Goal: Task Accomplishment & Management: Complete application form

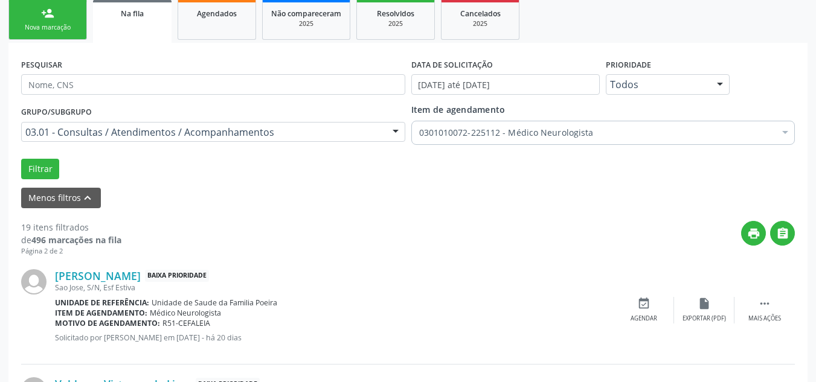
scroll to position [138, 0]
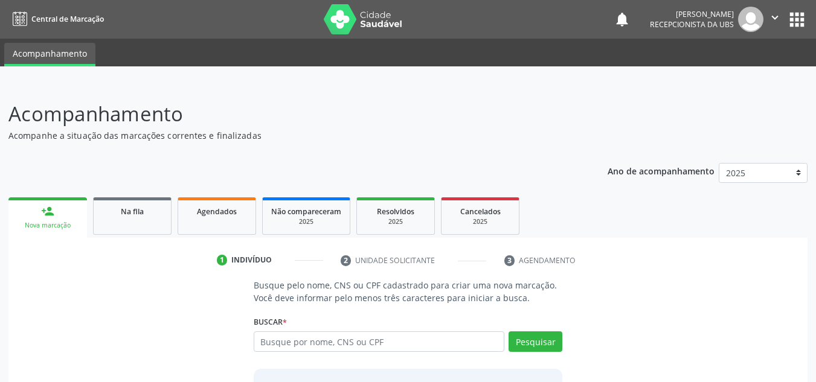
scroll to position [100, 0]
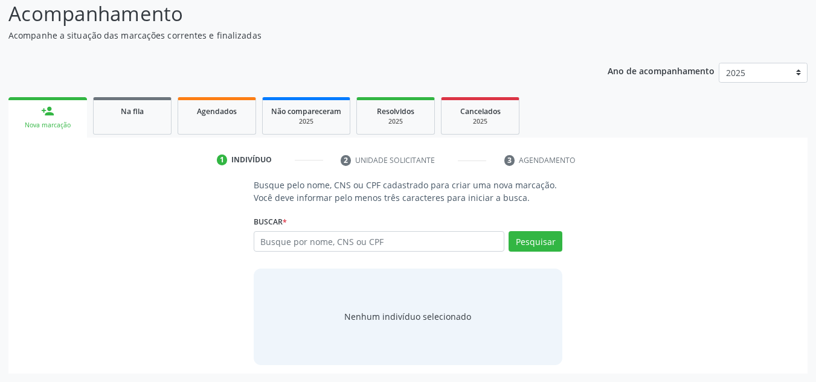
click at [135, 124] on link "Na fila" at bounding box center [132, 115] width 79 height 37
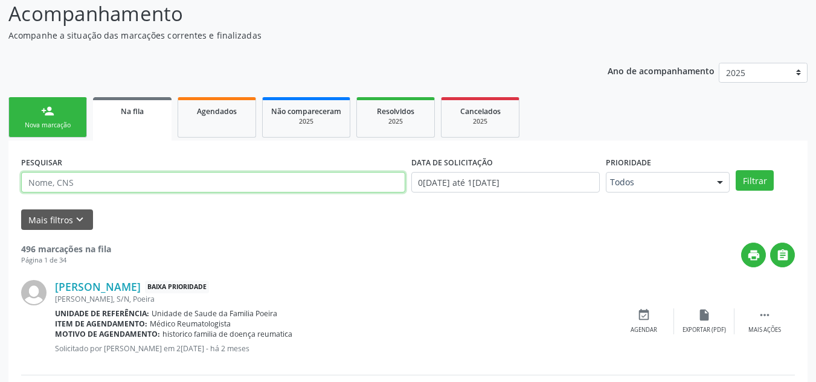
click at [133, 182] on input "text" at bounding box center [213, 182] width 384 height 21
type input "701003877569296"
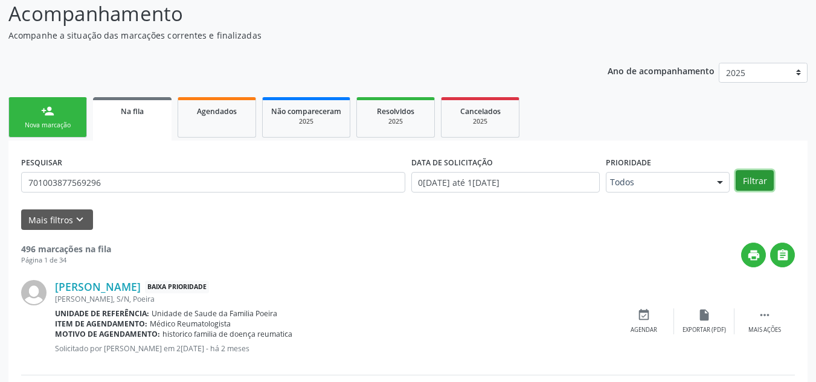
click at [764, 185] on button "Filtrar" at bounding box center [755, 180] width 38 height 21
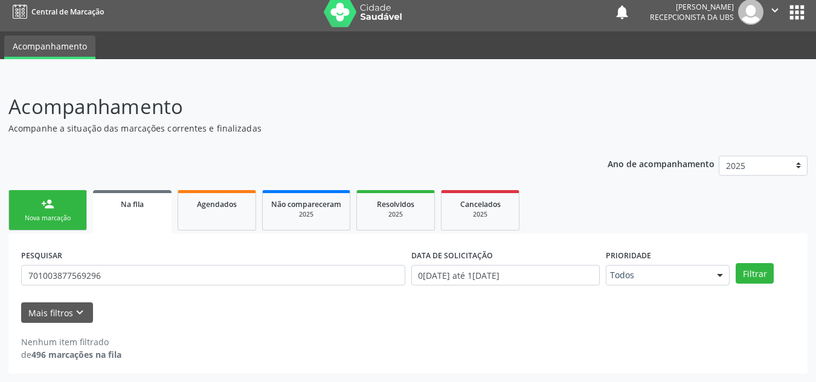
scroll to position [7, 0]
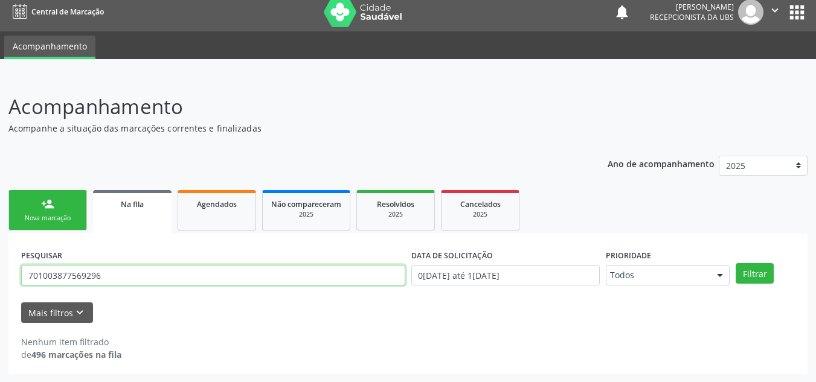
drag, startPoint x: 108, startPoint y: 277, endPoint x: 25, endPoint y: 271, distance: 83.0
click at [25, 271] on input "701003877569296" at bounding box center [213, 275] width 384 height 21
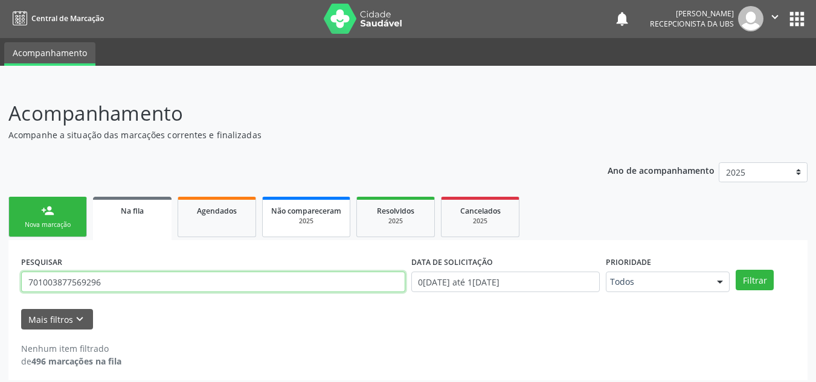
scroll to position [0, 0]
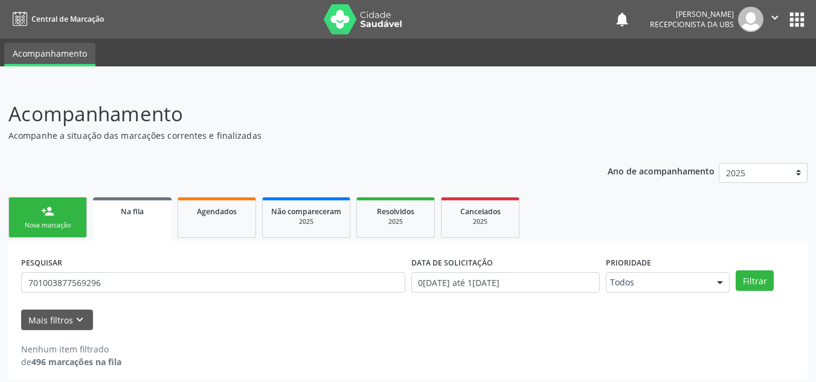
drag, startPoint x: 0, startPoint y: 326, endPoint x: 1, endPoint y: 366, distance: 40.5
drag, startPoint x: 1, startPoint y: 366, endPoint x: 514, endPoint y: 141, distance: 560.1
click at [514, 141] on p "Acompanhe a situação das marcações correntes e finalizadas" at bounding box center [287, 135] width 559 height 13
click at [56, 211] on link "person_add Nova marcação" at bounding box center [47, 218] width 79 height 40
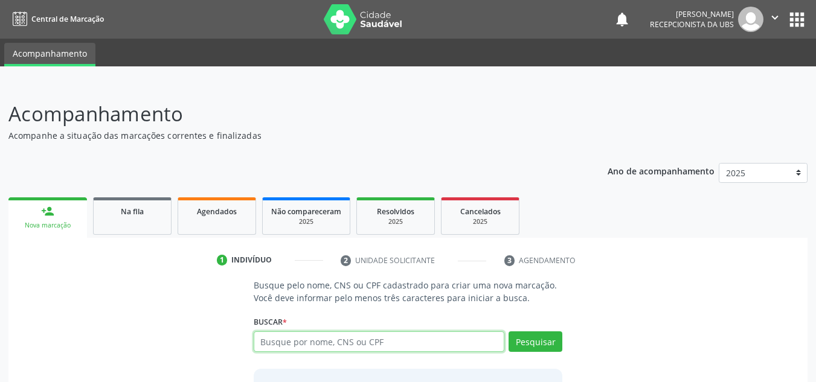
click at [333, 347] on input "text" at bounding box center [379, 342] width 251 height 21
type input "7"
type input "10175142408"
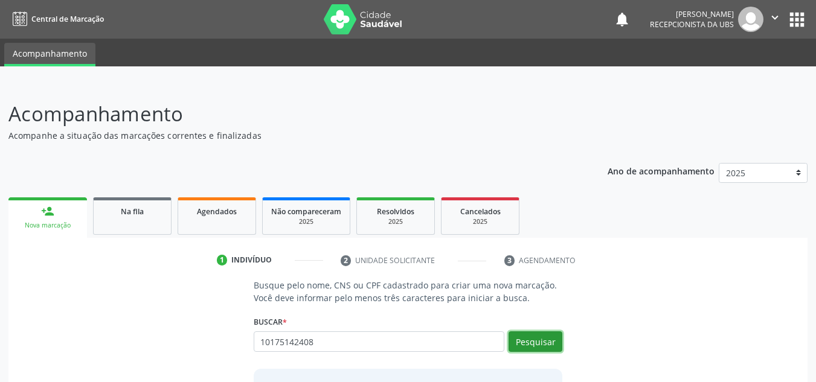
click at [547, 341] on button "Pesquisar" at bounding box center [536, 342] width 54 height 21
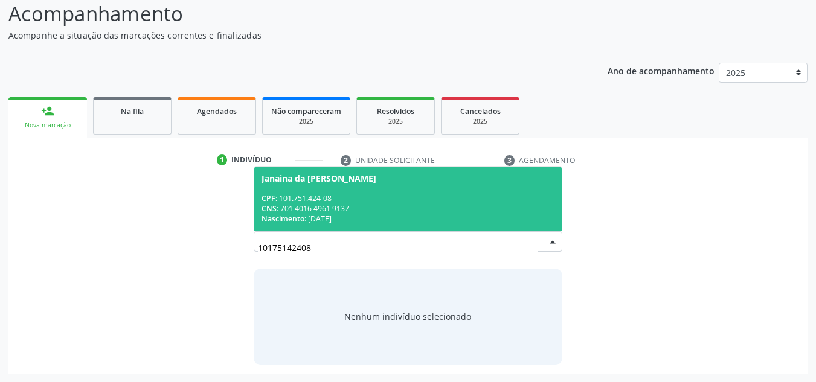
click at [388, 185] on span "Janaina da Conceição Oliveira CPF: 101.751.424-08 CNS: 701 4016 4961 9137 Nasci…" at bounding box center [408, 199] width 308 height 65
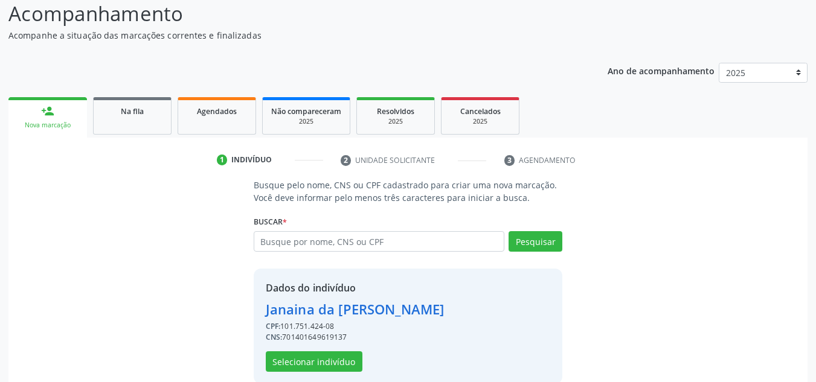
scroll to position [119, 0]
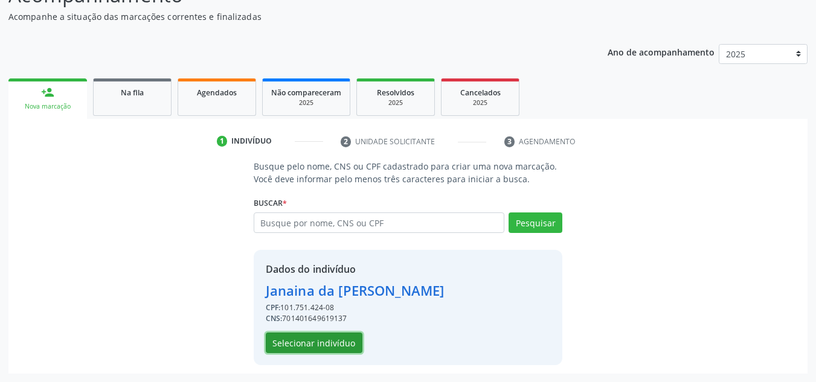
click at [296, 337] on button "Selecionar indivíduo" at bounding box center [314, 343] width 97 height 21
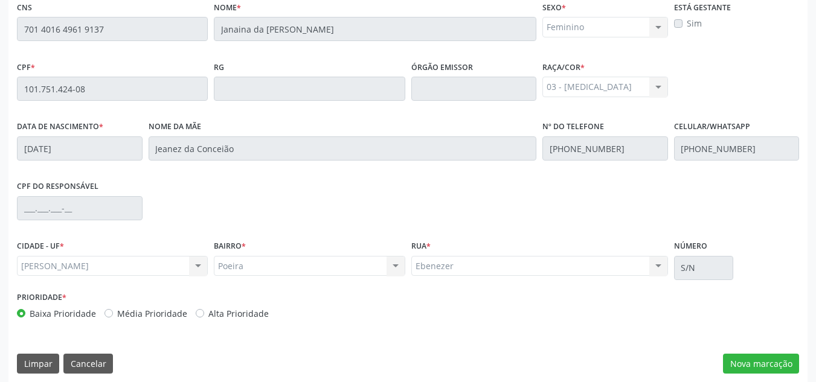
scroll to position [324, 0]
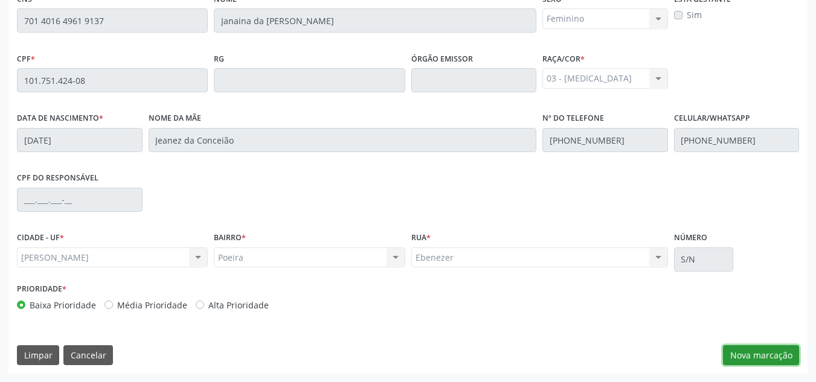
click at [769, 359] on button "Nova marcação" at bounding box center [761, 355] width 76 height 21
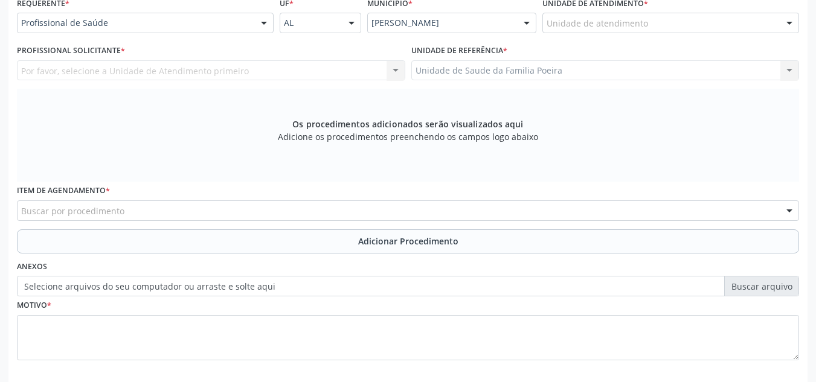
scroll to position [264, 0]
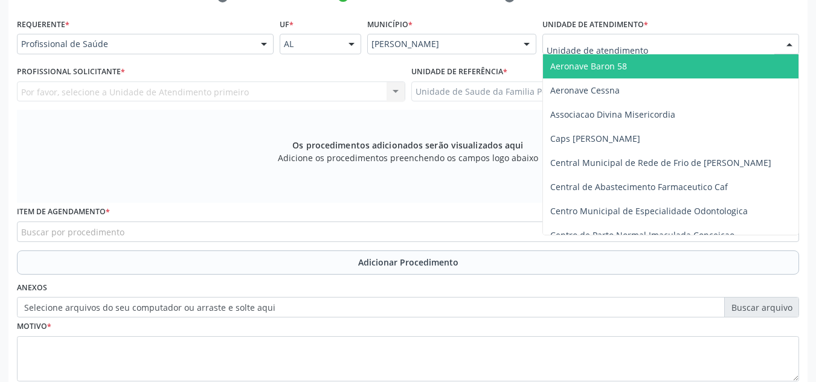
click at [623, 53] on div at bounding box center [670, 44] width 257 height 21
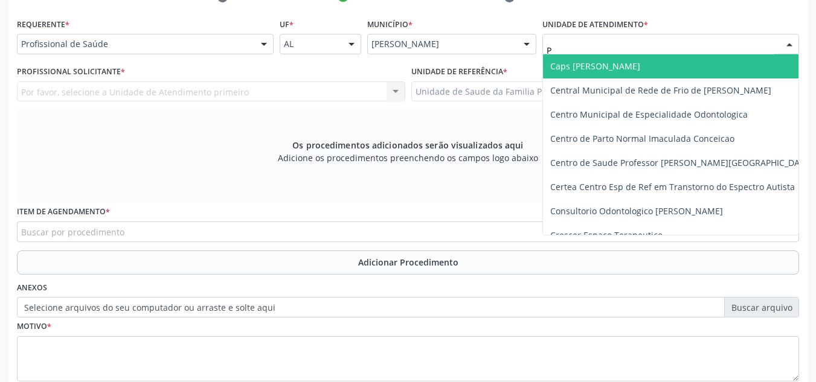
type input "PO"
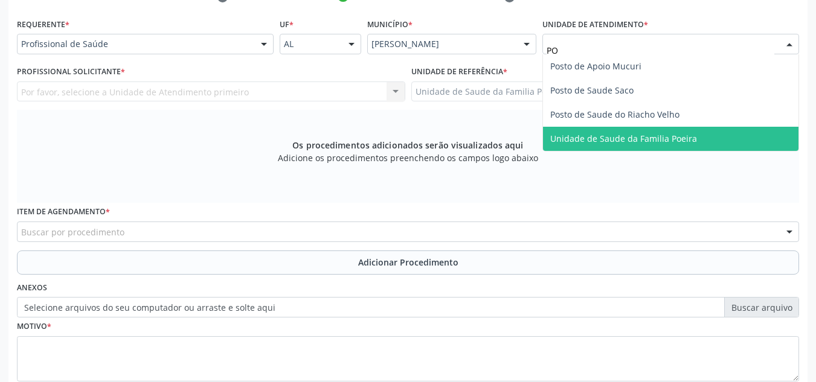
click at [623, 141] on span "Unidade de Saude da Familia Poeira" at bounding box center [623, 138] width 147 height 11
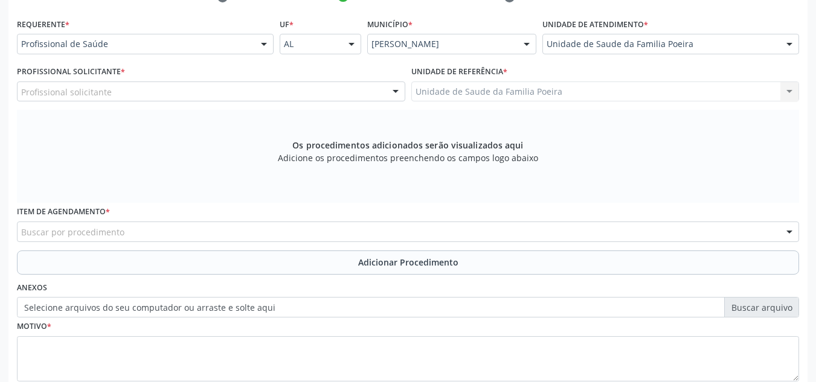
click at [306, 88] on div "Profissional solicitante" at bounding box center [211, 92] width 388 height 21
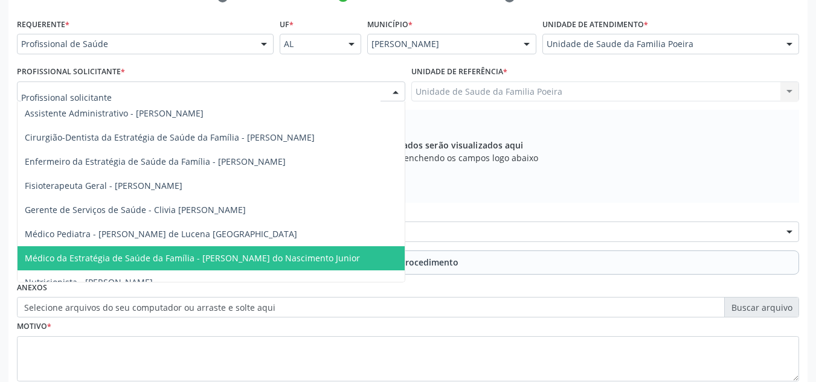
click at [298, 257] on span "Médico da Estratégia de Saúde da Família - Cosmo Faustino do Nascimento Junior" at bounding box center [192, 257] width 335 height 11
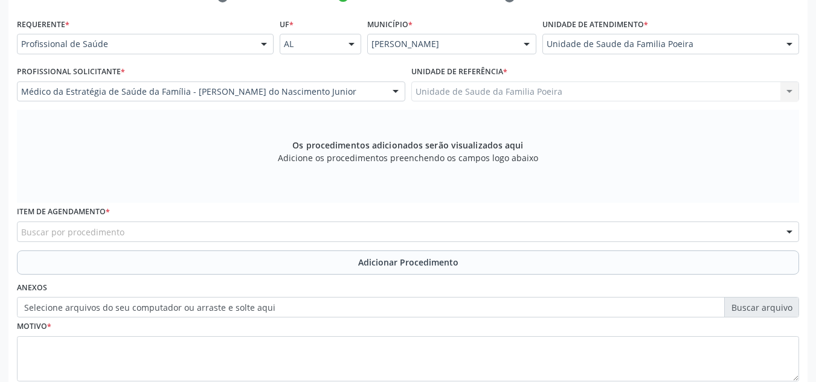
click at [303, 239] on div "Buscar por procedimento" at bounding box center [408, 232] width 782 height 21
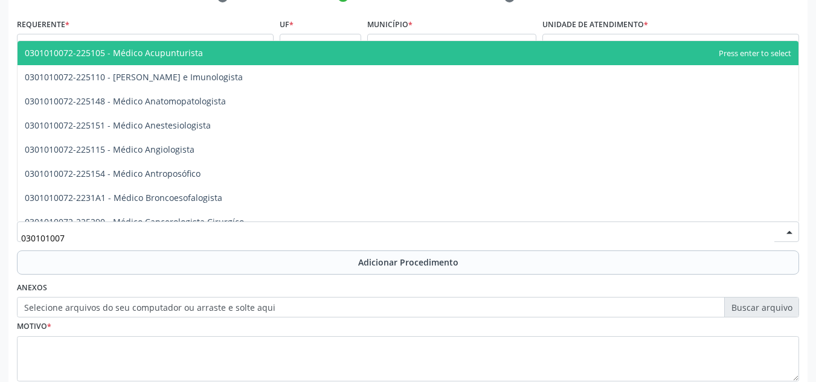
type input "0301010072"
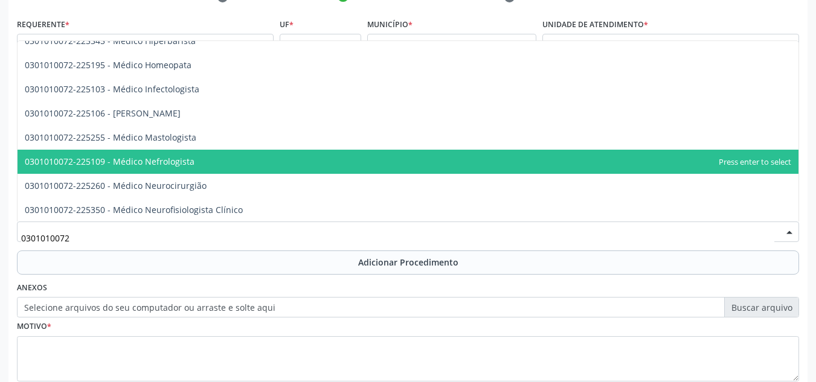
scroll to position [846, 0]
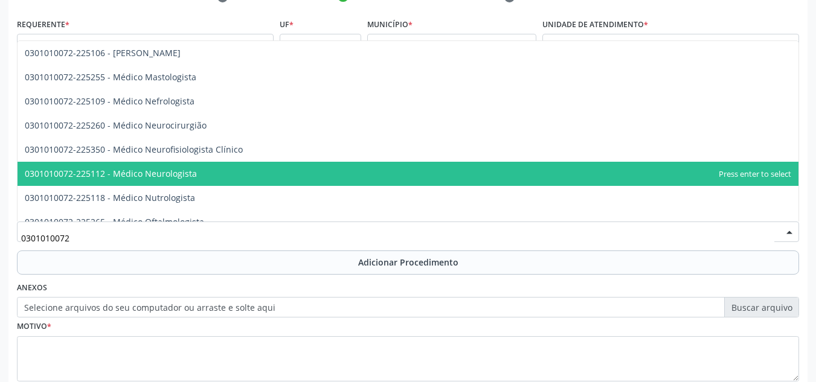
click at [293, 170] on span "0301010072-225112 - Médico Neurologista" at bounding box center [408, 174] width 781 height 24
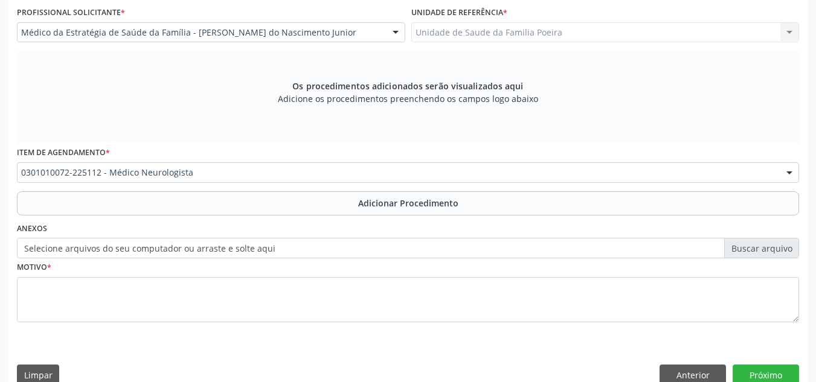
scroll to position [343, 0]
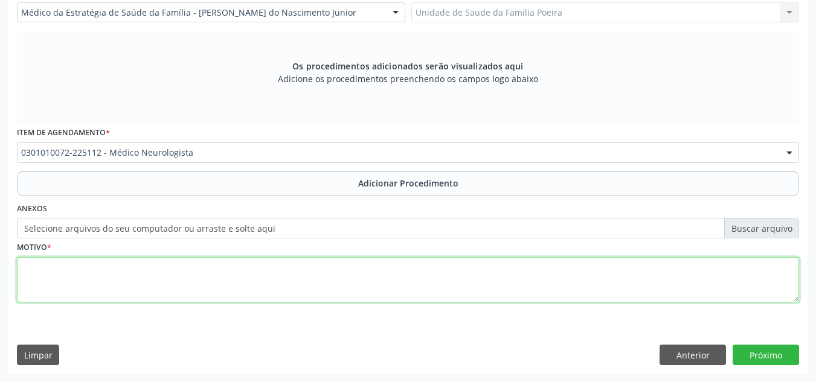
click at [307, 278] on textarea at bounding box center [408, 280] width 782 height 46
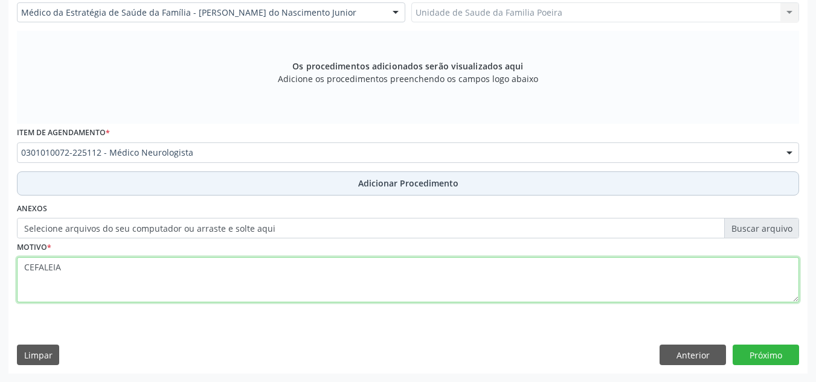
type textarea "CEFALEIA"
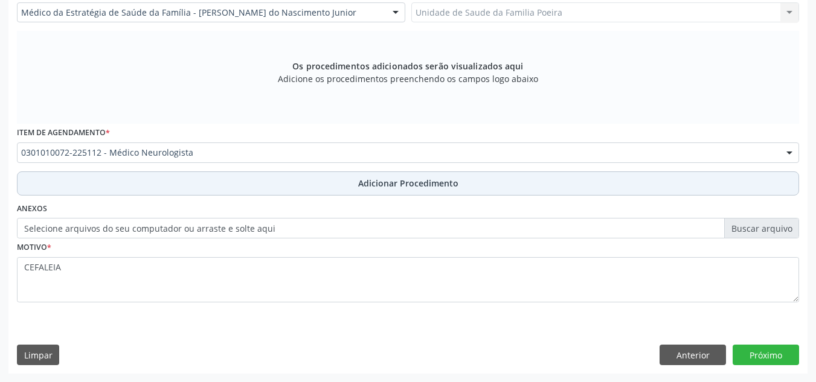
click at [442, 191] on button "Adicionar Procedimento" at bounding box center [408, 184] width 782 height 24
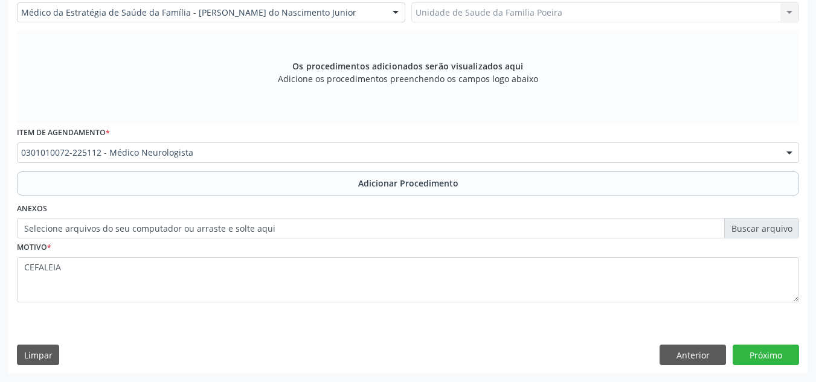
scroll to position [297, 0]
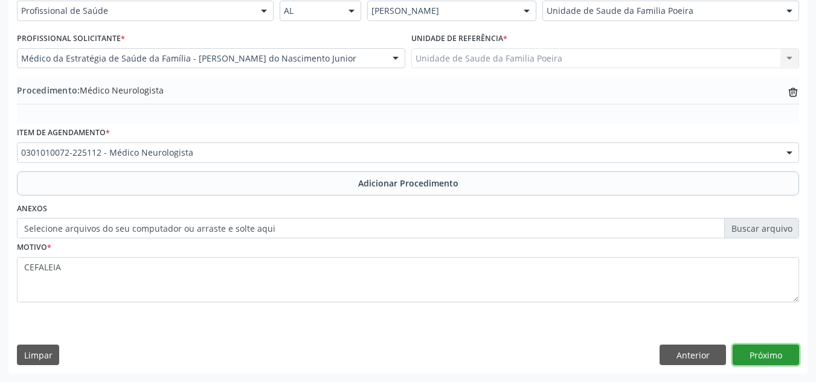
click at [753, 358] on button "Próximo" at bounding box center [766, 355] width 66 height 21
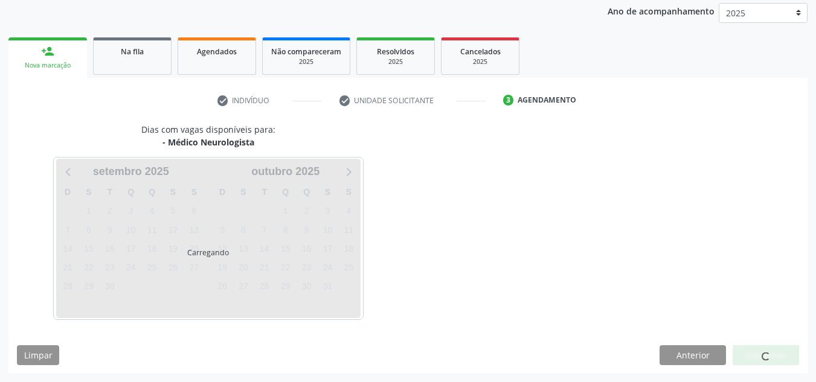
scroll to position [196, 0]
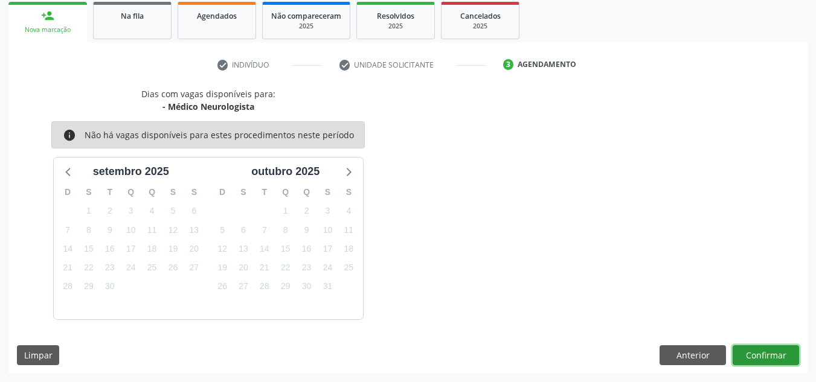
click at [757, 354] on button "Confirmar" at bounding box center [766, 355] width 66 height 21
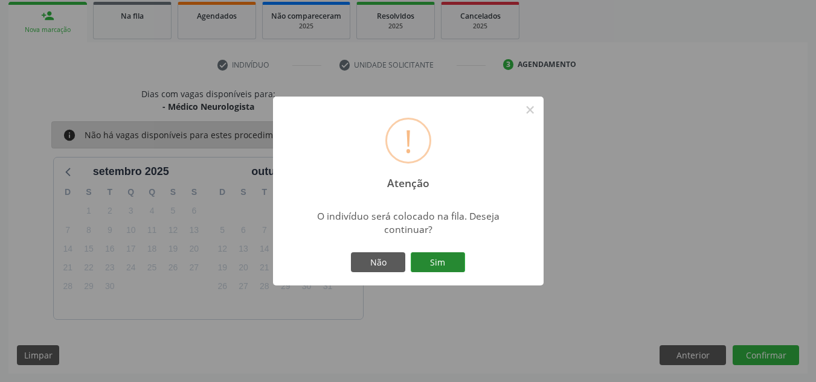
click at [443, 263] on button "Sim" at bounding box center [438, 262] width 54 height 21
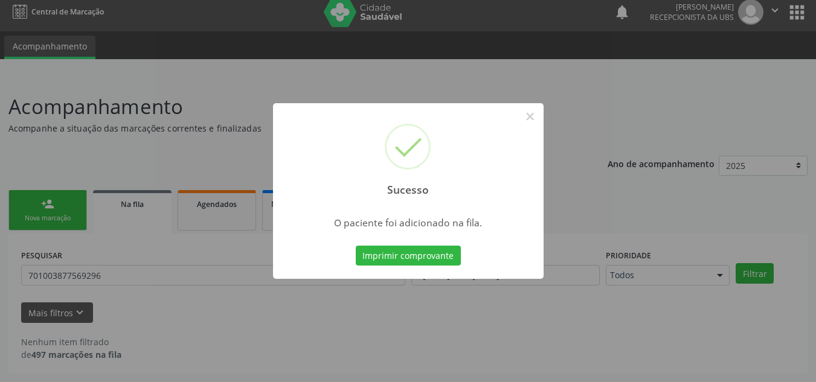
scroll to position [7, 0]
click at [534, 112] on button "×" at bounding box center [530, 116] width 21 height 21
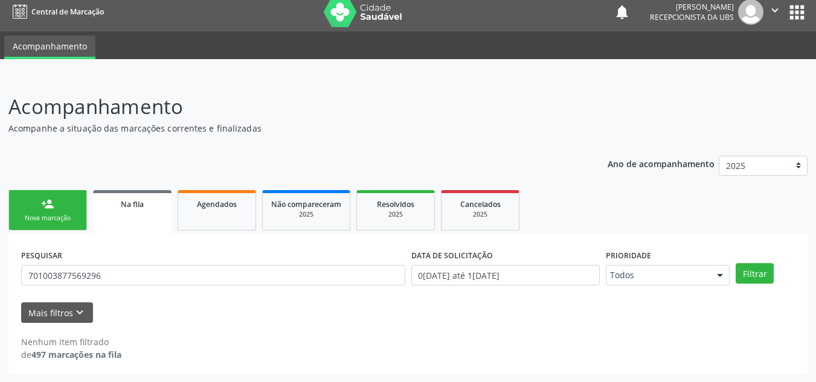
drag, startPoint x: 535, startPoint y: 115, endPoint x: 378, endPoint y: 145, distance: 159.3
click at [378, 145] on div "Acompanhamento Acompanhe a situação das marcações correntes e finalizadas Relat…" at bounding box center [407, 233] width 799 height 282
click at [50, 200] on div "person_add" at bounding box center [47, 204] width 13 height 13
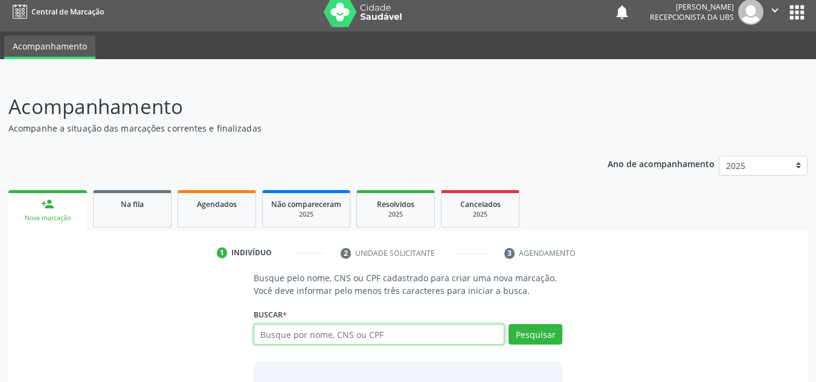
click at [353, 332] on input "text" at bounding box center [379, 334] width 251 height 21
type input "78815185453"
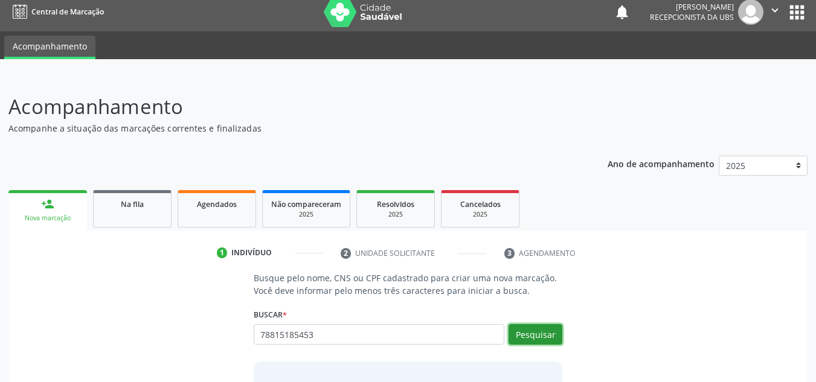
click at [522, 335] on button "Pesquisar" at bounding box center [536, 334] width 54 height 21
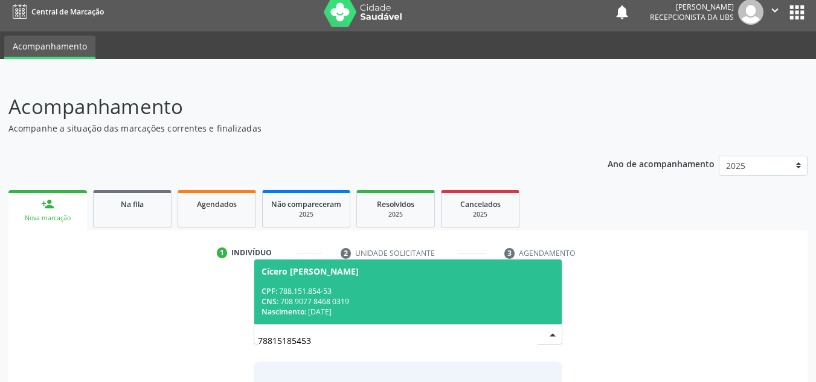
drag, startPoint x: 413, startPoint y: 294, endPoint x: 411, endPoint y: 288, distance: 6.3
click at [412, 294] on div "CPF: 788.151.854-53" at bounding box center [409, 291] width 294 height 10
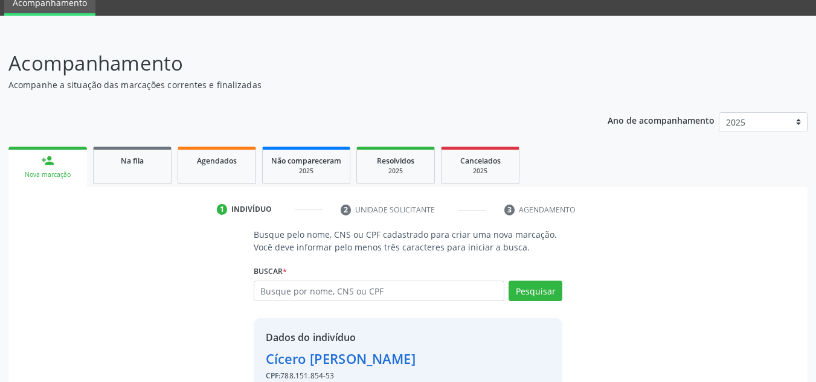
scroll to position [119, 0]
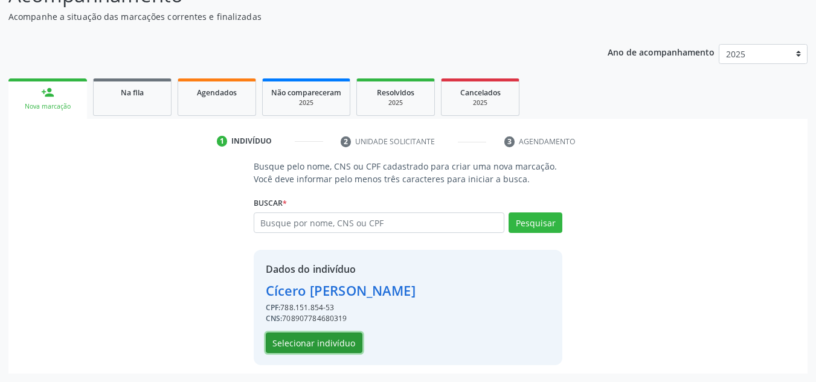
click at [329, 347] on button "Selecionar indivíduo" at bounding box center [314, 343] width 97 height 21
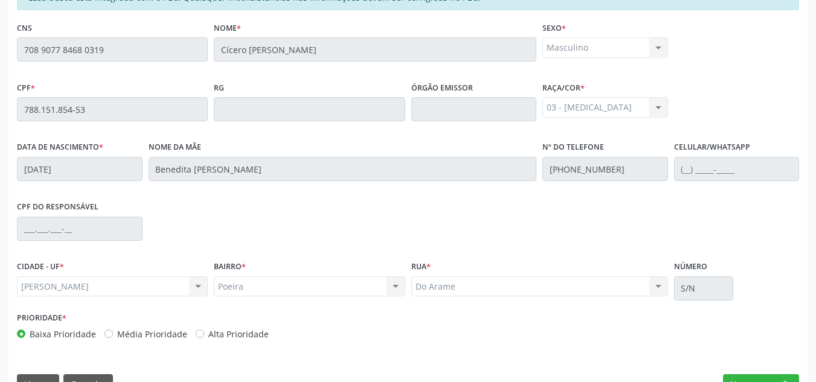
scroll to position [324, 0]
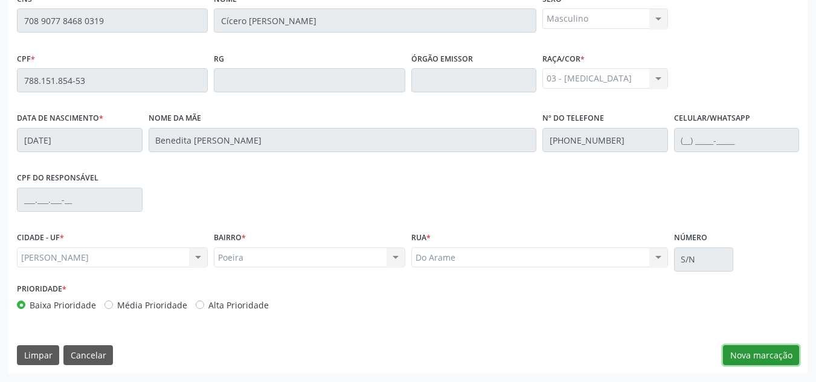
click at [749, 353] on button "Nova marcação" at bounding box center [761, 355] width 76 height 21
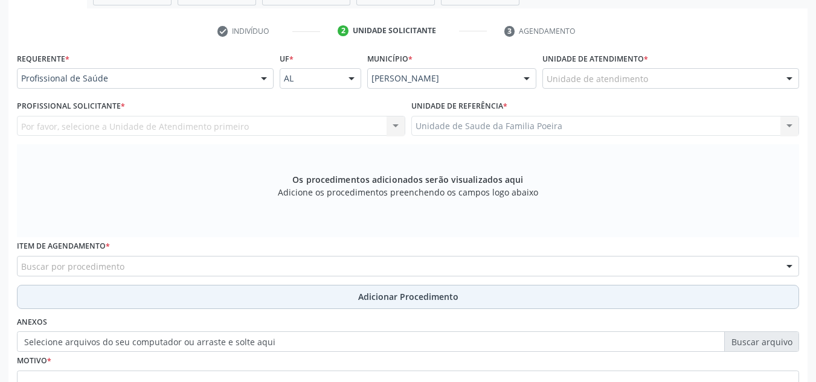
scroll to position [204, 0]
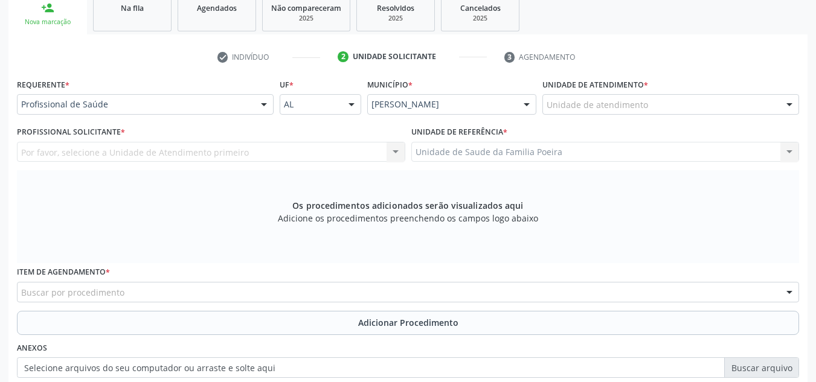
click at [718, 107] on div "Unidade de atendimento" at bounding box center [670, 104] width 257 height 21
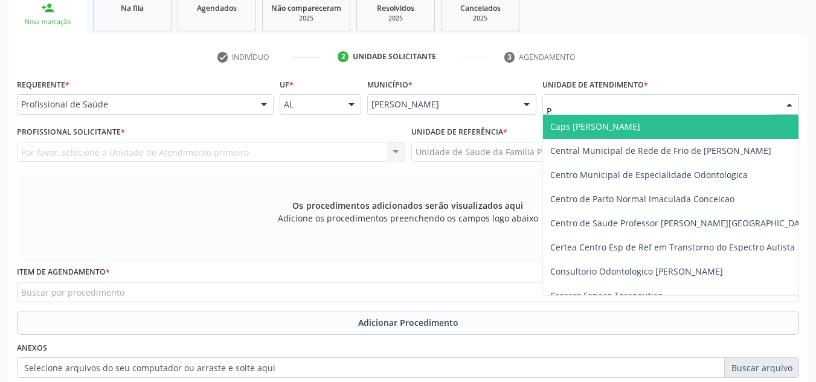
type input "PO"
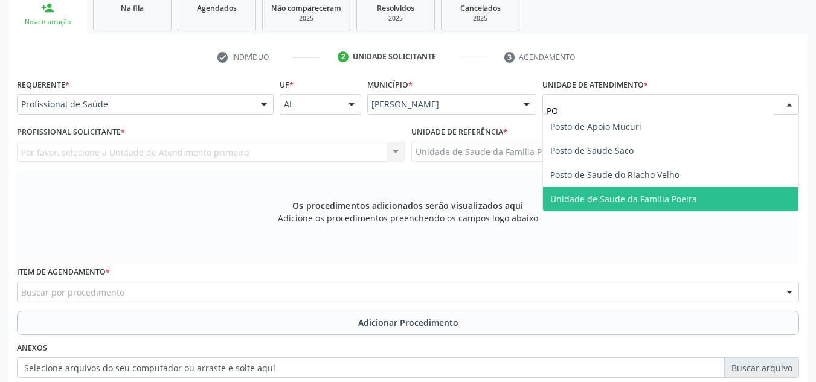
click at [701, 198] on span "Unidade de Saude da Familia Poeira" at bounding box center [670, 199] width 255 height 24
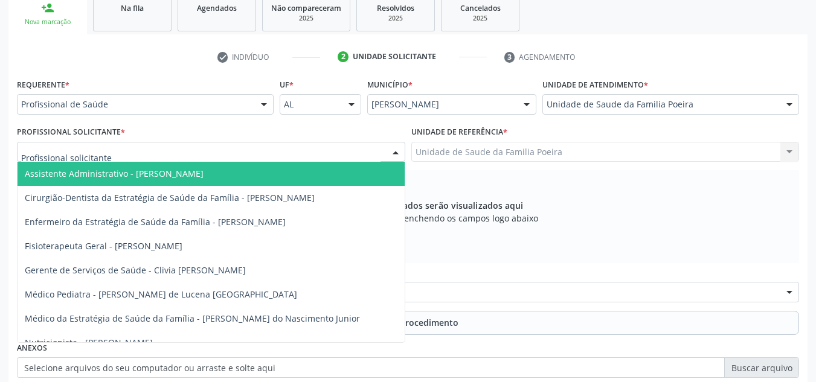
click at [150, 147] on div at bounding box center [211, 152] width 388 height 21
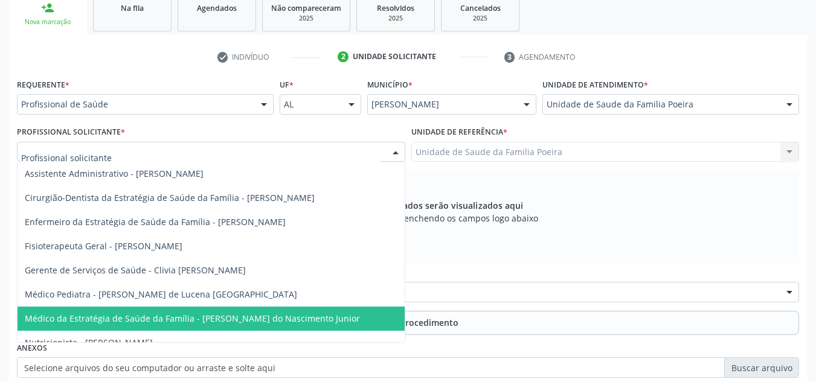
click at [184, 321] on span "Médico da Estratégia de Saúde da Família - Cosmo Faustino do Nascimento Junior" at bounding box center [192, 318] width 335 height 11
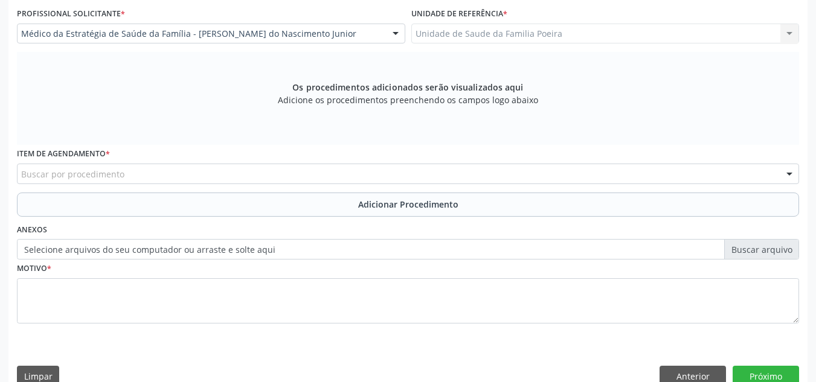
scroll to position [343, 0]
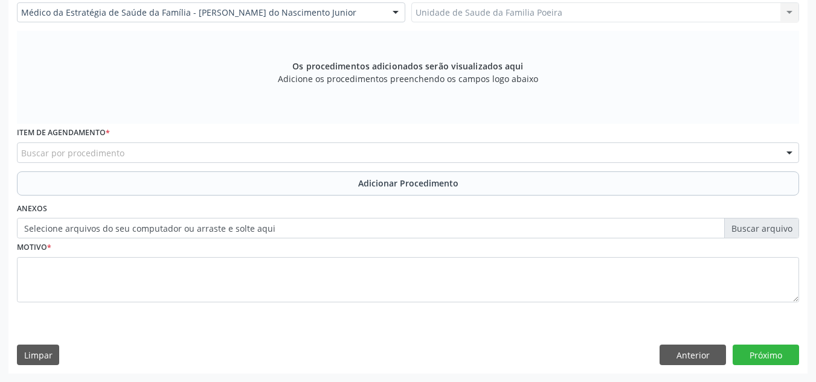
click at [195, 153] on div "Buscar por procedimento" at bounding box center [408, 153] width 782 height 21
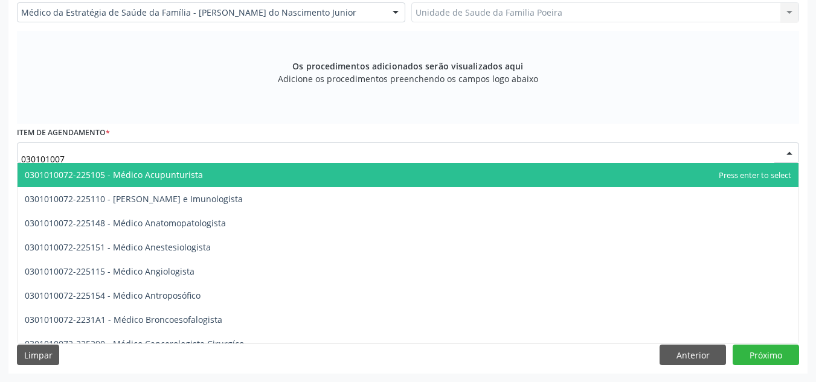
type input "0301010072"
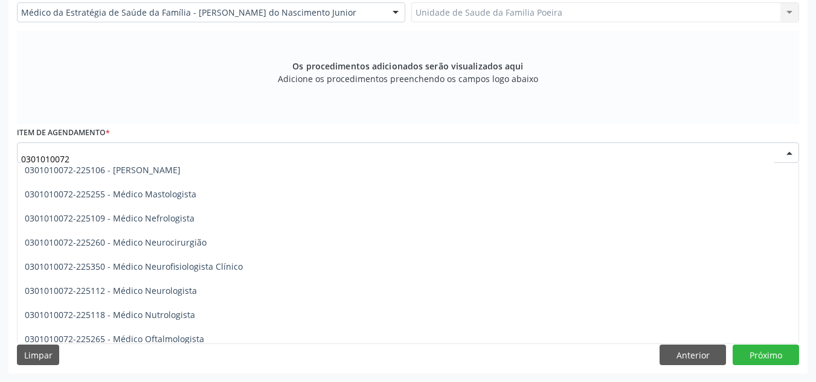
scroll to position [906, 0]
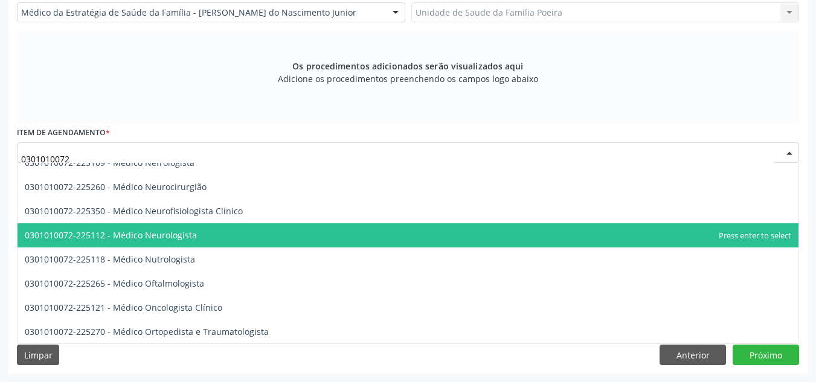
click at [216, 230] on span "0301010072-225112 - Médico Neurologista" at bounding box center [408, 235] width 781 height 24
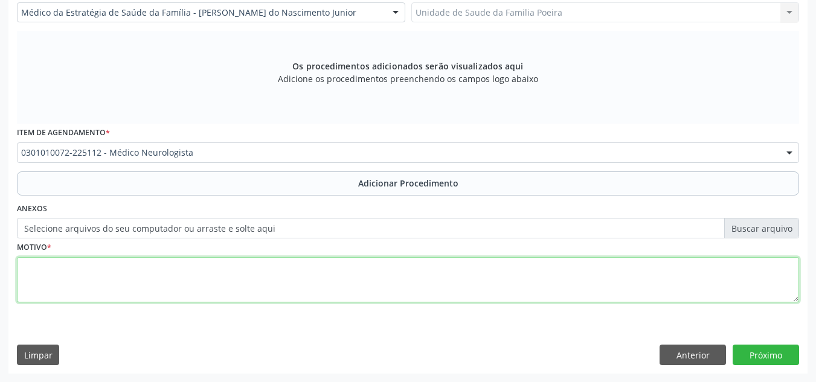
click at [242, 297] on textarea at bounding box center [408, 280] width 782 height 46
type textarea "1"
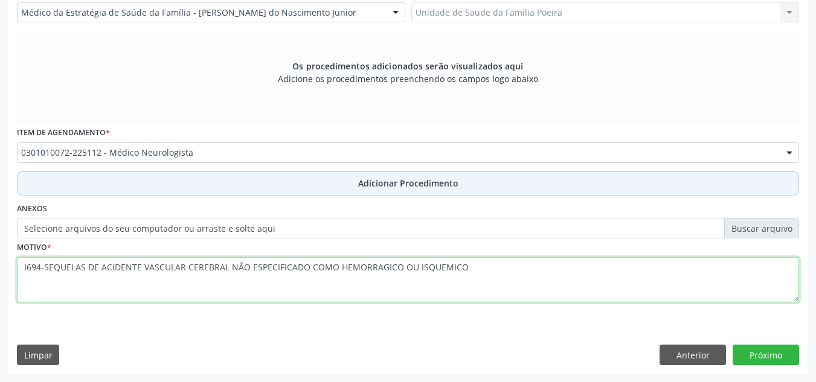
type textarea "I694-SEQUELAS DE ACIDENTE VASCULAR CEREBRAL NÃO ESPECIFICADO COMO HEMORRAGICO O…"
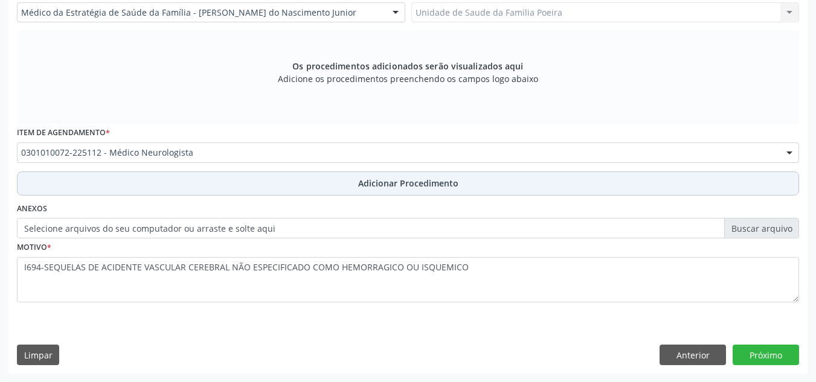
click at [429, 192] on button "Adicionar Procedimento" at bounding box center [408, 184] width 782 height 24
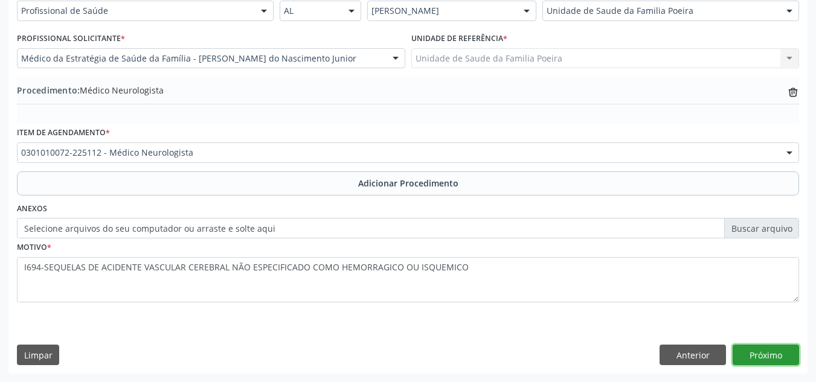
click at [745, 361] on button "Próximo" at bounding box center [766, 355] width 66 height 21
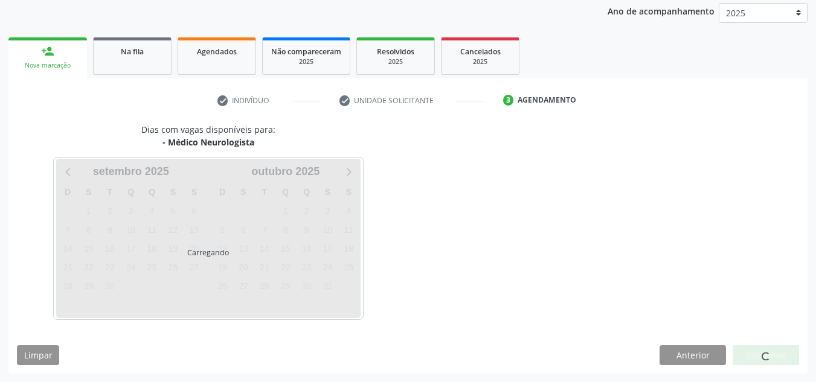
scroll to position [196, 0]
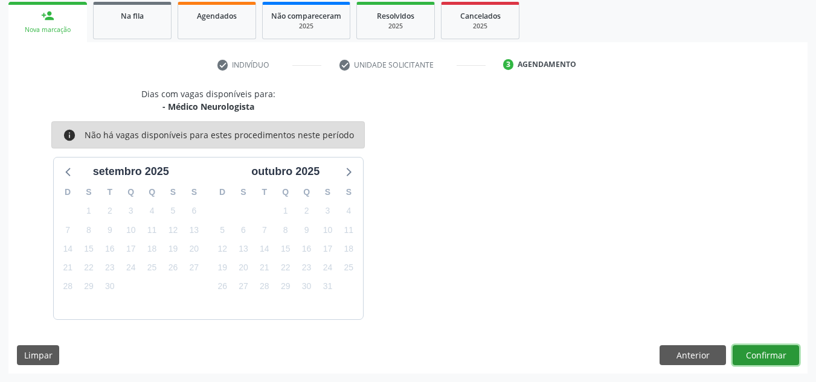
click at [774, 362] on button "Confirmar" at bounding box center [766, 355] width 66 height 21
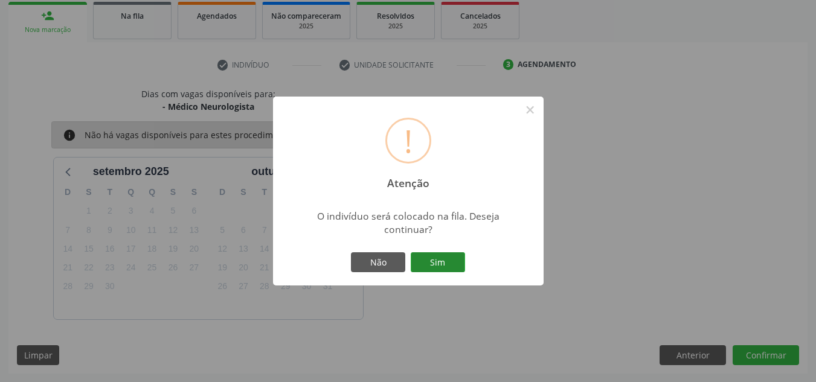
click at [457, 264] on button "Sim" at bounding box center [438, 262] width 54 height 21
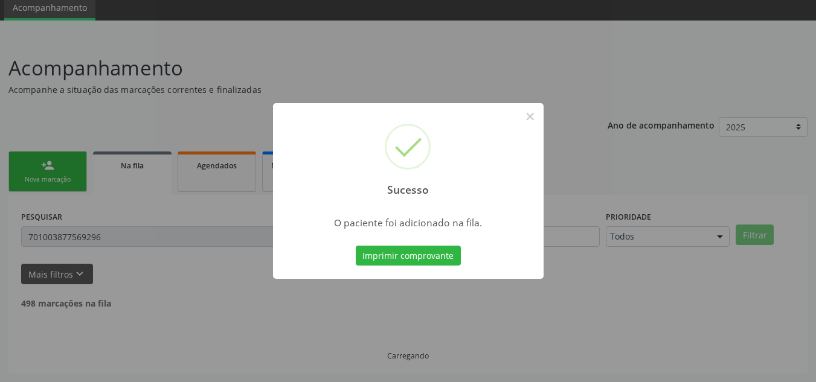
scroll to position [7, 0]
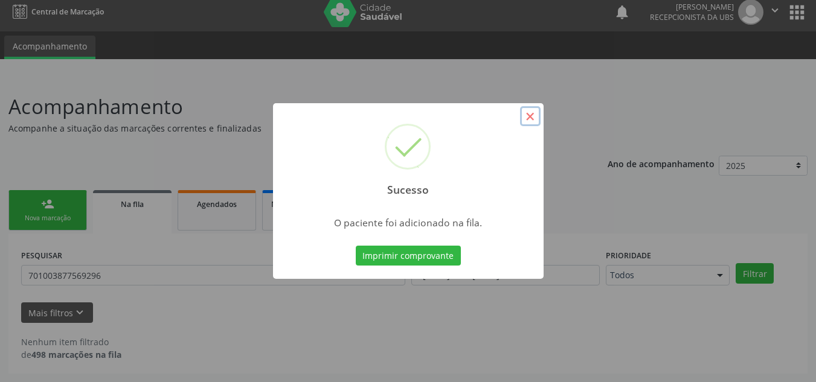
click at [534, 115] on button "×" at bounding box center [530, 116] width 21 height 21
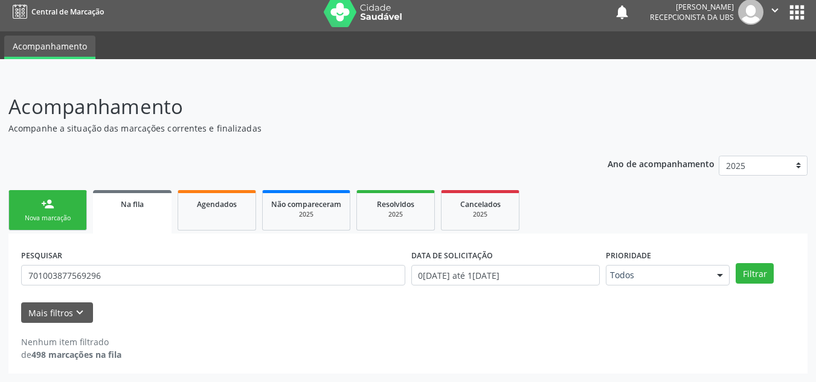
click at [24, 219] on div "Nova marcação" at bounding box center [48, 218] width 60 height 9
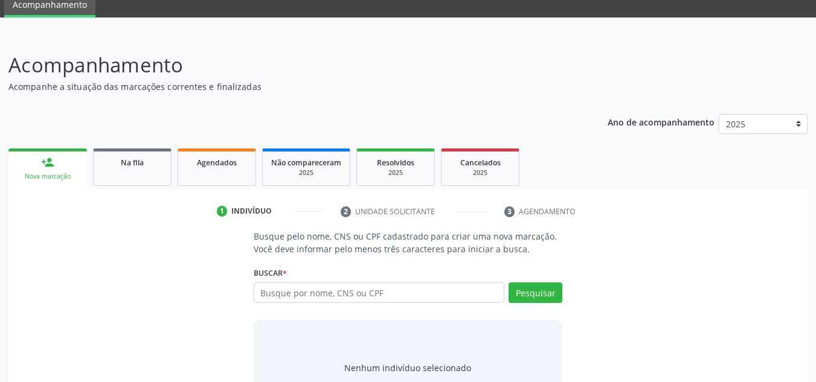
scroll to position [68, 0]
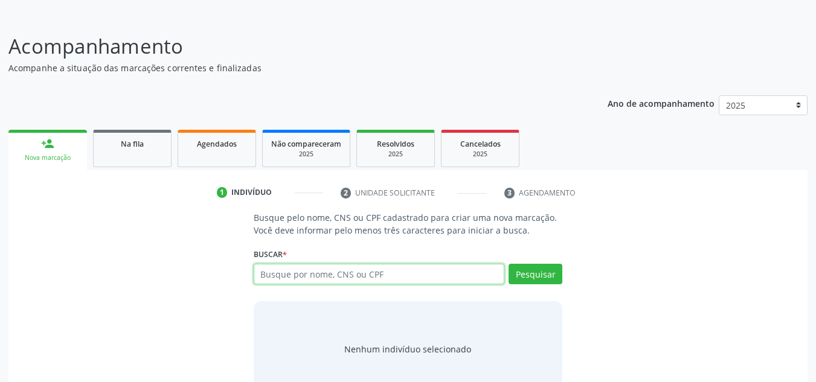
click at [333, 272] on input "text" at bounding box center [379, 274] width 251 height 21
click at [115, 155] on link "Na fila" at bounding box center [132, 148] width 79 height 37
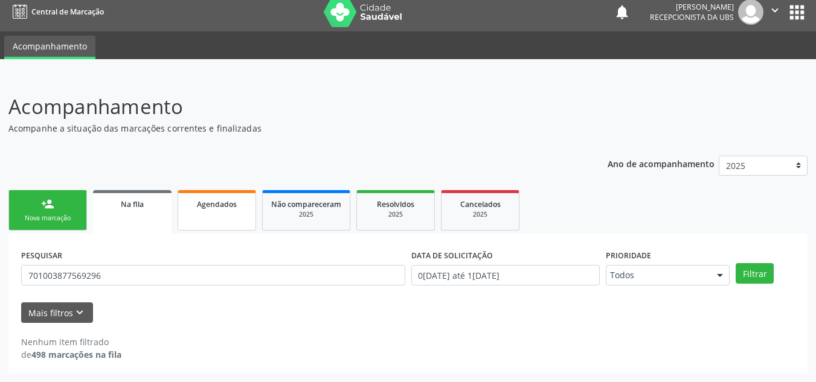
scroll to position [7, 0]
click at [222, 288] on div "PESQUISAR 701003877569296" at bounding box center [213, 269] width 390 height 47
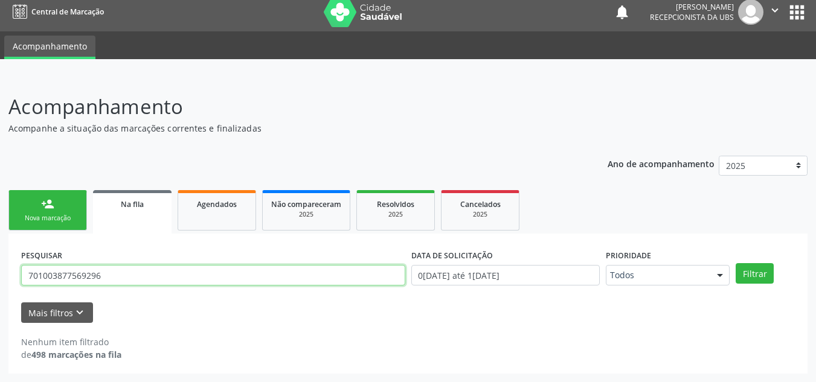
click at [213, 279] on input "701003877569296" at bounding box center [213, 275] width 384 height 21
type input "7"
type input "705006496431650"
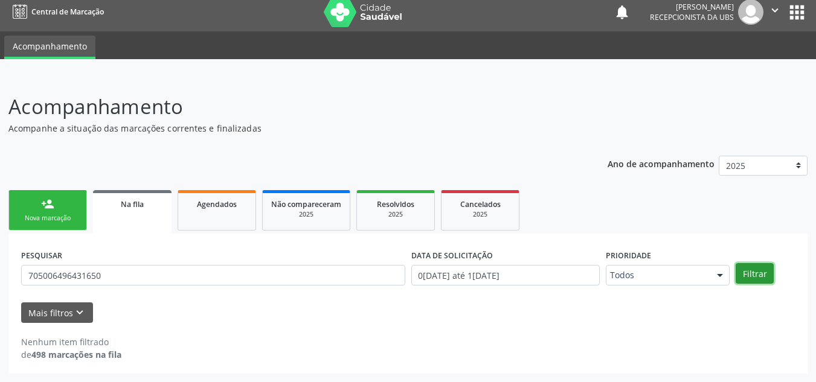
click at [745, 270] on button "Filtrar" at bounding box center [755, 273] width 38 height 21
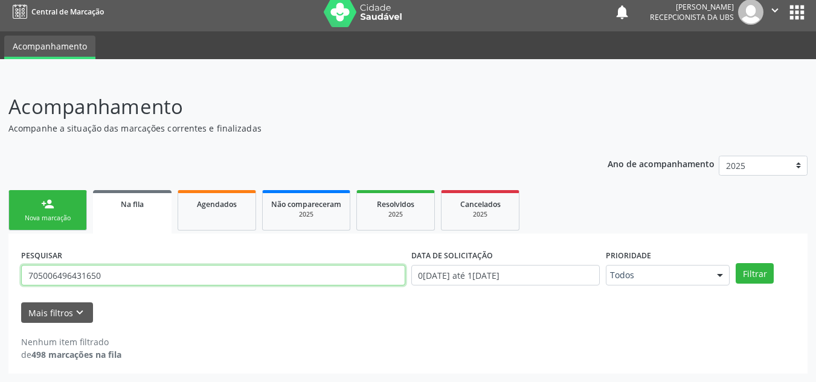
drag, startPoint x: 152, startPoint y: 273, endPoint x: 30, endPoint y: 250, distance: 124.1
click at [30, 250] on div "PESQUISAR 705006496431650" at bounding box center [213, 269] width 390 height 47
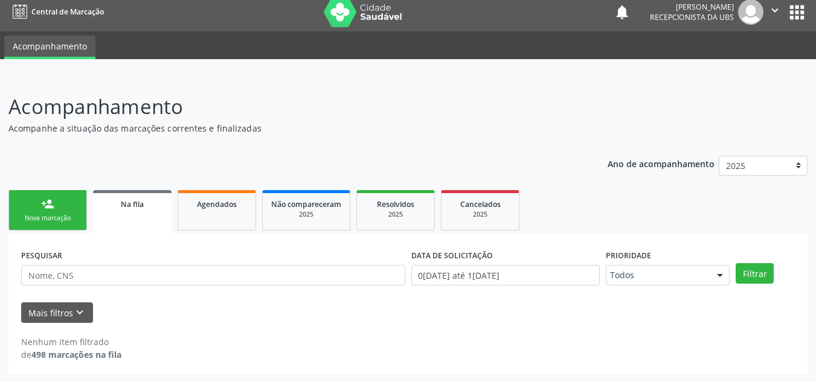
click at [70, 217] on div "Nova marcação" at bounding box center [48, 218] width 60 height 9
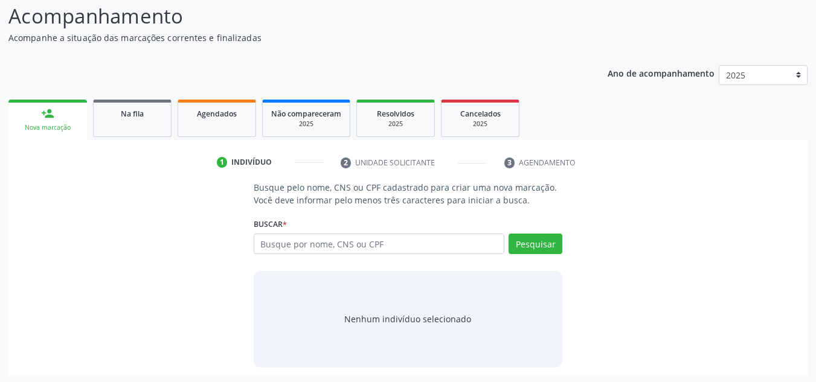
scroll to position [100, 0]
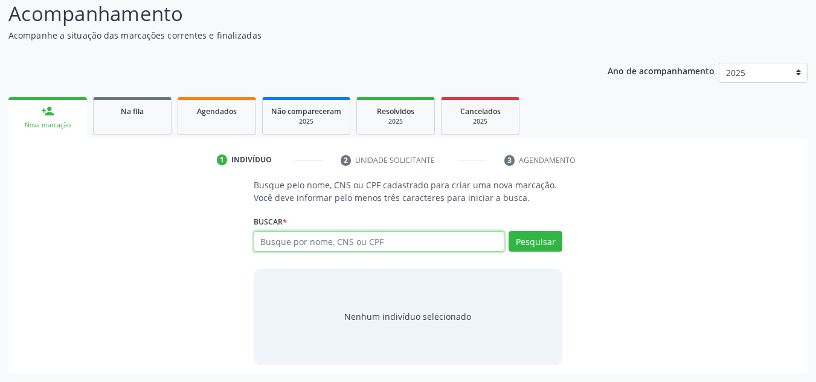
click at [348, 243] on input "text" at bounding box center [379, 241] width 251 height 21
type input "705006496431650"
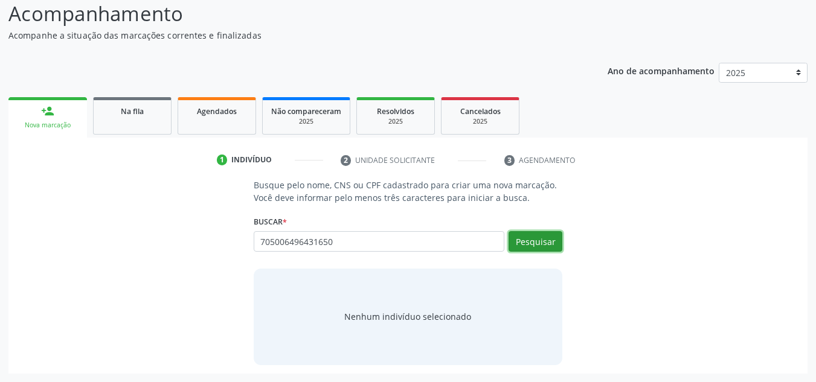
click at [538, 236] on button "Pesquisar" at bounding box center [536, 241] width 54 height 21
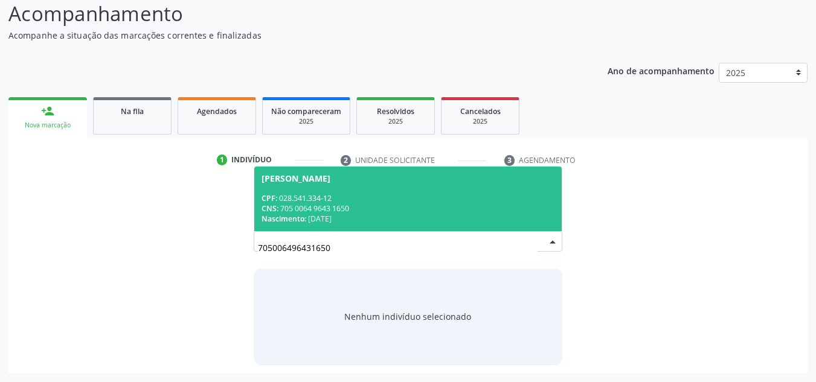
drag, startPoint x: 495, startPoint y: 193, endPoint x: 492, endPoint y: 187, distance: 6.5
click at [493, 193] on div "CPF: 028.541.334-12" at bounding box center [409, 198] width 294 height 10
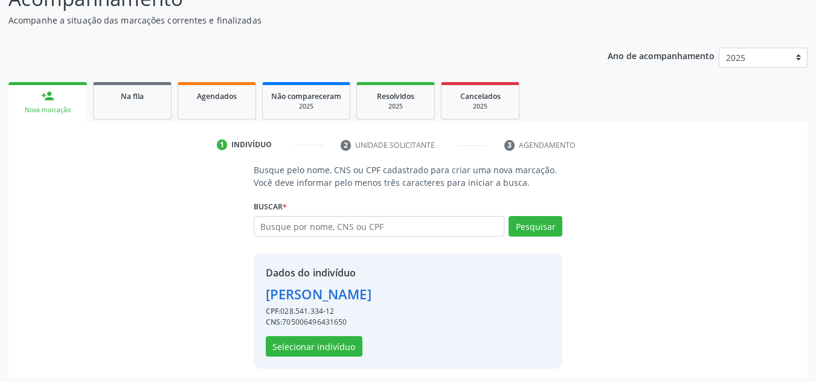
scroll to position [119, 0]
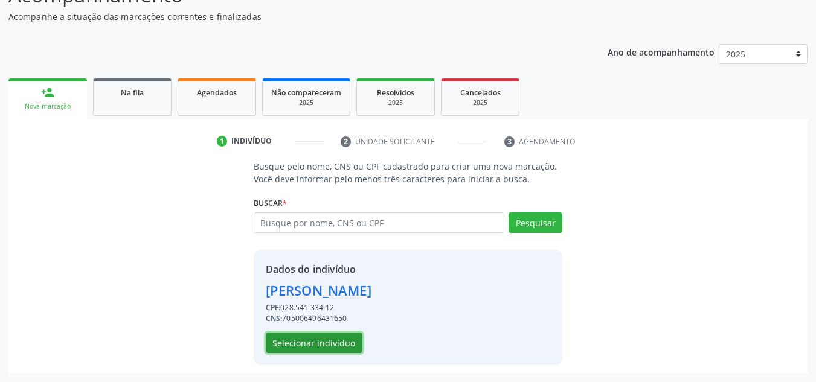
click at [309, 341] on button "Selecionar indivíduo" at bounding box center [314, 343] width 97 height 21
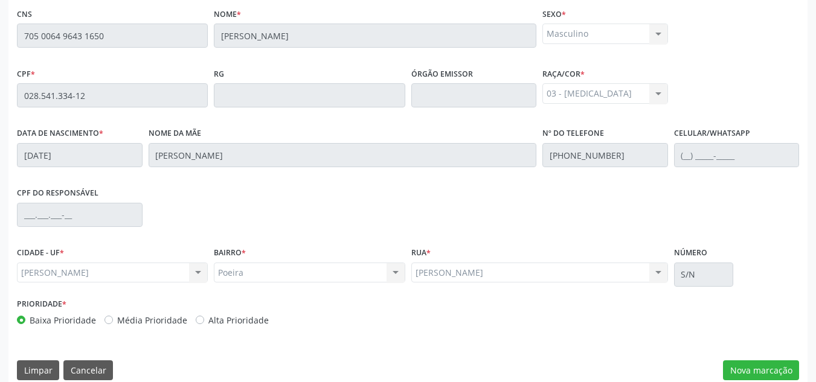
scroll to position [324, 0]
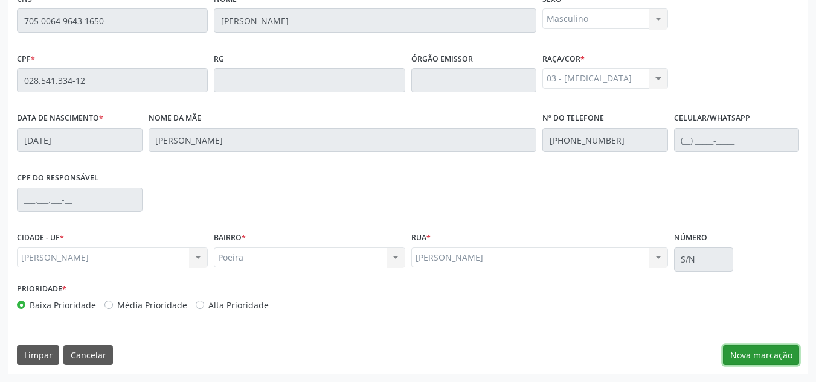
click at [772, 361] on button "Nova marcação" at bounding box center [761, 355] width 76 height 21
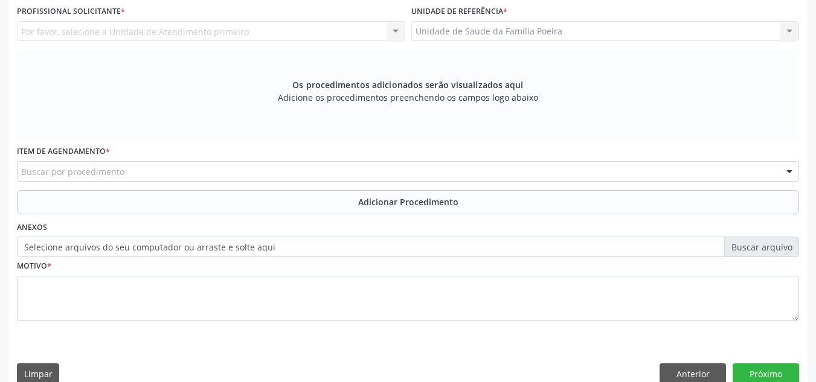
scroll to position [264, 0]
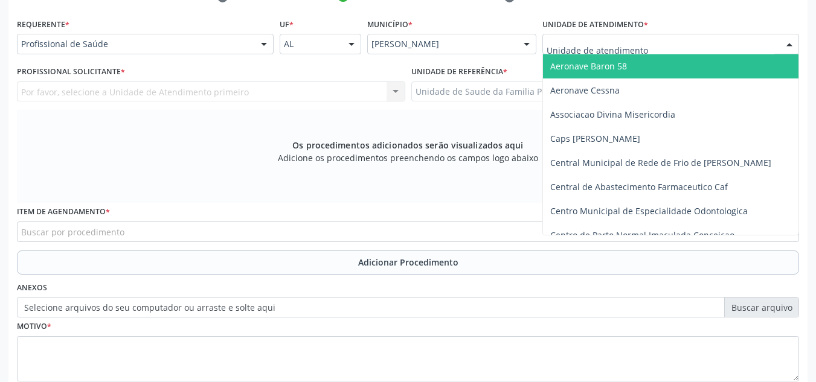
click at [718, 38] on div at bounding box center [670, 44] width 257 height 21
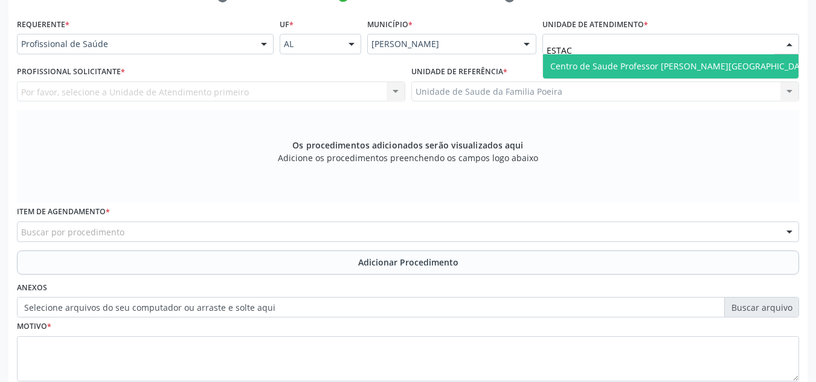
type input "ESTACI"
click at [702, 56] on span "Centro de Saude Professor Estacio de Lima" at bounding box center [681, 66] width 277 height 24
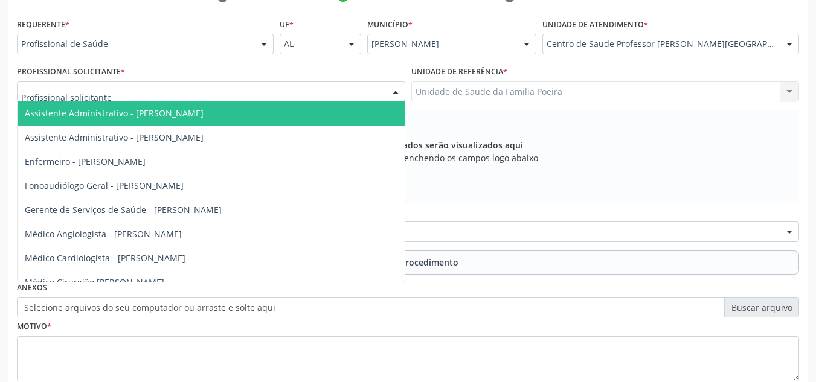
click at [148, 94] on div at bounding box center [211, 92] width 388 height 21
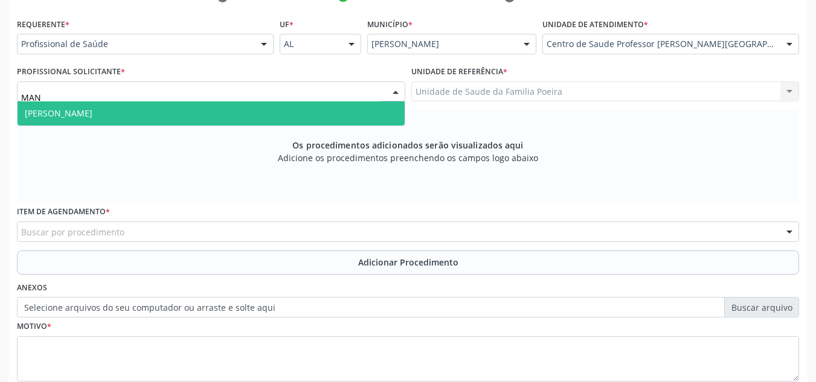
type input "MANU"
click at [92, 112] on span "Médico Psiquiatra - Manuela Oliveira e Silva Antunes" at bounding box center [59, 113] width 68 height 11
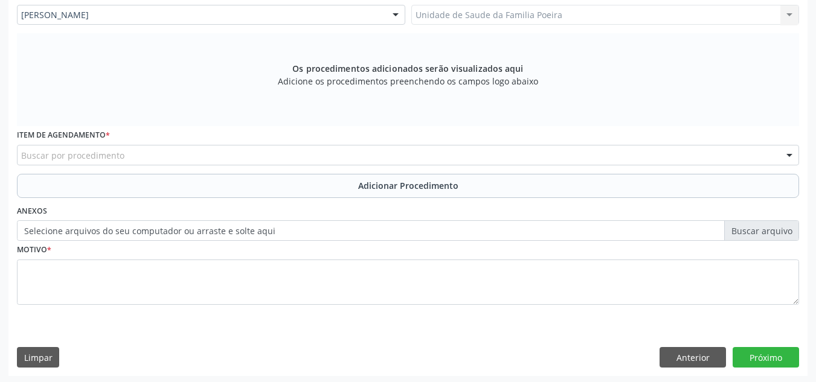
scroll to position [343, 0]
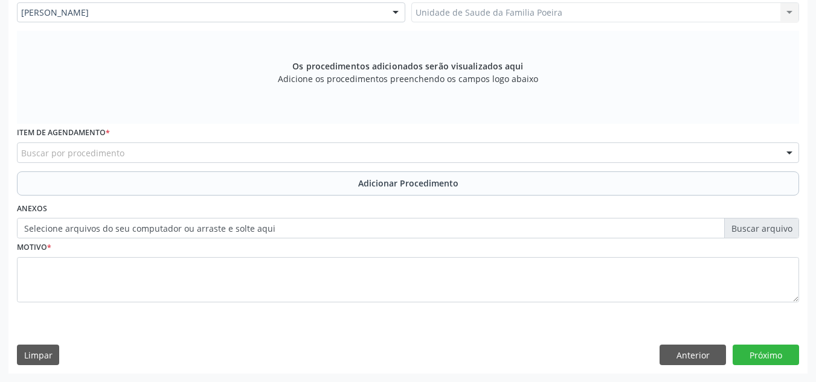
click at [146, 151] on div "Buscar por procedimento" at bounding box center [408, 153] width 782 height 21
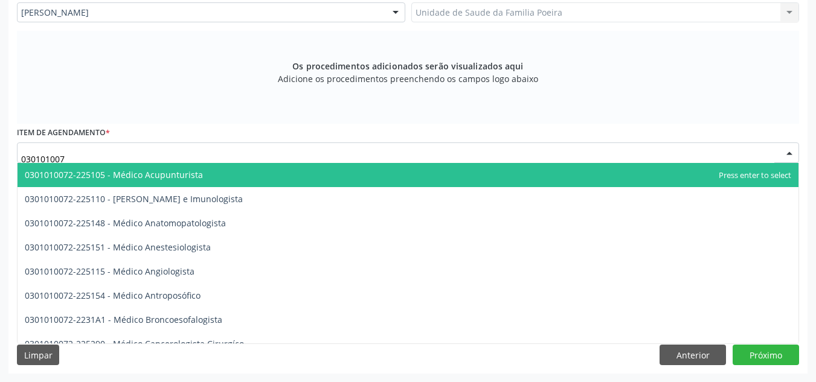
type input "0301010072"
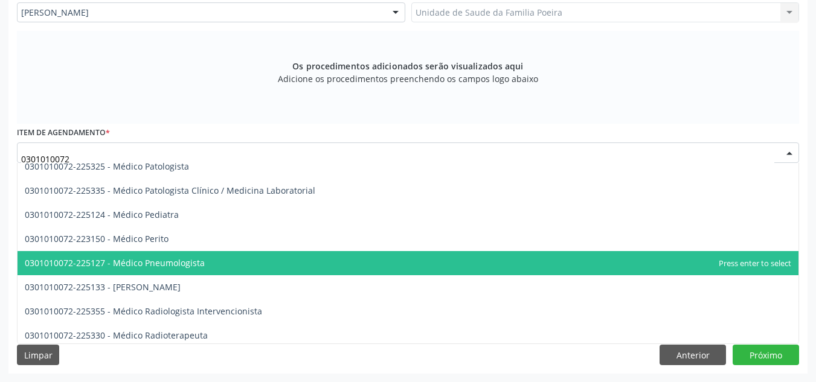
scroll to position [1148, 0]
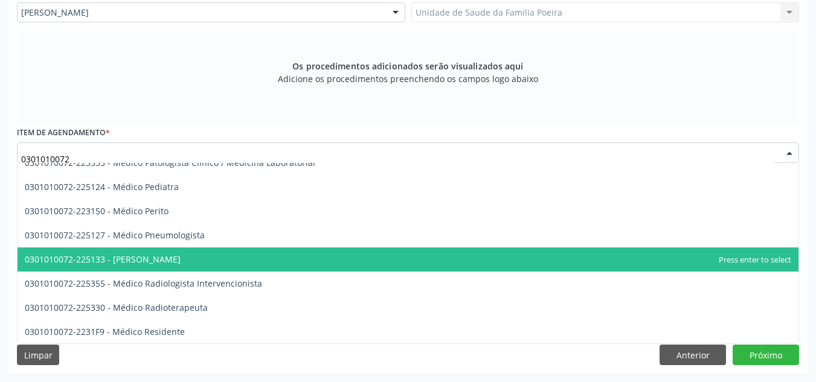
click at [144, 254] on span "0301010072-225133 - [PERSON_NAME]" at bounding box center [103, 259] width 156 height 11
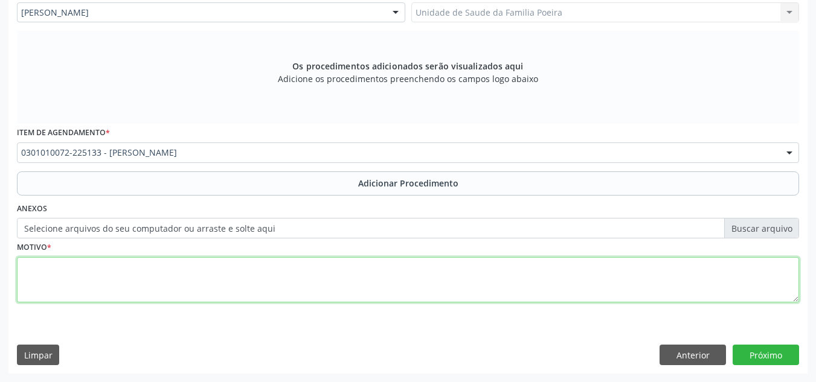
click at [143, 284] on textarea at bounding box center [408, 280] width 782 height 46
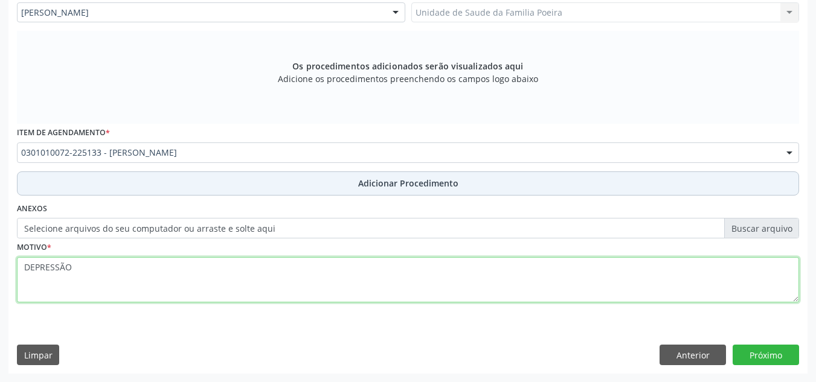
type textarea "DEPRESSÃO"
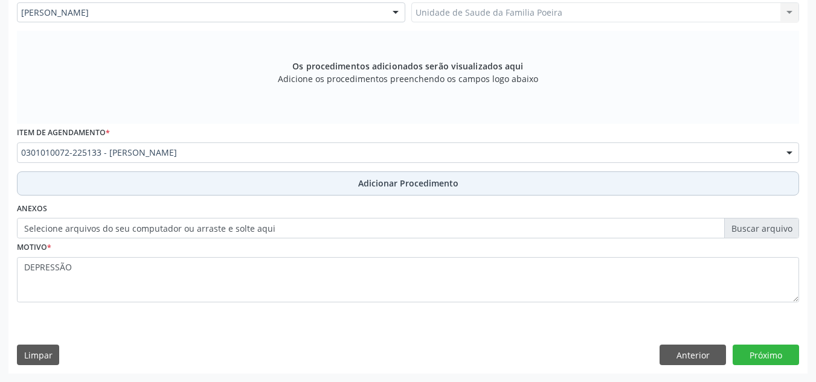
click at [296, 188] on button "Adicionar Procedimento" at bounding box center [408, 184] width 782 height 24
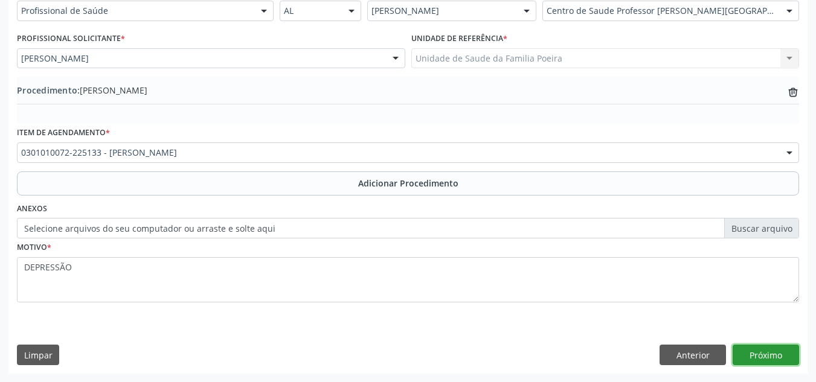
click at [775, 352] on button "Próximo" at bounding box center [766, 355] width 66 height 21
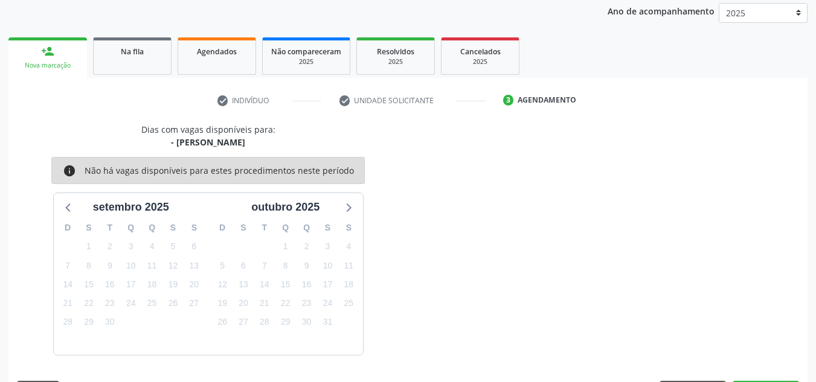
scroll to position [196, 0]
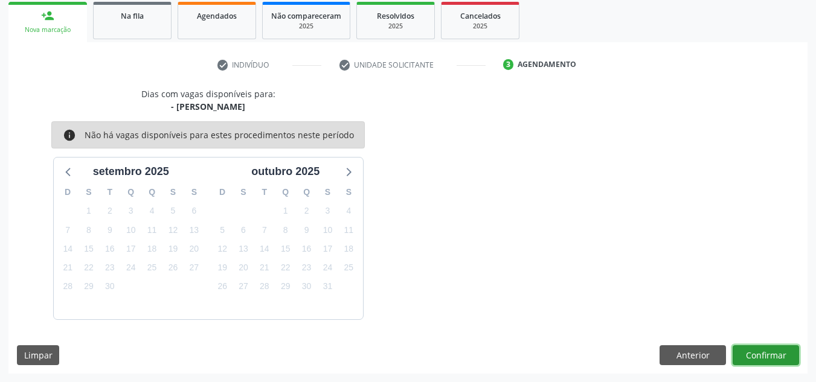
click at [776, 352] on button "Confirmar" at bounding box center [766, 355] width 66 height 21
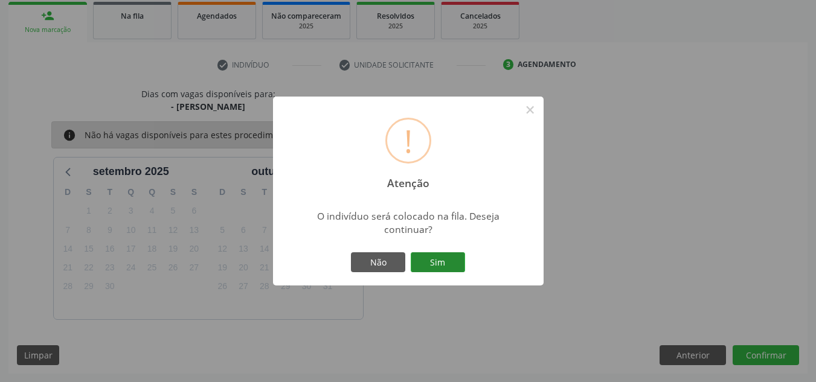
click at [457, 260] on button "Sim" at bounding box center [438, 262] width 54 height 21
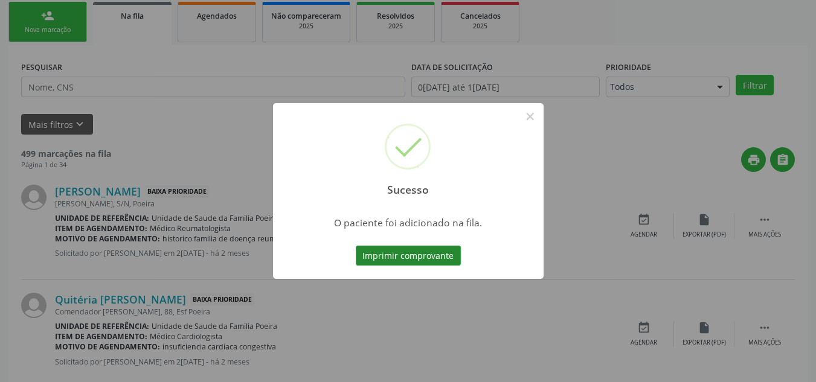
scroll to position [33, 0]
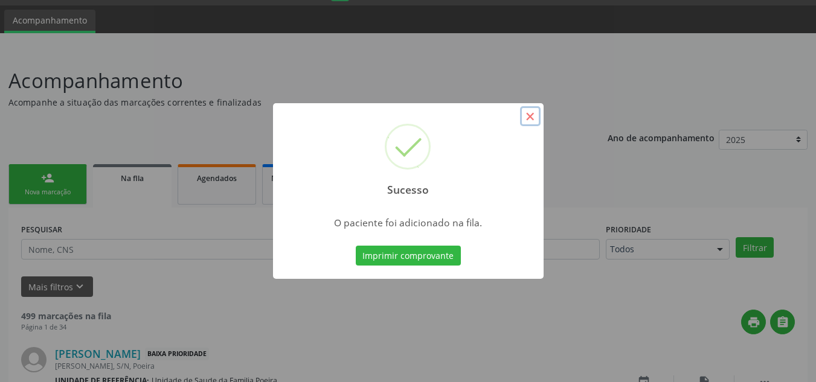
click at [533, 120] on button "×" at bounding box center [530, 116] width 21 height 21
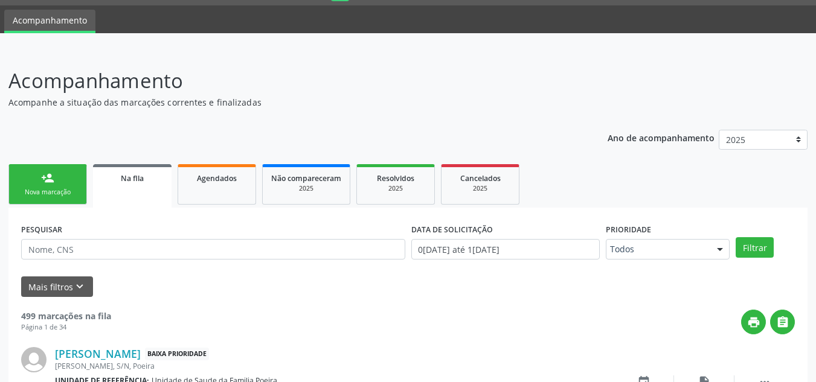
click at [40, 179] on link "person_add Nova marcação" at bounding box center [47, 184] width 79 height 40
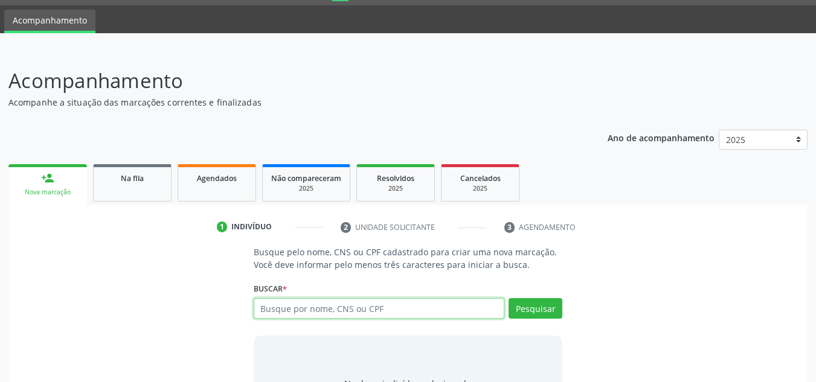
click at [272, 310] on input "text" at bounding box center [379, 308] width 251 height 21
type input "705006496431650"
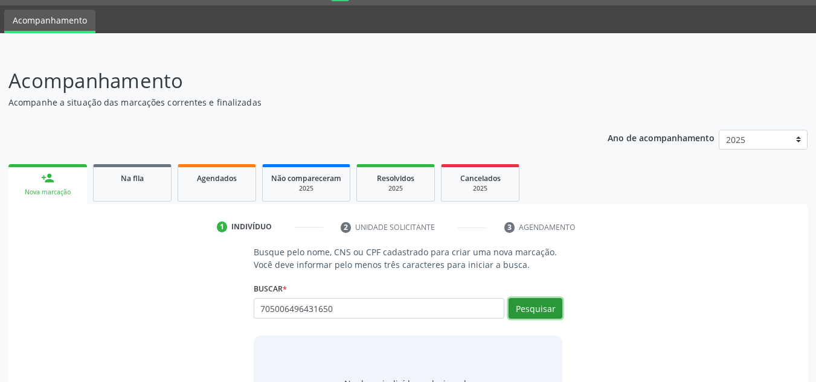
click at [538, 318] on button "Pesquisar" at bounding box center [536, 308] width 54 height 21
type input "705006496431650"
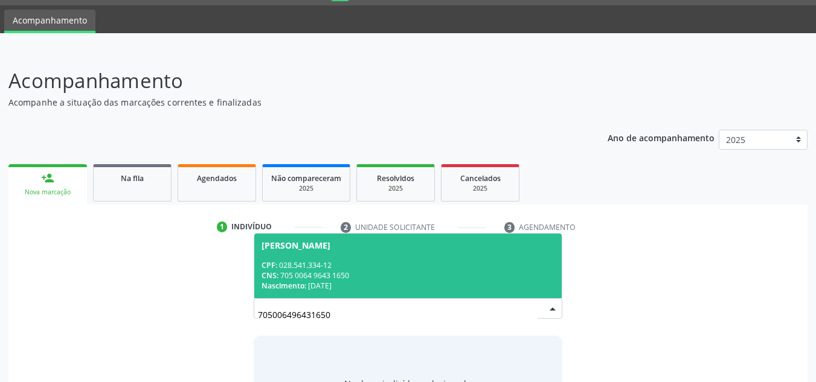
click at [344, 263] on div "CPF: 028.541.334-12" at bounding box center [409, 265] width 294 height 10
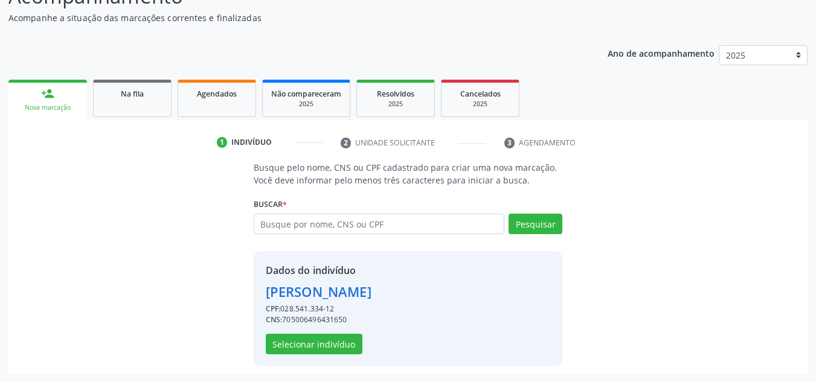
scroll to position [119, 0]
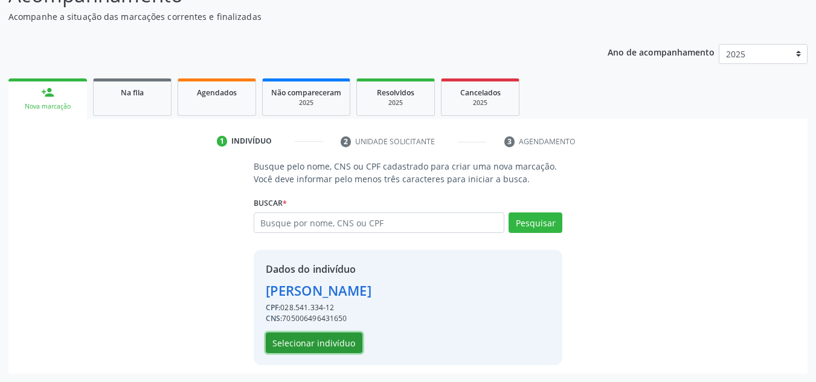
click at [321, 346] on button "Selecionar indivíduo" at bounding box center [314, 343] width 97 height 21
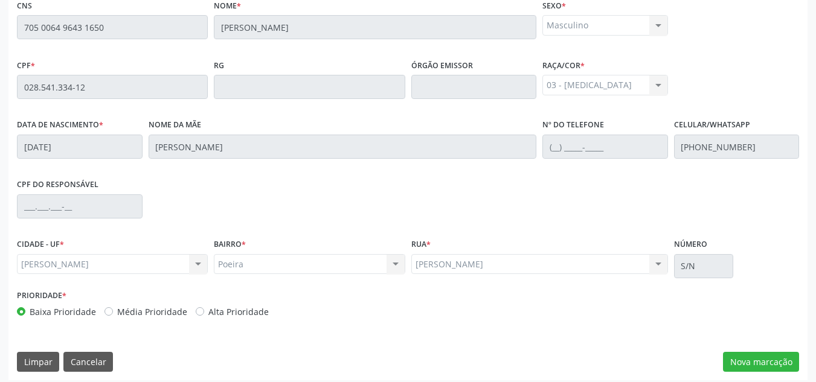
scroll to position [324, 0]
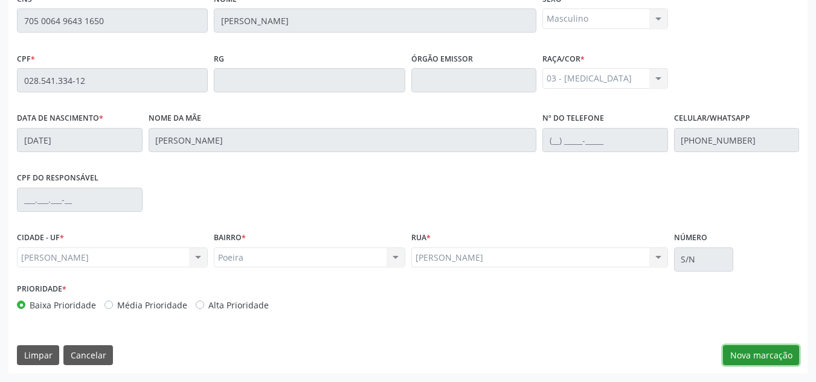
click at [784, 355] on button "Nova marcação" at bounding box center [761, 355] width 76 height 21
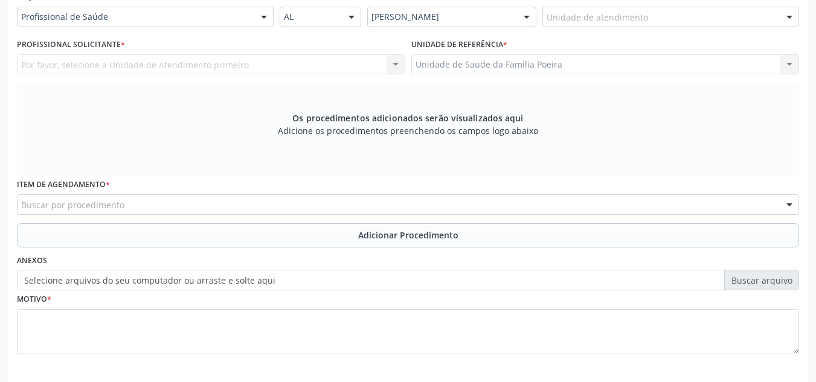
scroll to position [264, 0]
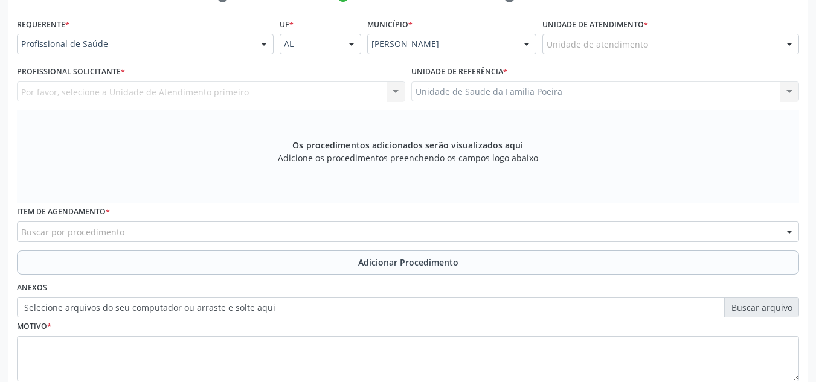
click at [660, 50] on div "Unidade de atendimento" at bounding box center [670, 44] width 257 height 21
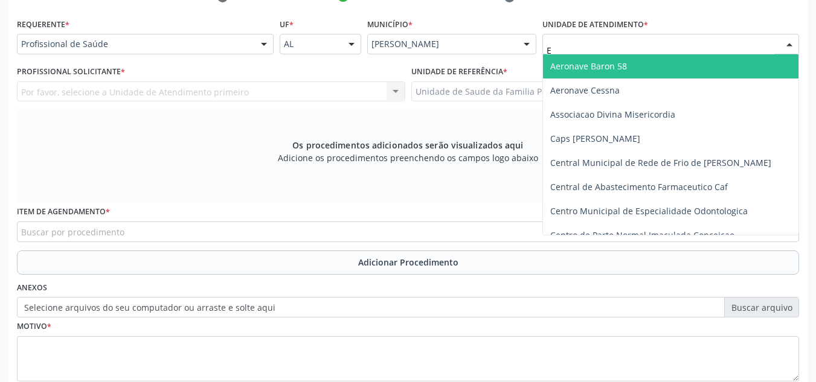
type input "ES"
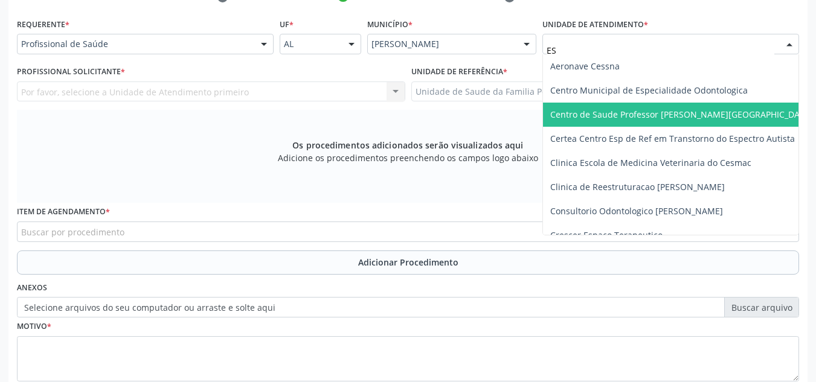
click at [647, 114] on span "Centro de Saude Professor Estacio de Lima" at bounding box center [681, 114] width 263 height 11
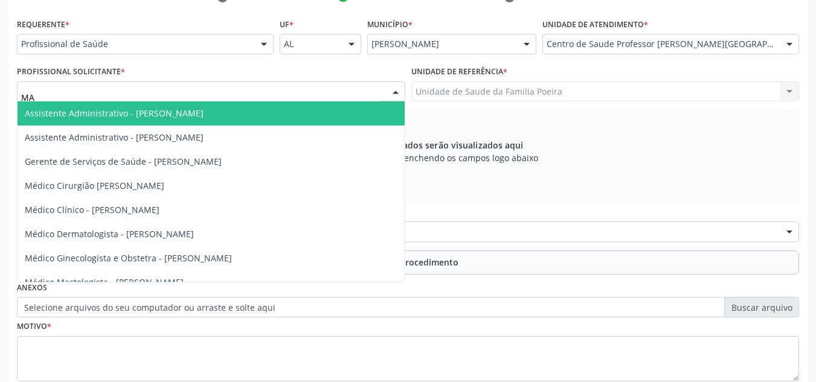
type input "MAN"
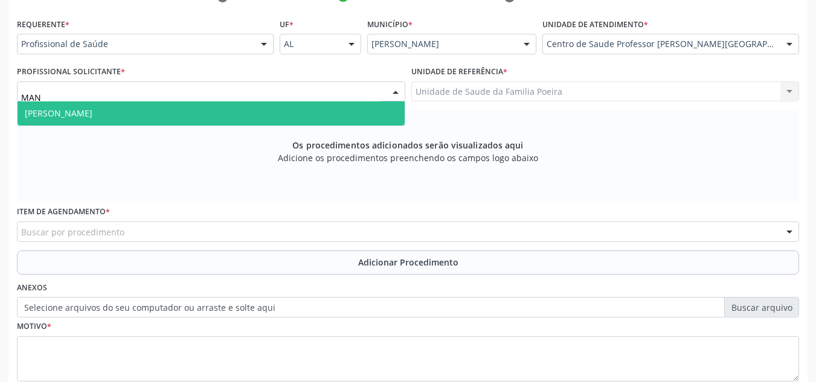
click at [92, 112] on span "Médico Psiquiatra - Manuela Oliveira e Silva Antunes" at bounding box center [59, 113] width 68 height 11
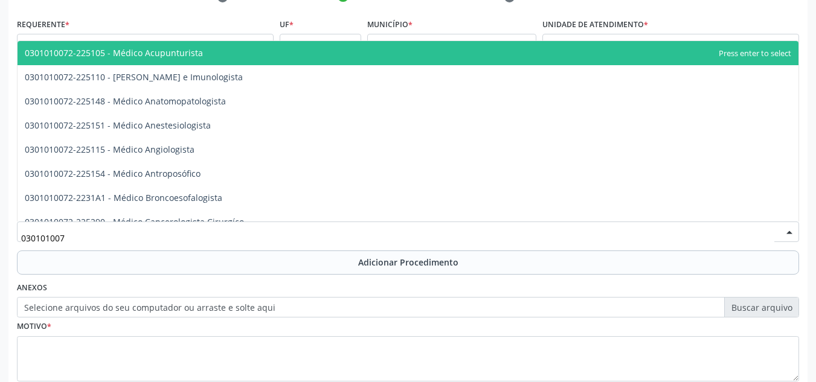
type input "0301010072"
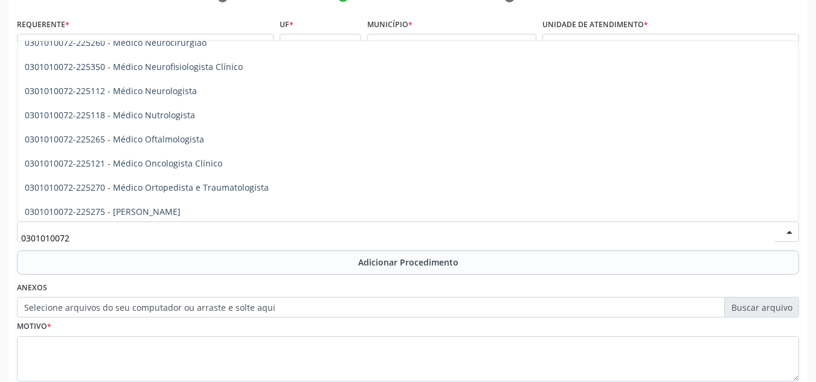
scroll to position [966, 0]
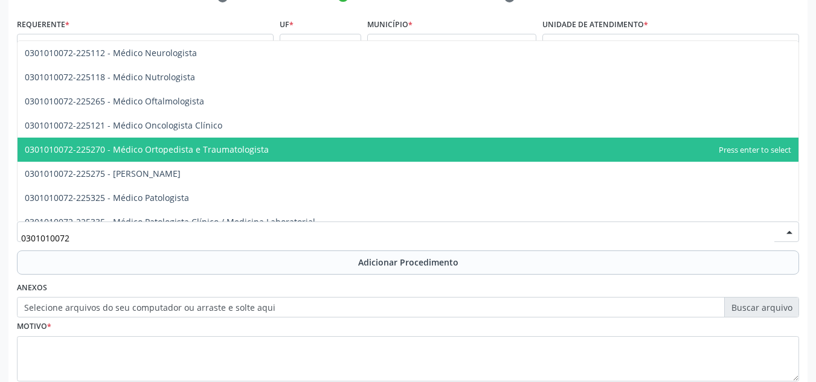
click at [234, 154] on span "0301010072-225270 - Médico Ortopedista e Traumatologista" at bounding box center [147, 149] width 244 height 11
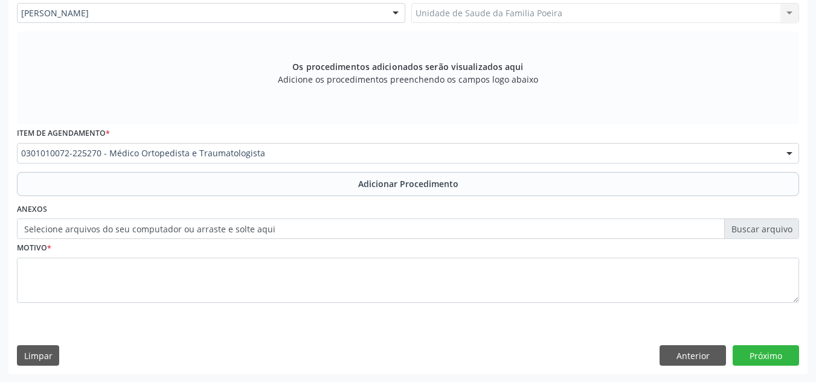
scroll to position [343, 0]
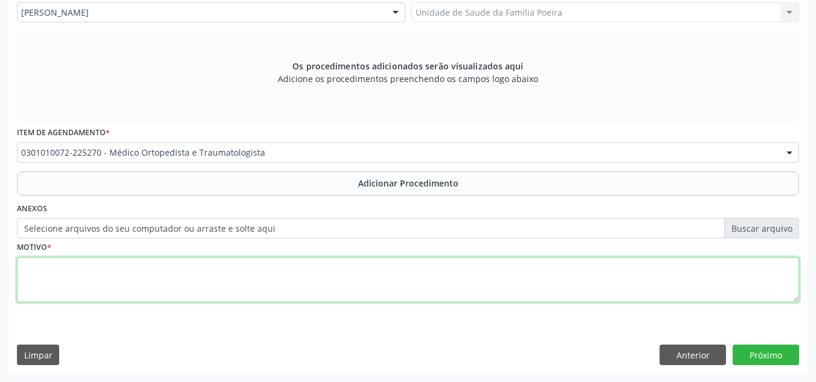
click at [198, 291] on textarea at bounding box center [408, 280] width 782 height 46
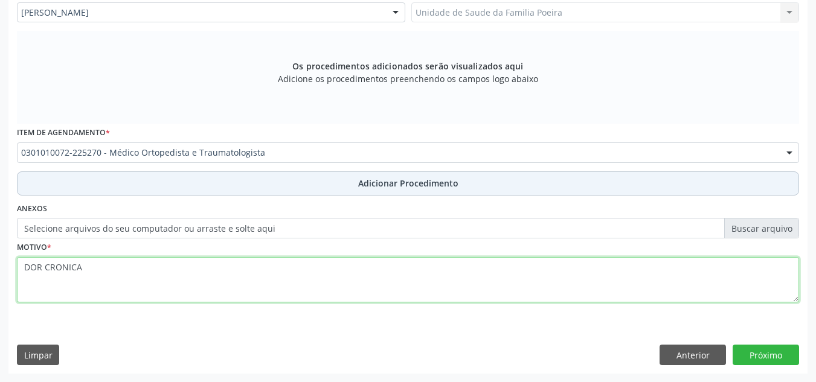
type textarea "DOR CRONICA"
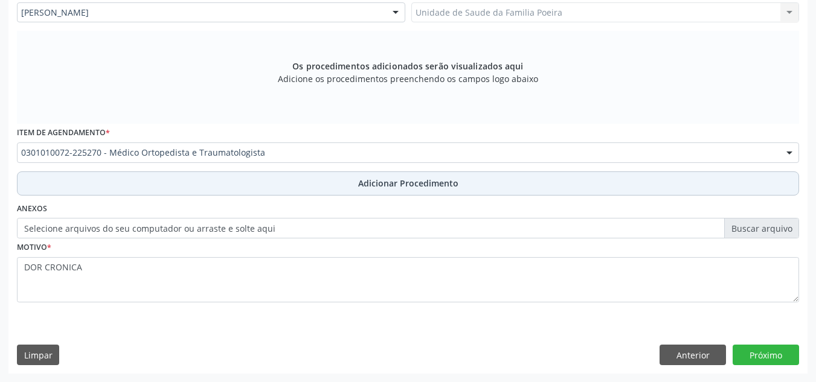
click at [352, 185] on button "Adicionar Procedimento" at bounding box center [408, 184] width 782 height 24
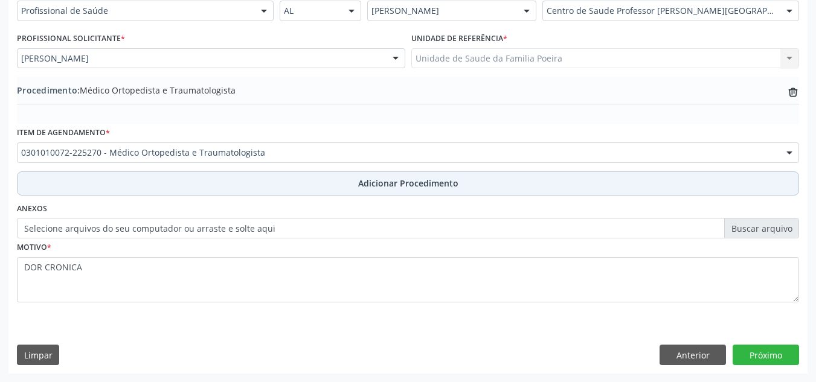
scroll to position [297, 0]
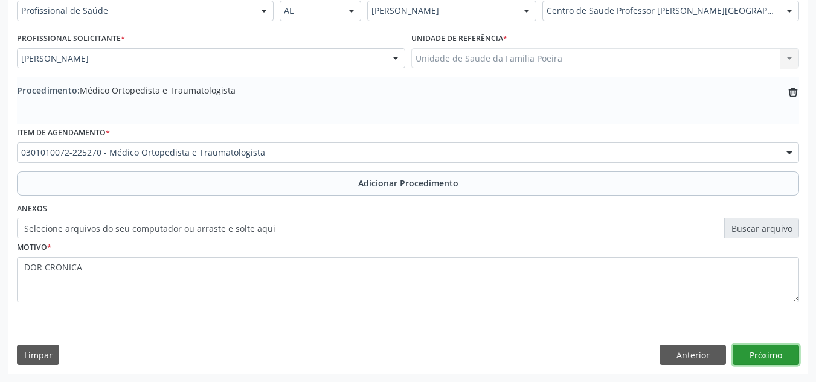
click at [762, 355] on button "Próximo" at bounding box center [766, 355] width 66 height 21
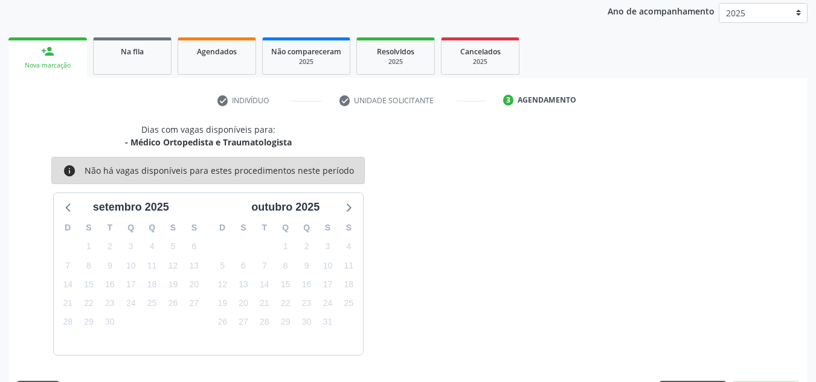
scroll to position [196, 0]
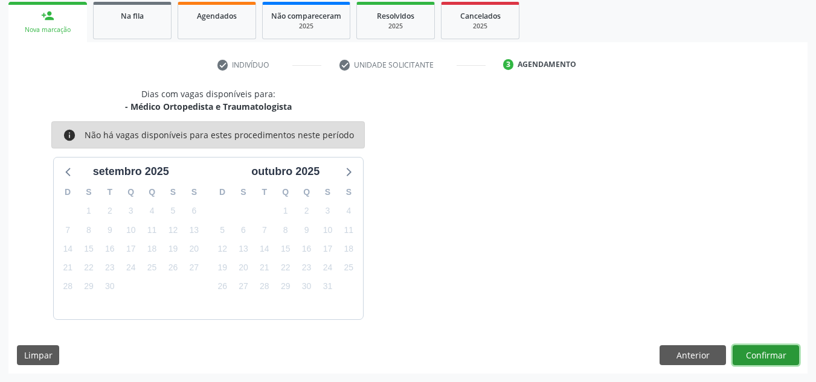
click at [752, 355] on button "Confirmar" at bounding box center [766, 355] width 66 height 21
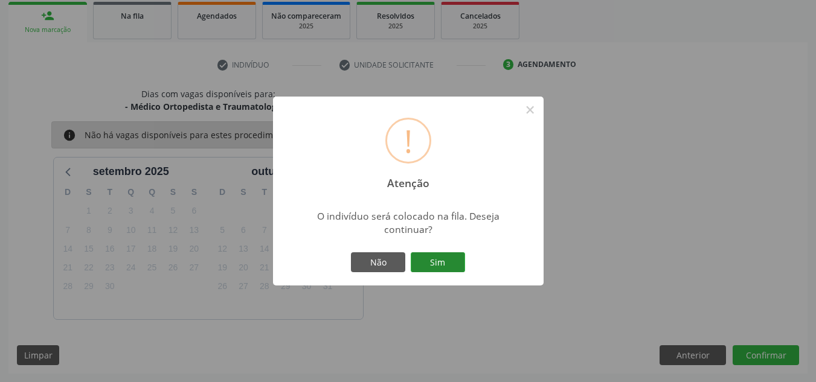
click at [429, 257] on button "Sim" at bounding box center [438, 262] width 54 height 21
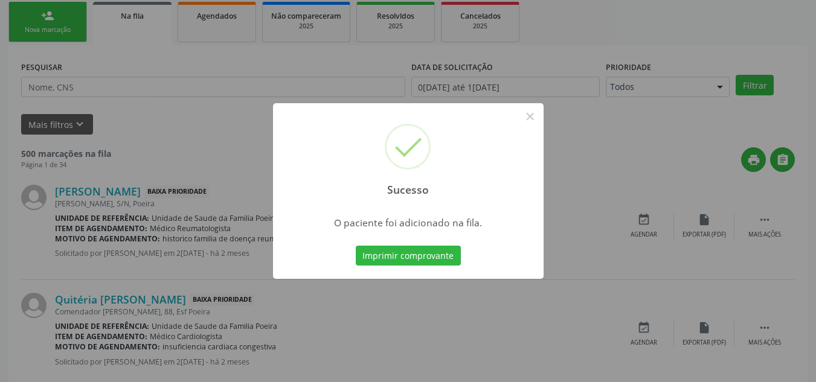
scroll to position [33, 0]
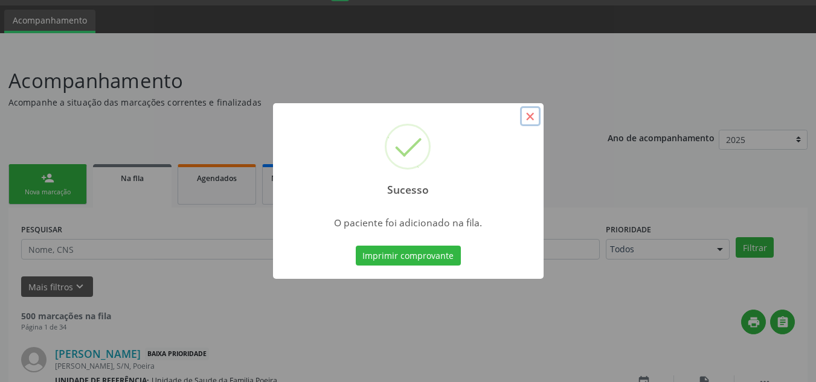
click at [532, 118] on button "×" at bounding box center [530, 116] width 21 height 21
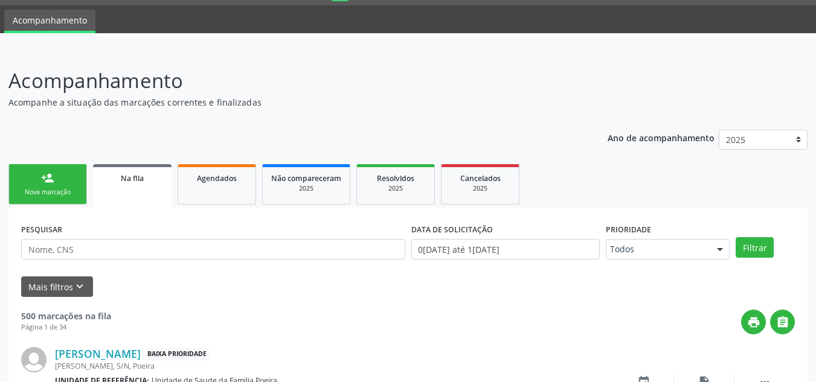
click at [56, 193] on div "Nova marcação" at bounding box center [48, 192] width 60 height 9
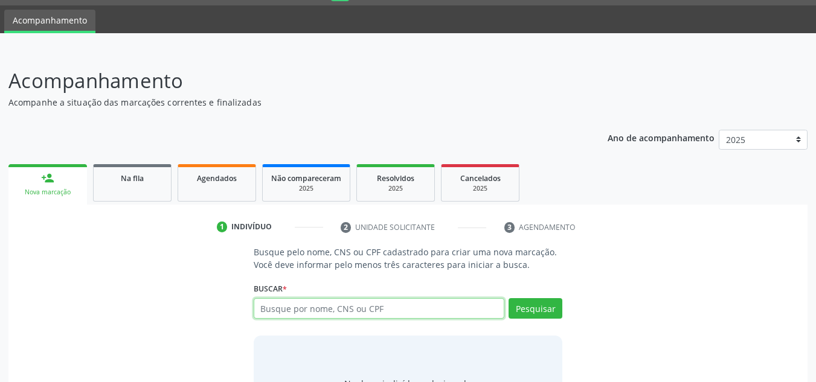
click at [291, 307] on input "text" at bounding box center [379, 308] width 251 height 21
type input "705007250549850"
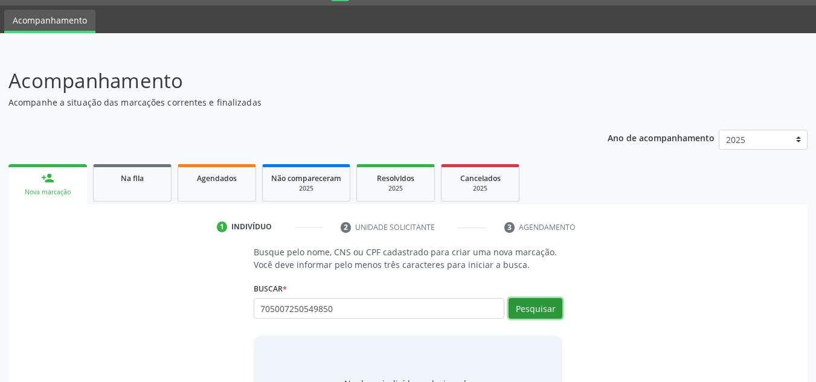
click at [536, 309] on button "Pesquisar" at bounding box center [536, 308] width 54 height 21
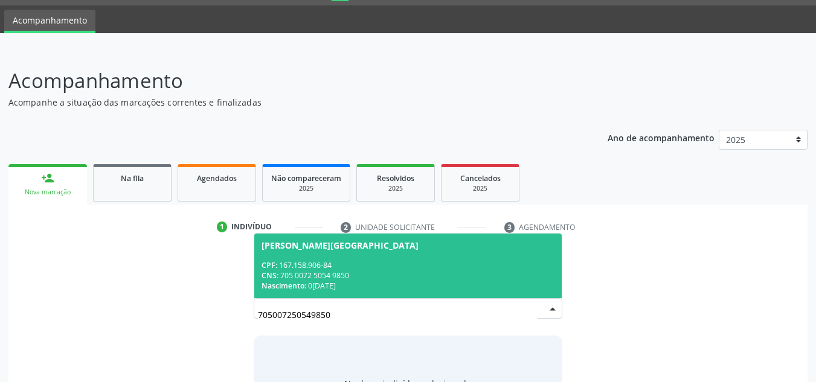
click at [377, 264] on div "CPF: 167.158.906-84" at bounding box center [409, 265] width 294 height 10
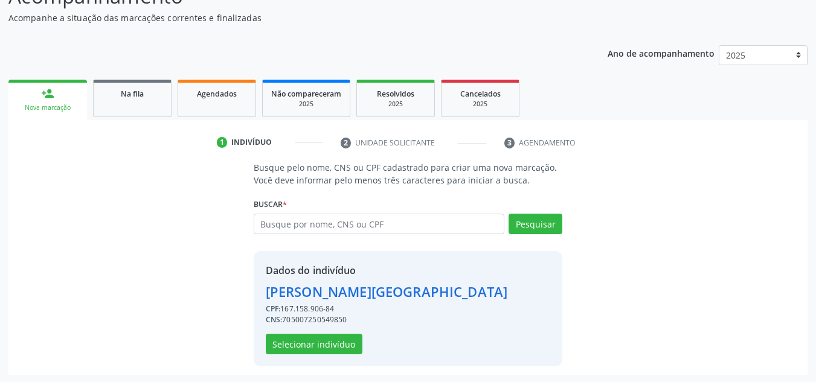
scroll to position [119, 0]
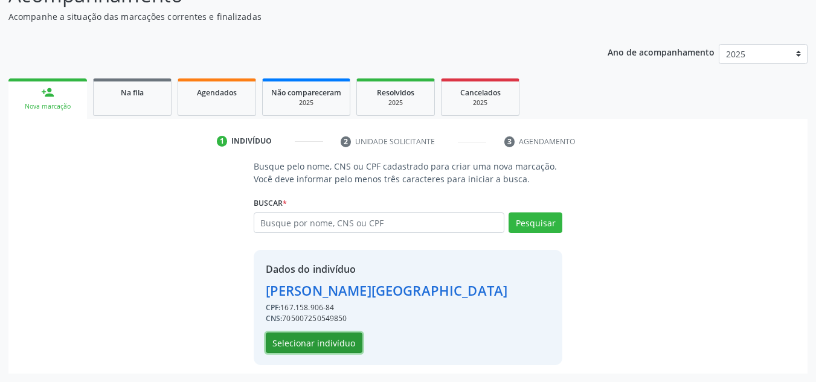
click at [312, 340] on button "Selecionar indivíduo" at bounding box center [314, 343] width 97 height 21
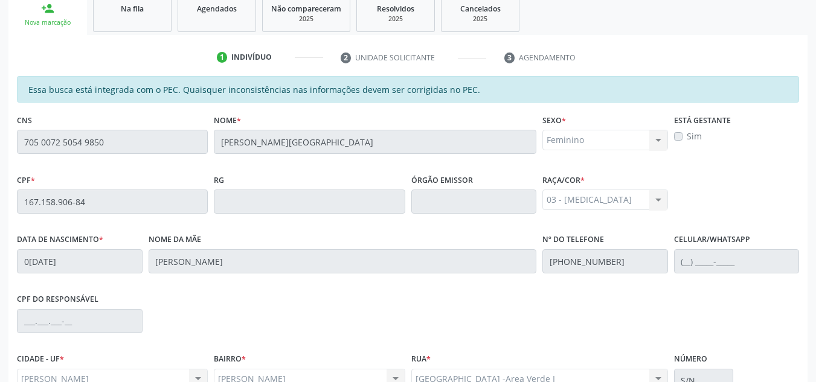
scroll to position [324, 0]
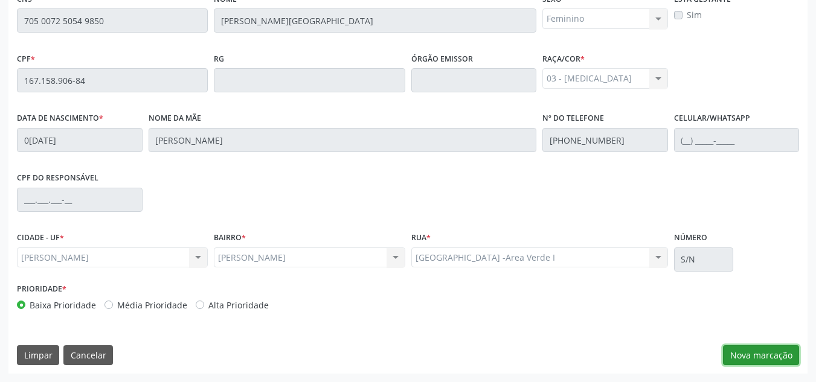
click at [760, 362] on button "Nova marcação" at bounding box center [761, 355] width 76 height 21
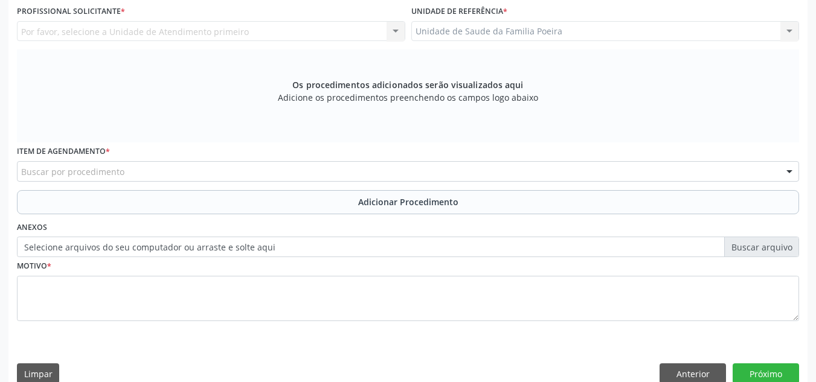
scroll to position [264, 0]
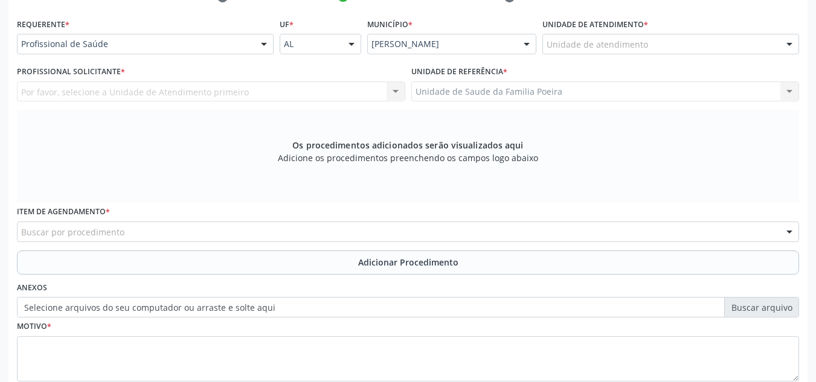
click at [658, 50] on div "Unidade de atendimento" at bounding box center [670, 44] width 257 height 21
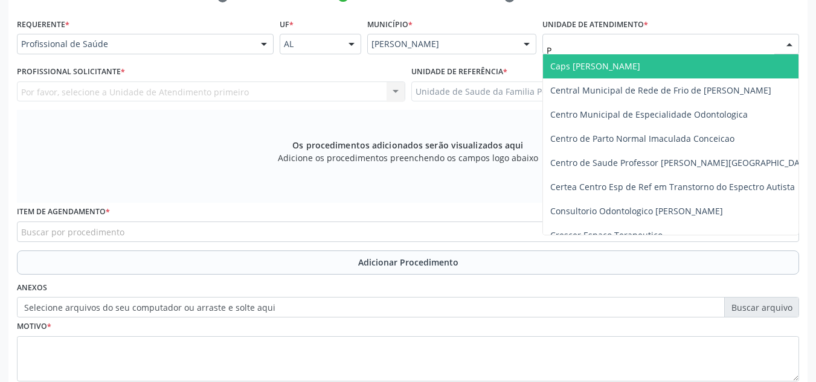
type input "PO"
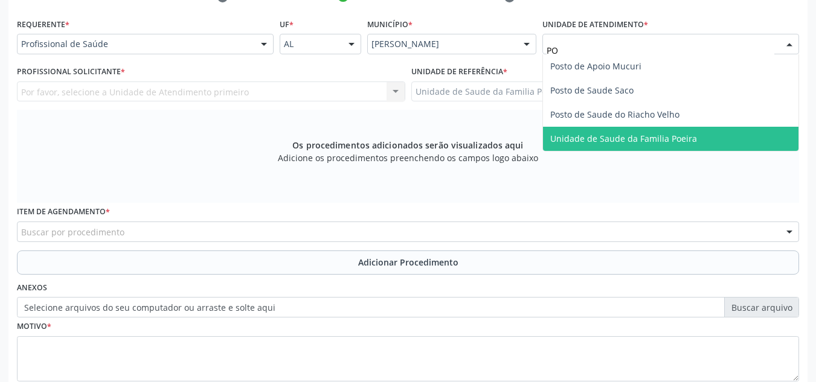
click at [658, 132] on span "Unidade de Saude da Familia Poeira" at bounding box center [670, 139] width 255 height 24
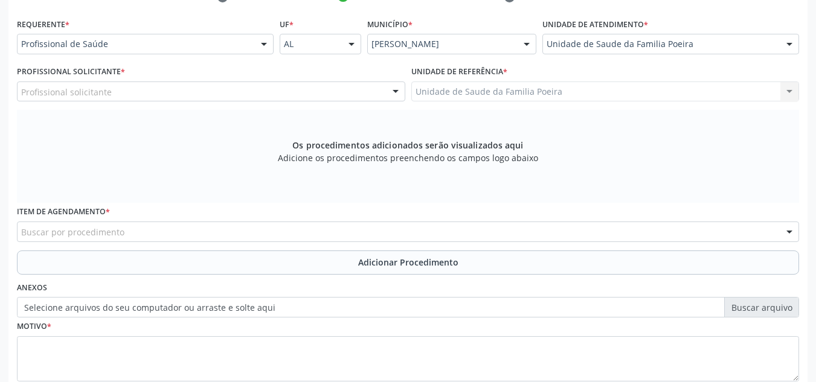
click at [259, 97] on div "Profissional solicitante" at bounding box center [211, 92] width 388 height 21
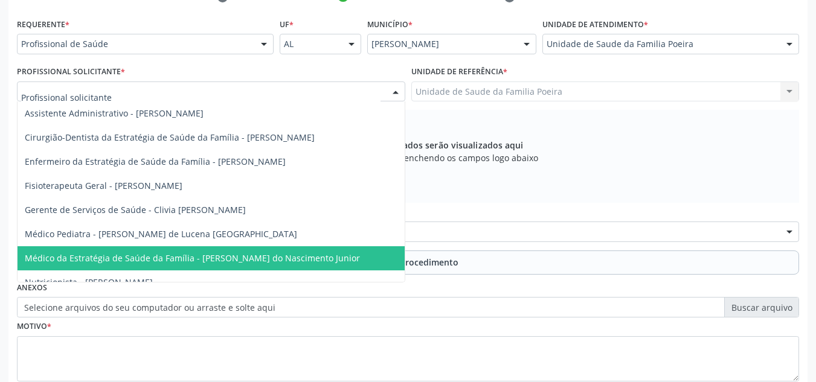
click at [278, 255] on span "Médico da Estratégia de Saúde da Família - Cosmo Faustino do Nascimento Junior" at bounding box center [192, 257] width 335 height 11
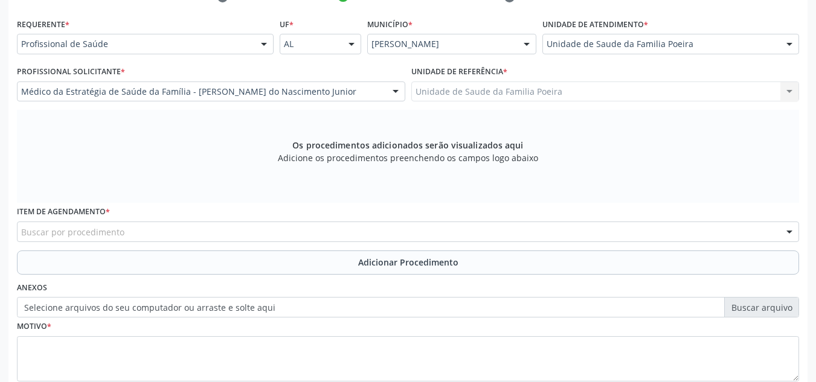
click at [230, 228] on div "Buscar por procedimento" at bounding box center [408, 232] width 782 height 21
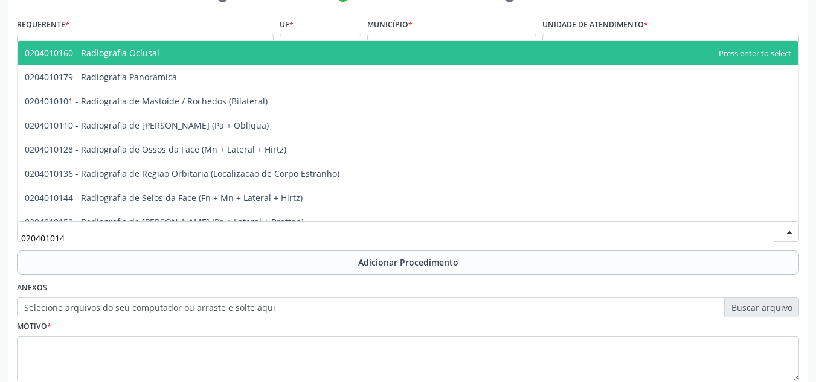
type input "0204010144"
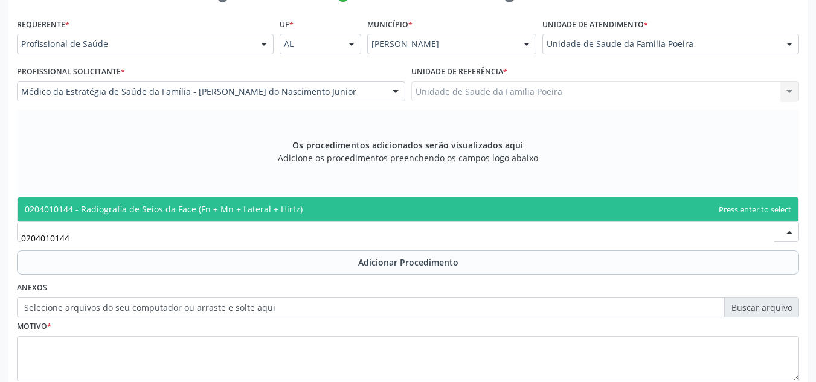
click at [221, 207] on span "0204010144 - Radiografia de Seios da Face (Fn + Mn + Lateral + Hirtz)" at bounding box center [164, 209] width 278 height 11
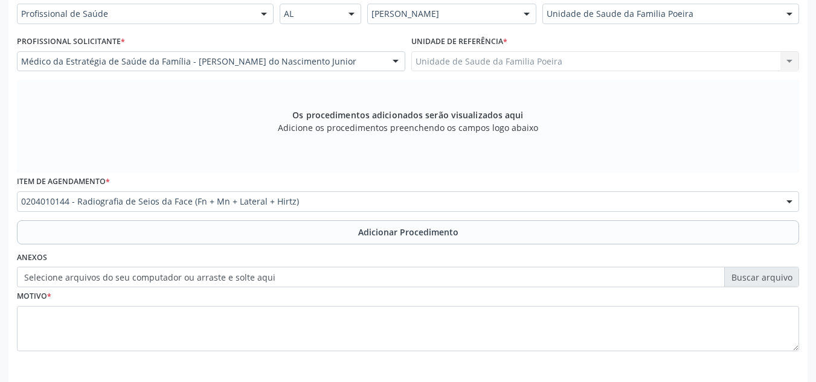
scroll to position [343, 0]
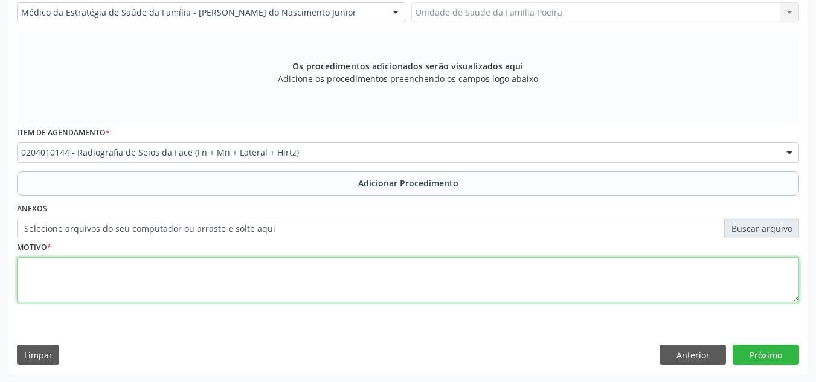
click at [172, 286] on textarea at bounding box center [408, 280] width 782 height 46
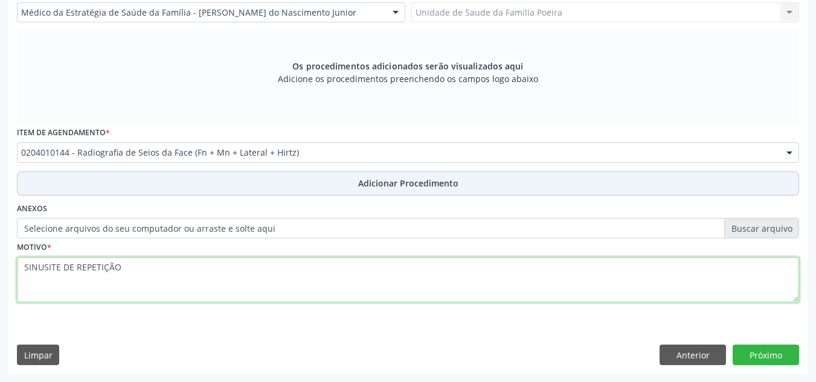
type textarea "SINUSITE DE REPETIÇÃO"
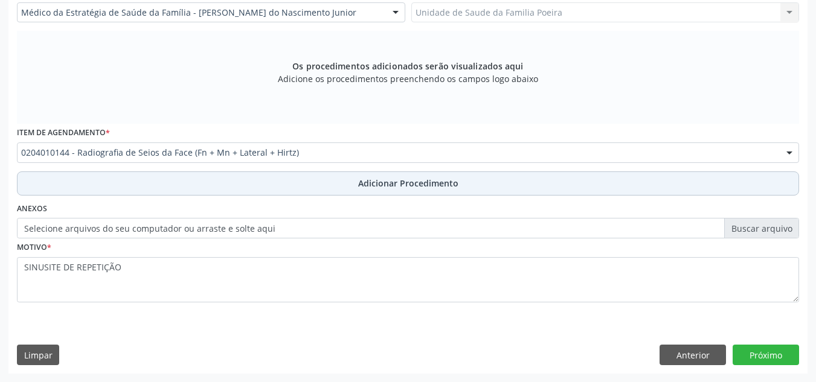
click at [434, 176] on button "Adicionar Procedimento" at bounding box center [408, 184] width 782 height 24
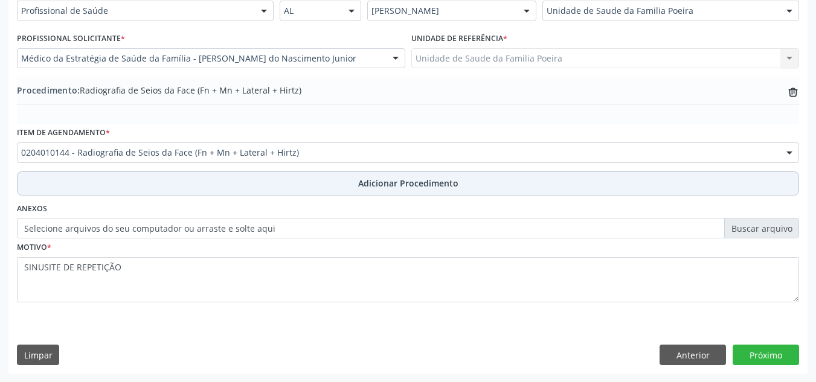
scroll to position [297, 0]
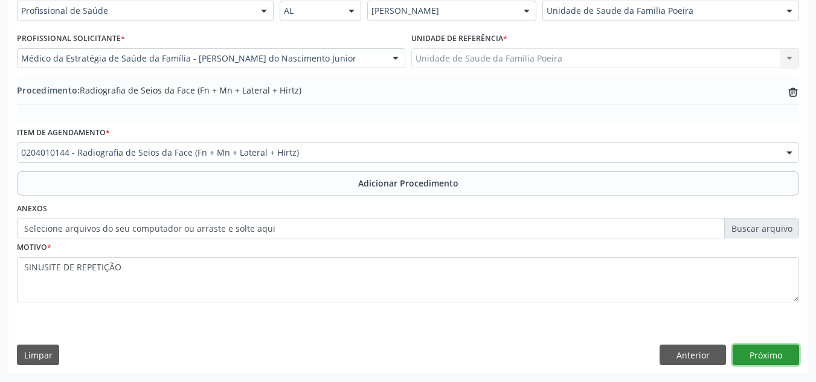
click at [767, 353] on button "Próximo" at bounding box center [766, 355] width 66 height 21
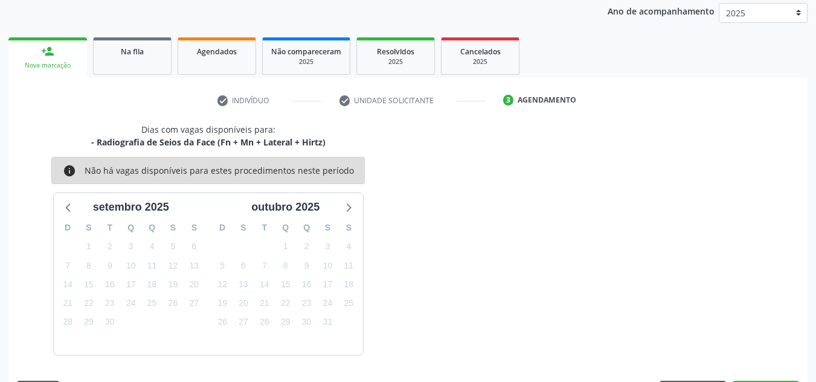
scroll to position [196, 0]
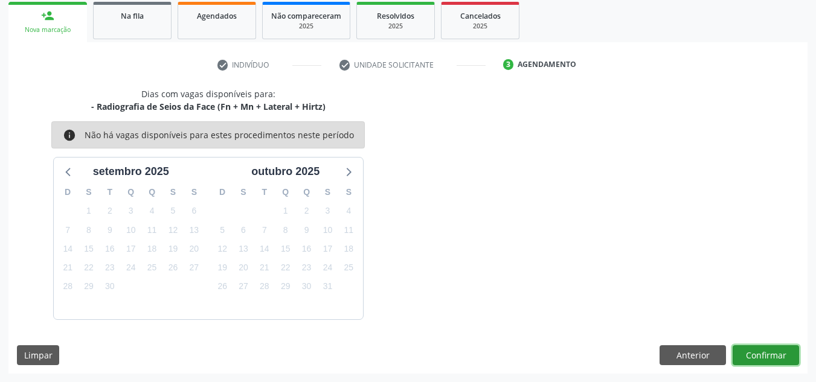
click at [760, 353] on button "Confirmar" at bounding box center [766, 355] width 66 height 21
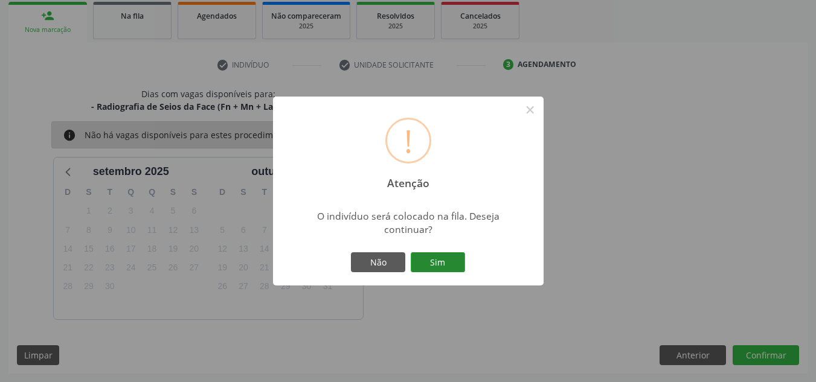
click at [451, 265] on button "Sim" at bounding box center [438, 262] width 54 height 21
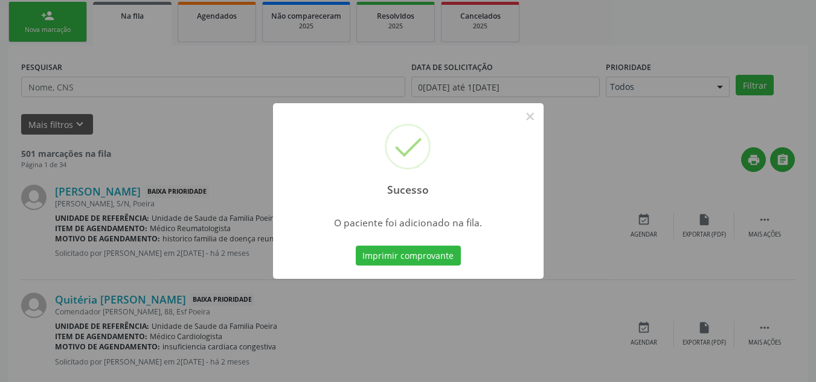
scroll to position [33, 0]
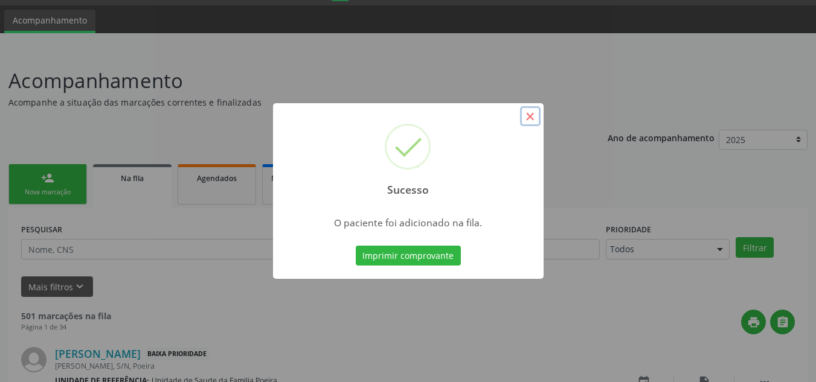
click at [534, 117] on button "×" at bounding box center [530, 116] width 21 height 21
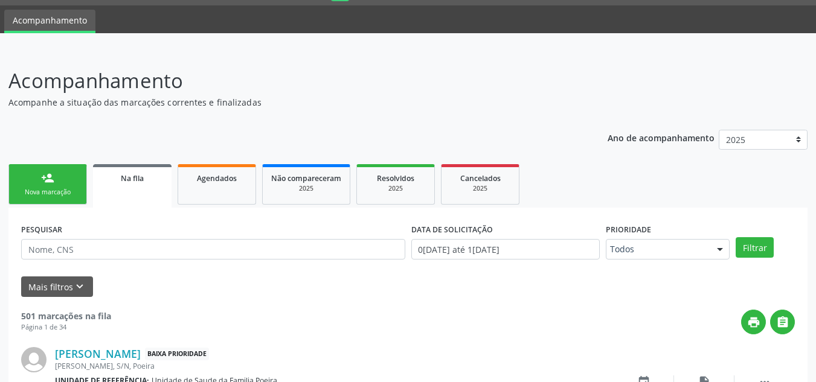
click at [117, 187] on link "Na fila" at bounding box center [132, 185] width 79 height 43
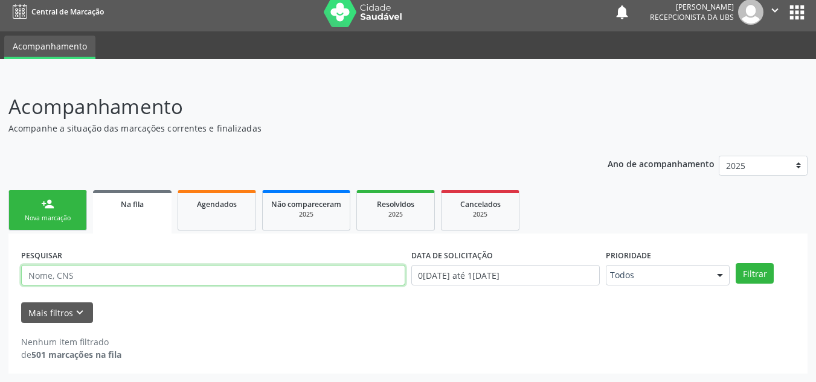
click at [112, 270] on input "text" at bounding box center [213, 275] width 384 height 21
type input "706707552561715"
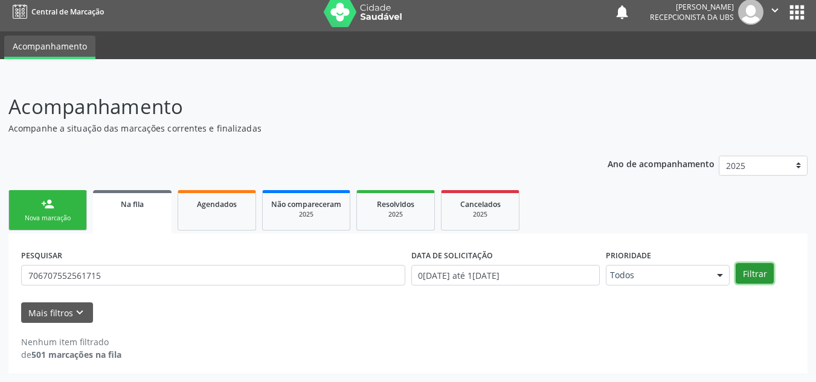
click at [762, 272] on button "Filtrar" at bounding box center [755, 273] width 38 height 21
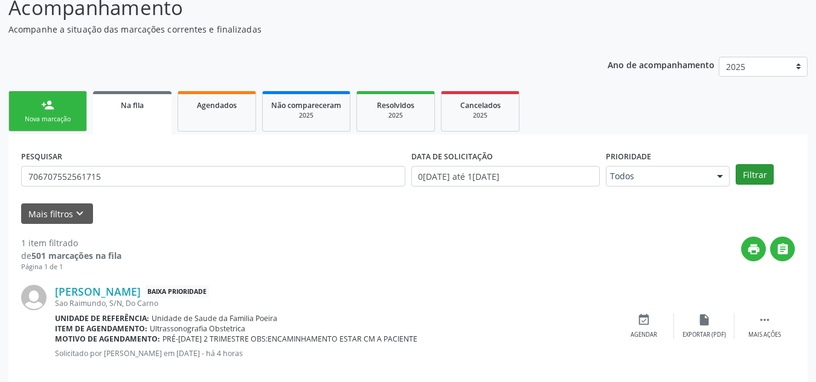
scroll to position [125, 0]
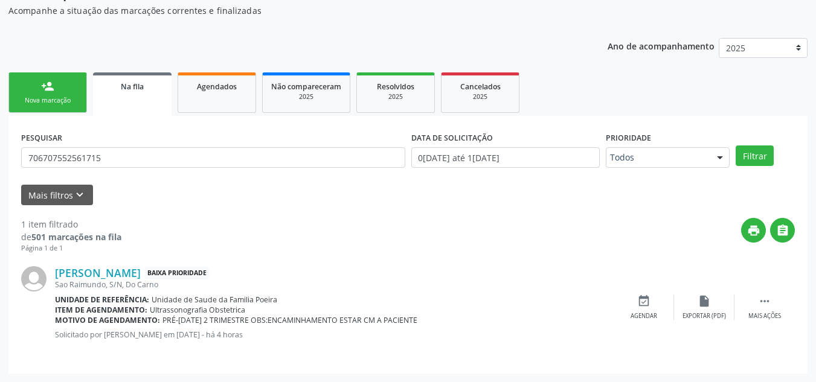
click at [23, 90] on link "person_add Nova marcação" at bounding box center [47, 92] width 79 height 40
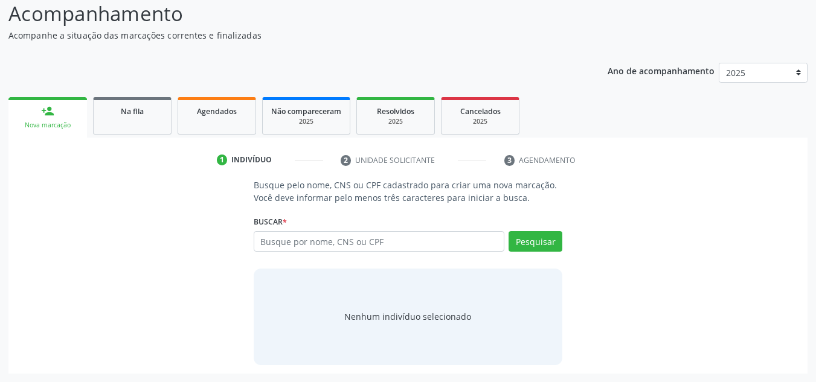
click at [108, 162] on ul "1 Indivíduo 2 Unidade solicitante 3 Agendamento" at bounding box center [407, 160] width 799 height 20
click at [279, 236] on input "text" at bounding box center [379, 241] width 251 height 21
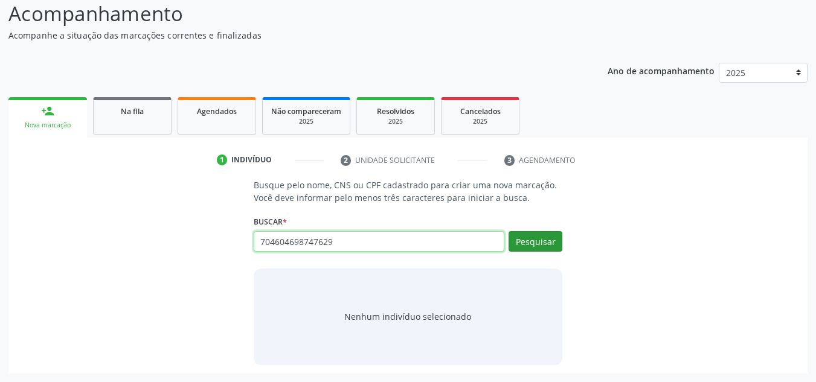
type input "704604698747629"
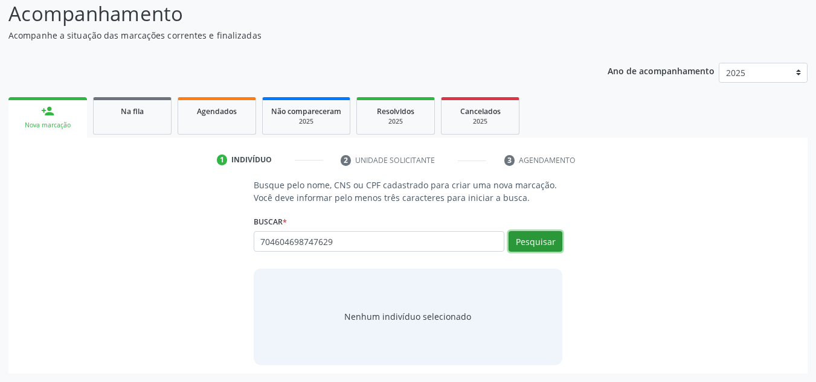
click at [545, 241] on button "Pesquisar" at bounding box center [536, 241] width 54 height 21
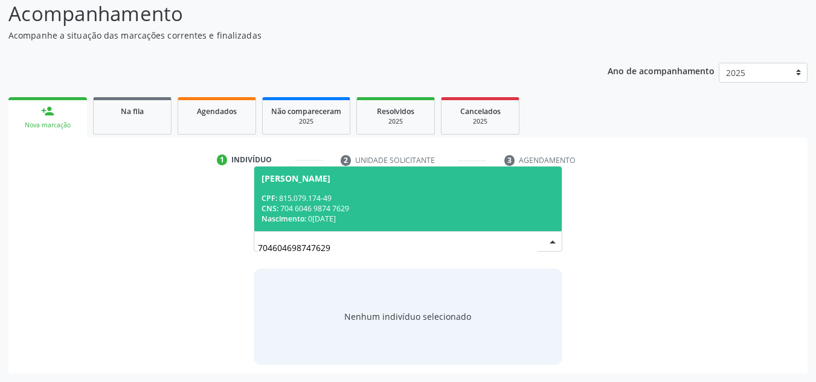
click at [345, 209] on div "CNS: 704 6046 9874 7629" at bounding box center [409, 209] width 294 height 10
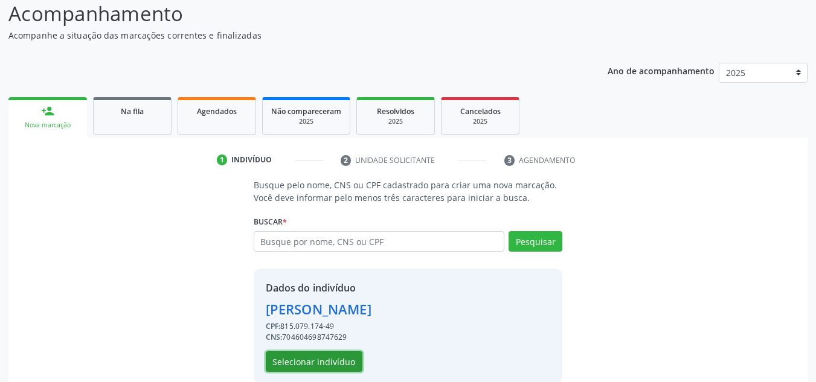
click at [290, 368] on button "Selecionar indivíduo" at bounding box center [314, 362] width 97 height 21
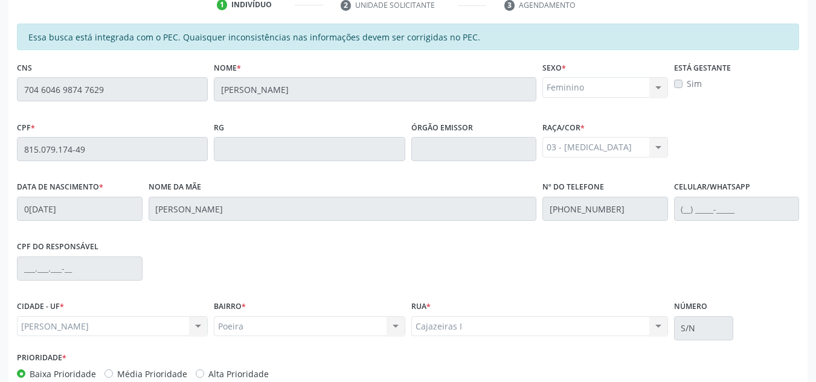
scroll to position [324, 0]
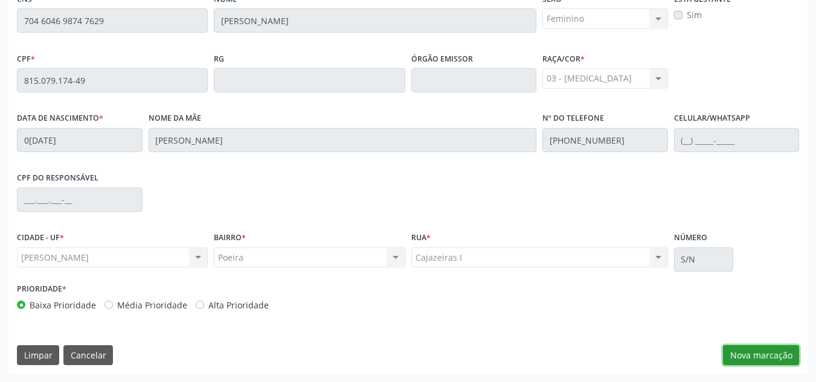
click at [746, 352] on button "Nova marcação" at bounding box center [761, 355] width 76 height 21
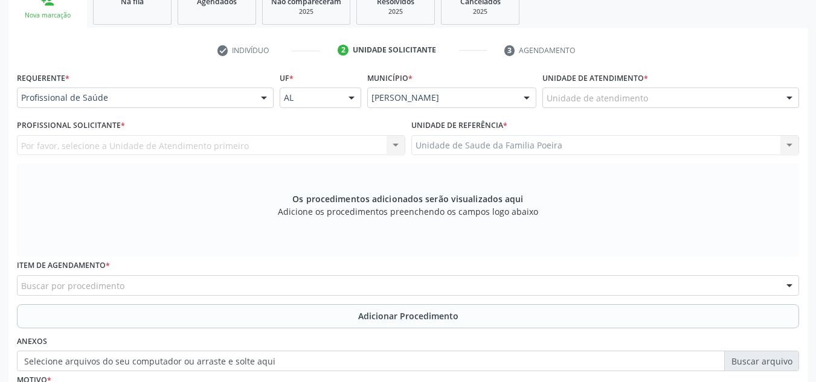
scroll to position [143, 0]
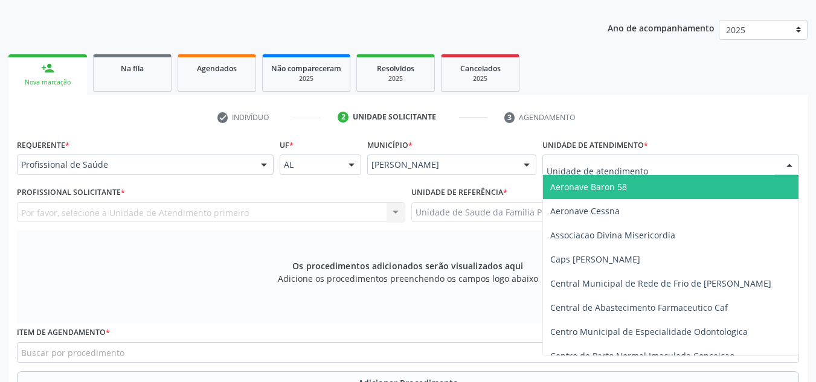
click at [685, 166] on div at bounding box center [670, 165] width 257 height 21
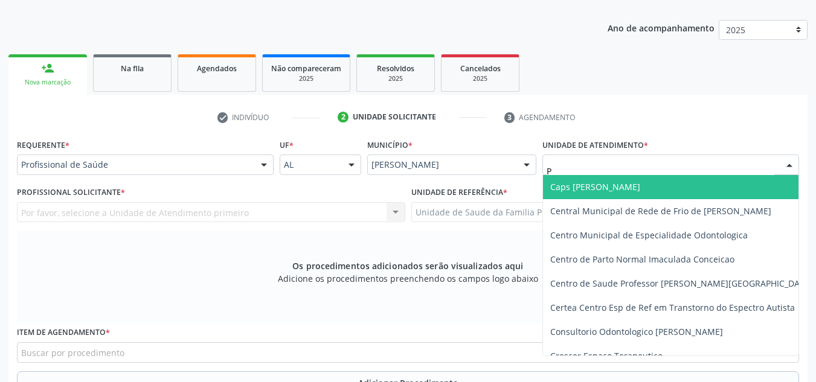
type input "PO"
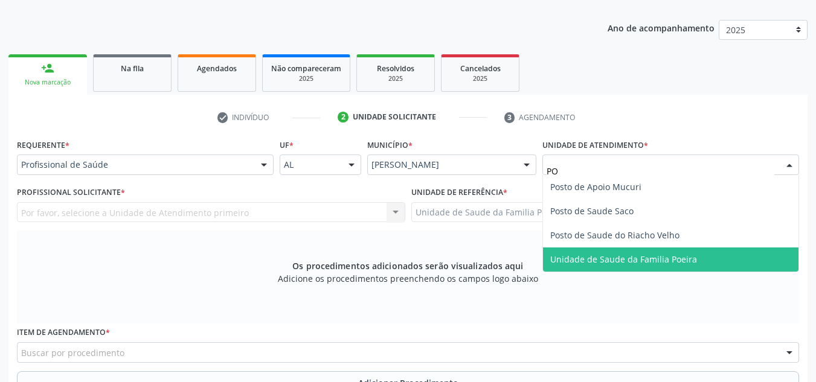
click at [668, 263] on span "Unidade de Saude da Familia Poeira" at bounding box center [623, 259] width 147 height 11
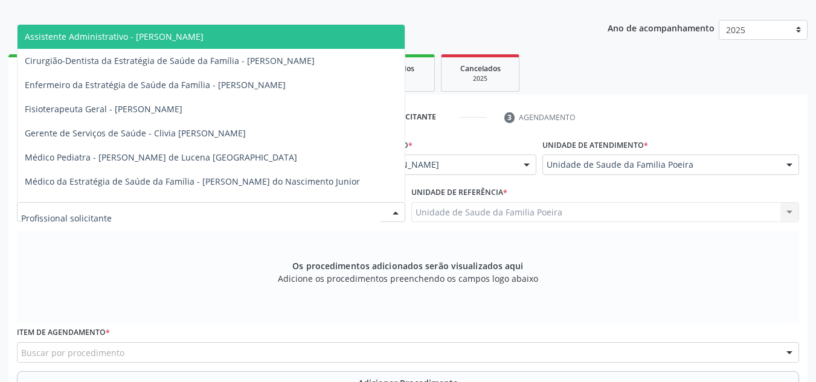
click at [381, 214] on div at bounding box center [211, 212] width 388 height 21
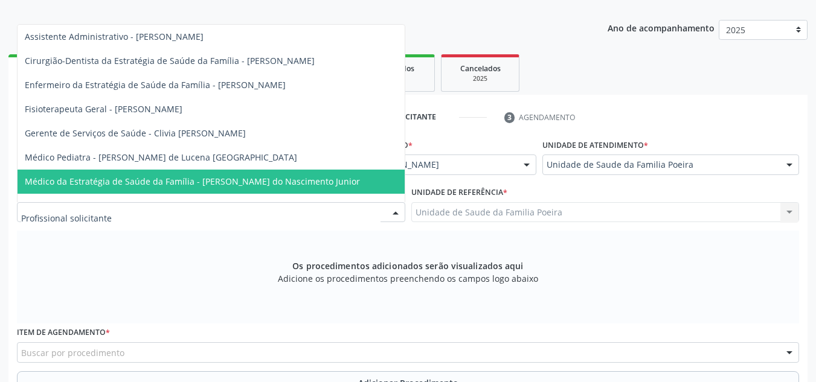
click at [337, 178] on span "Médico da Estratégia de Saúde da Família - Cosmo Faustino do Nascimento Junior" at bounding box center [192, 181] width 335 height 11
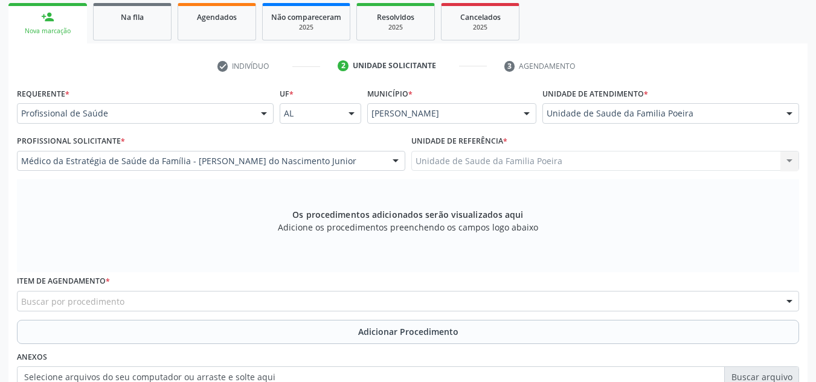
scroll to position [264, 0]
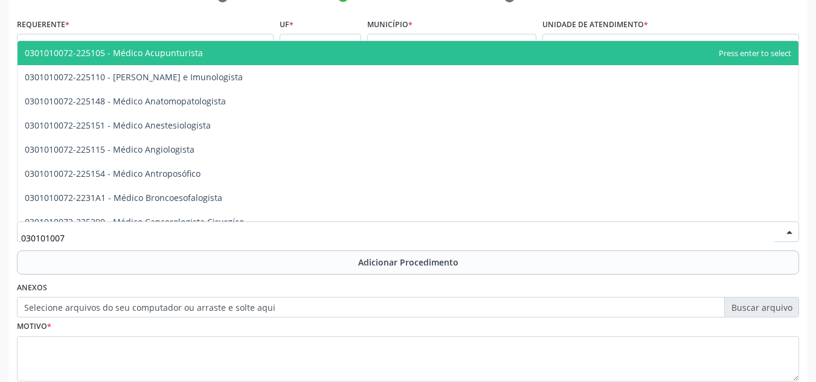
type input "0301010072"
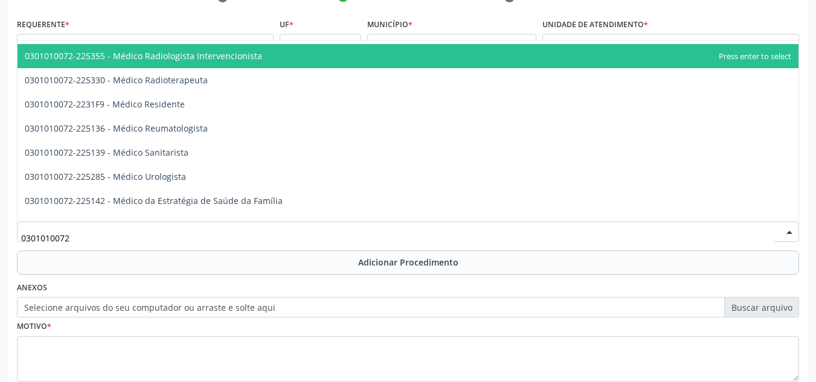
scroll to position [1268, 0]
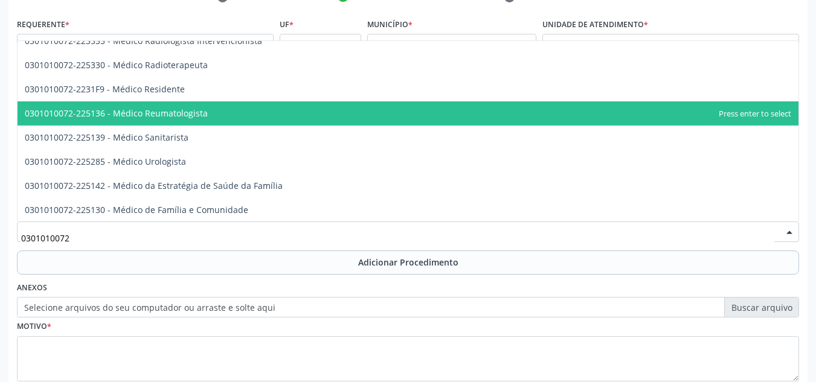
click at [118, 109] on span "0301010072-225136 - Médico Reumatologista" at bounding box center [116, 113] width 183 height 11
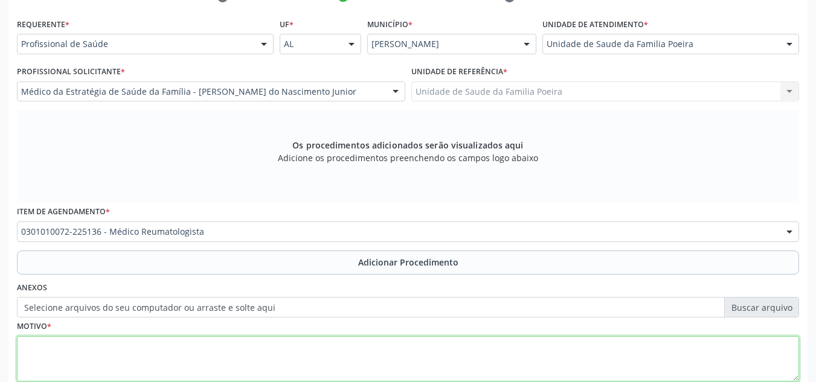
click at [144, 345] on textarea at bounding box center [408, 359] width 782 height 46
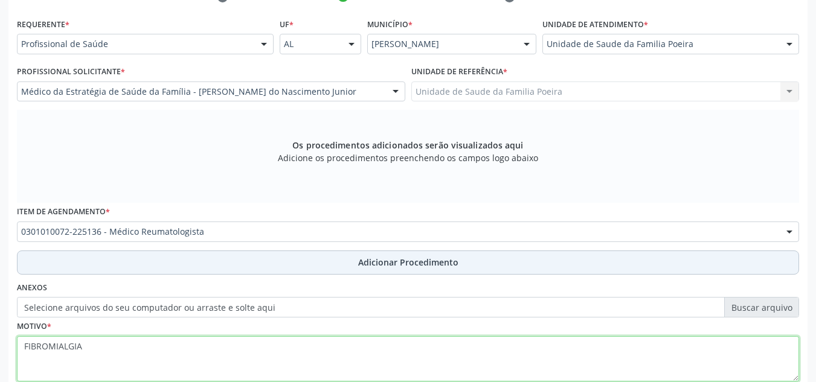
type textarea "FIBROMIALGIA"
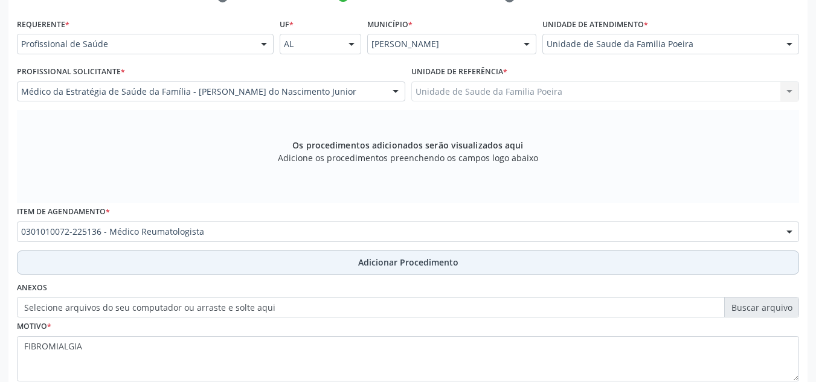
click at [179, 254] on button "Adicionar Procedimento" at bounding box center [408, 263] width 782 height 24
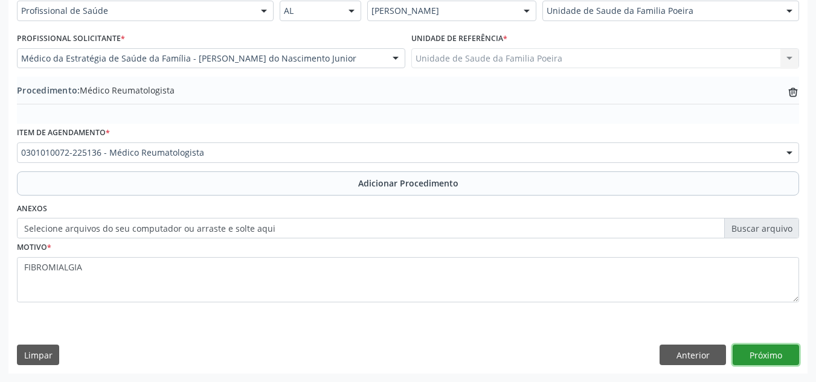
click at [760, 359] on button "Próximo" at bounding box center [766, 355] width 66 height 21
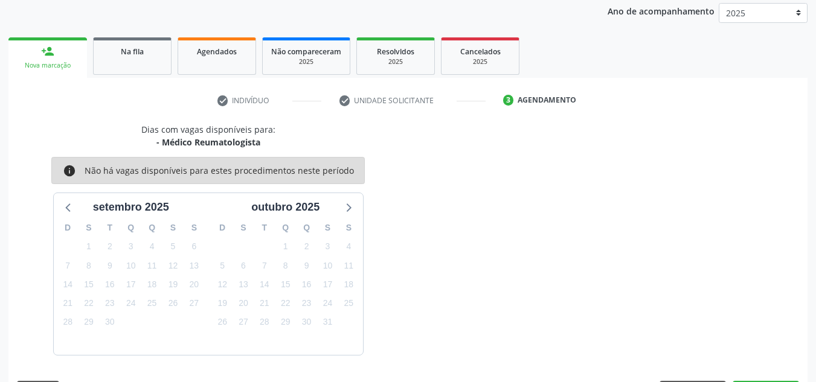
scroll to position [196, 0]
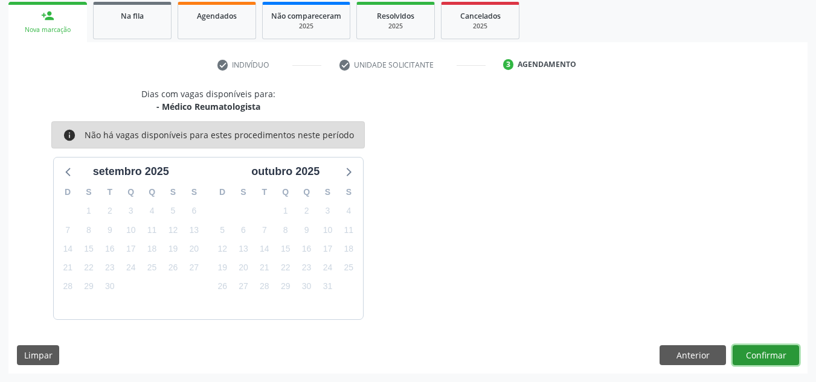
click at [752, 355] on button "Confirmar" at bounding box center [766, 355] width 66 height 21
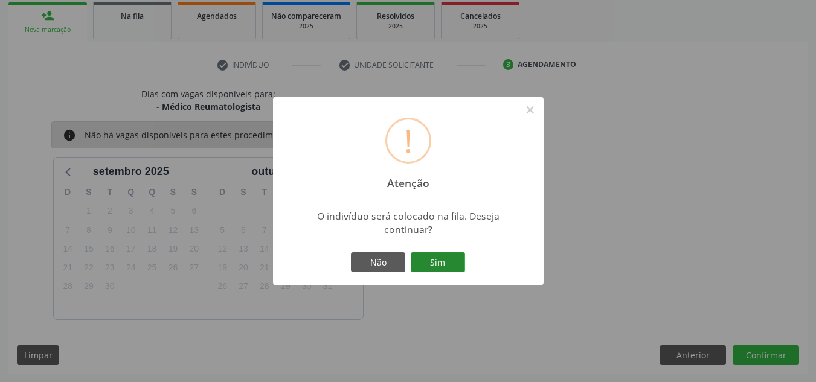
click at [446, 263] on button "Sim" at bounding box center [438, 262] width 54 height 21
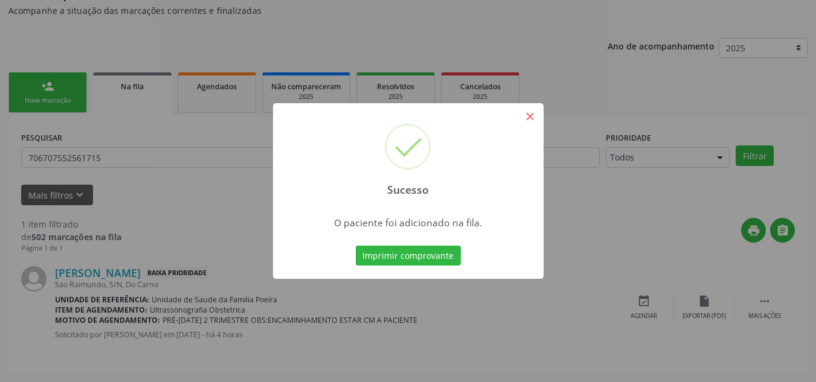
scroll to position [33, 0]
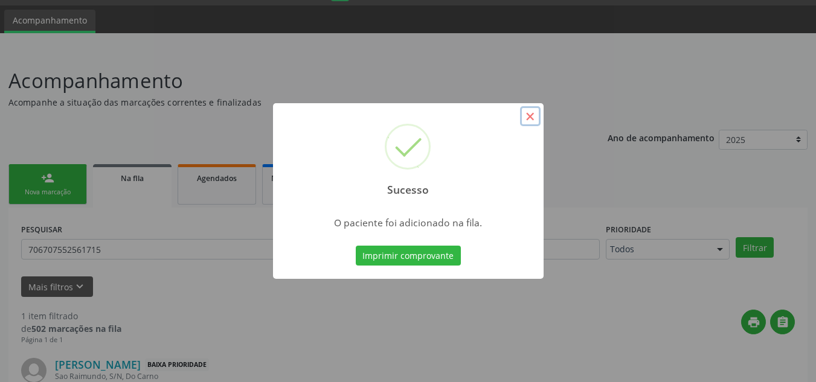
click at [533, 115] on button "×" at bounding box center [530, 116] width 21 height 21
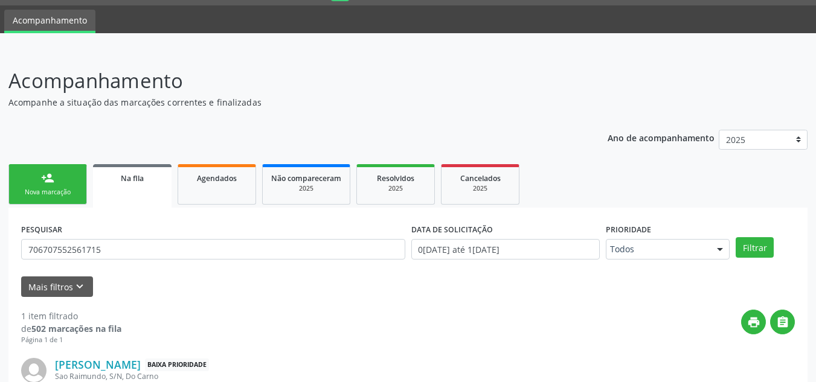
click at [65, 176] on link "person_add Nova marcação" at bounding box center [47, 184] width 79 height 40
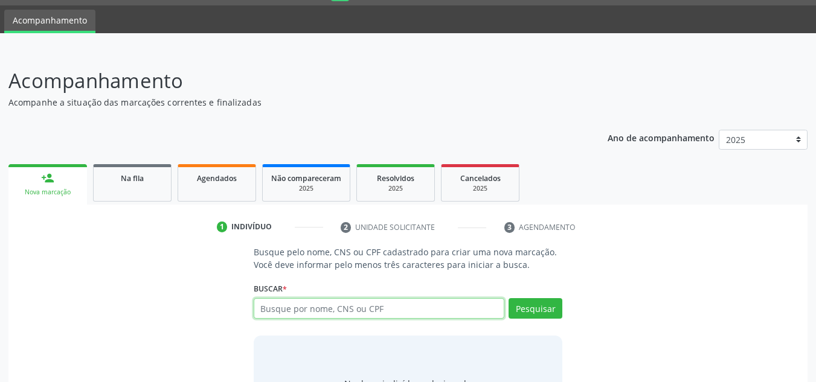
click at [345, 307] on input "text" at bounding box center [379, 308] width 251 height 21
type input "898001212641215"
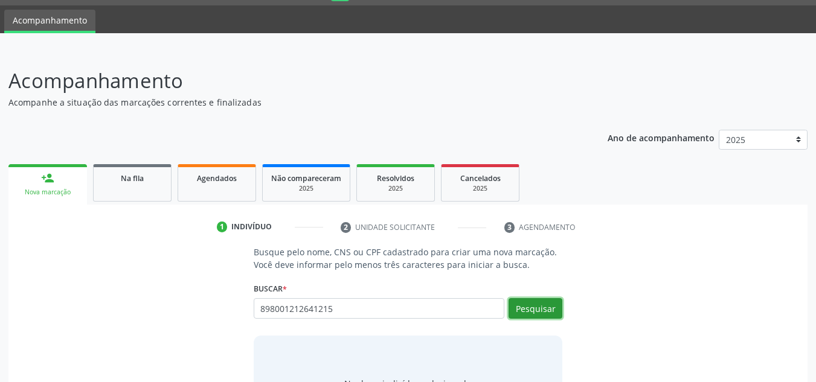
click at [549, 308] on button "Pesquisar" at bounding box center [536, 308] width 54 height 21
type input "898001212641215"
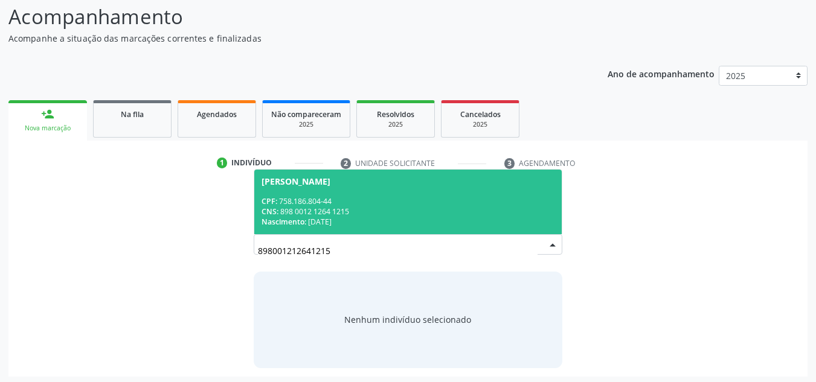
scroll to position [100, 0]
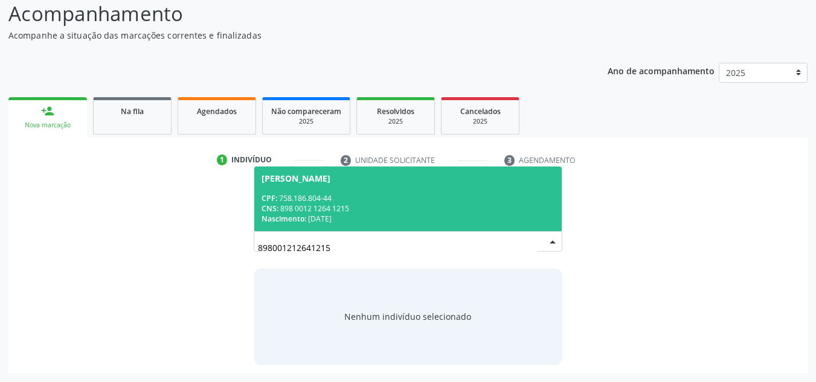
click at [313, 224] on div "Nascimento: 24/09/1971" at bounding box center [409, 219] width 294 height 10
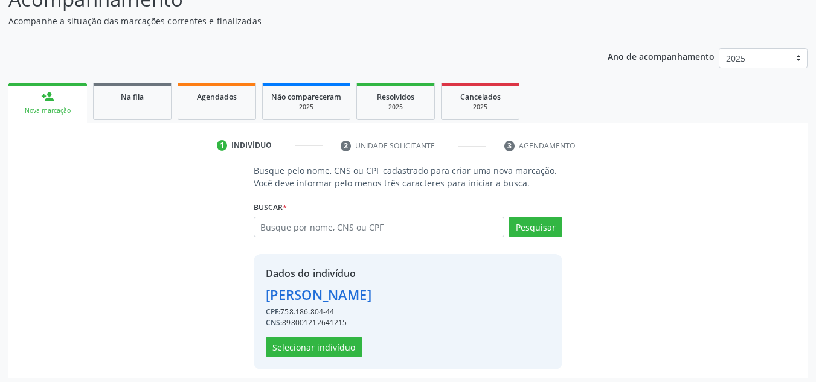
scroll to position [119, 0]
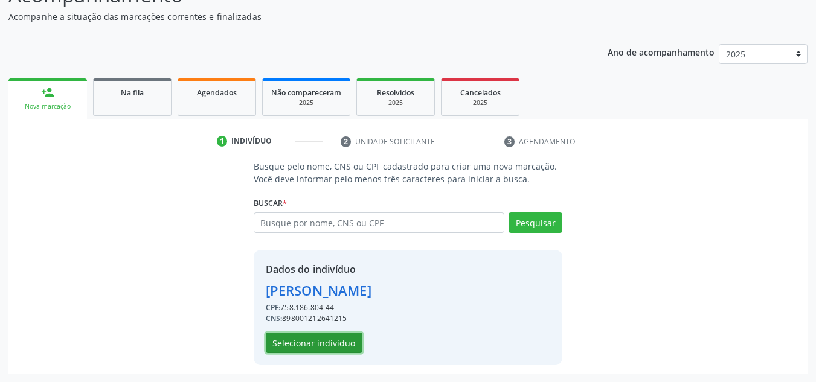
click at [278, 350] on button "Selecionar indivíduo" at bounding box center [314, 343] width 97 height 21
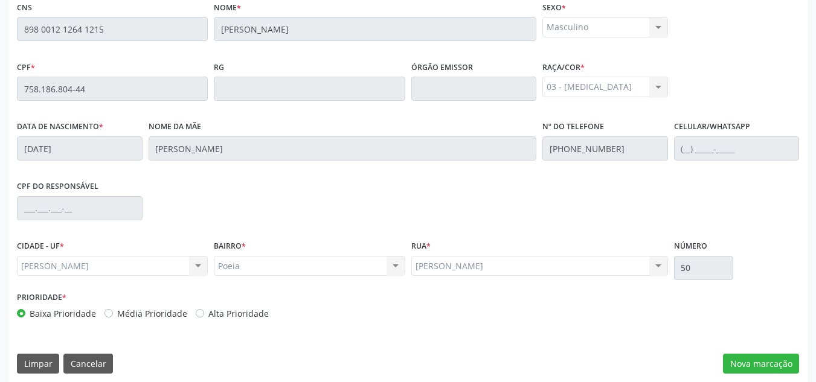
scroll to position [324, 0]
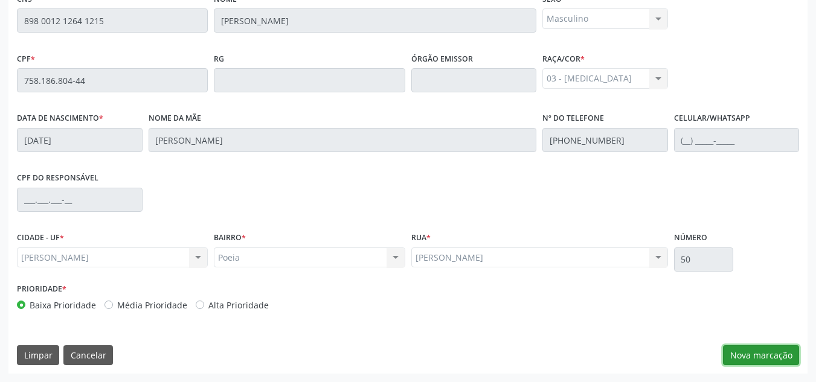
click at [772, 353] on button "Nova marcação" at bounding box center [761, 355] width 76 height 21
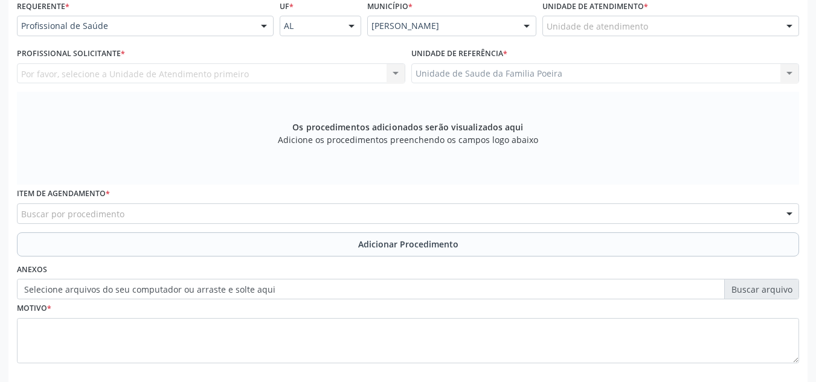
scroll to position [264, 0]
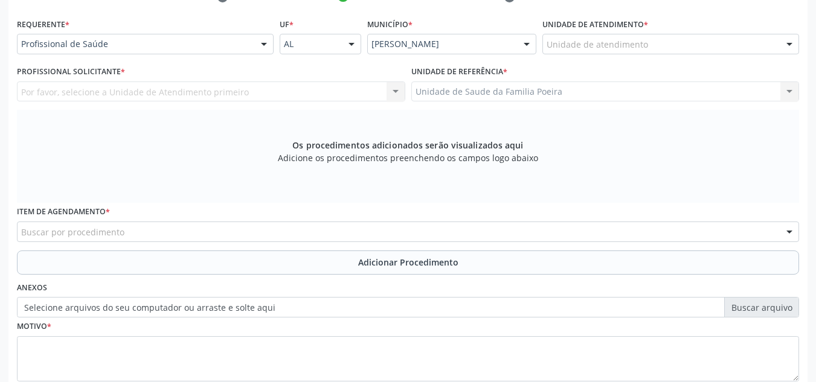
click at [647, 47] on div "Unidade de atendimento" at bounding box center [670, 44] width 257 height 21
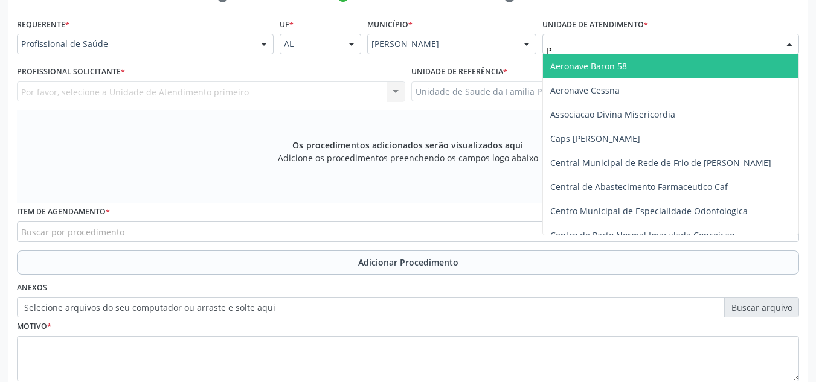
type input "PO"
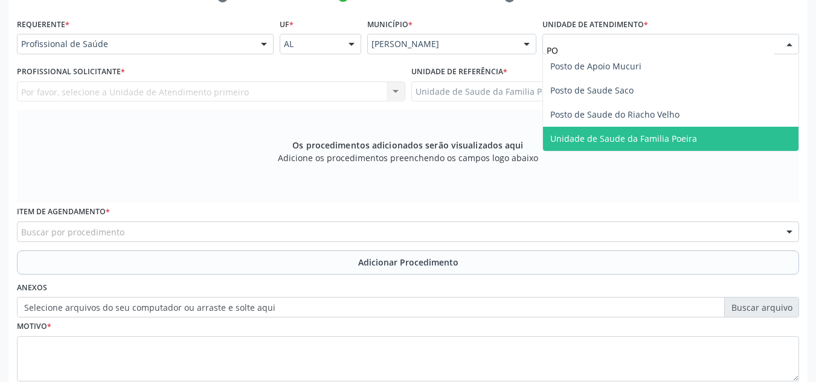
click at [654, 135] on span "Unidade de Saude da Familia Poeira" at bounding box center [623, 138] width 147 height 11
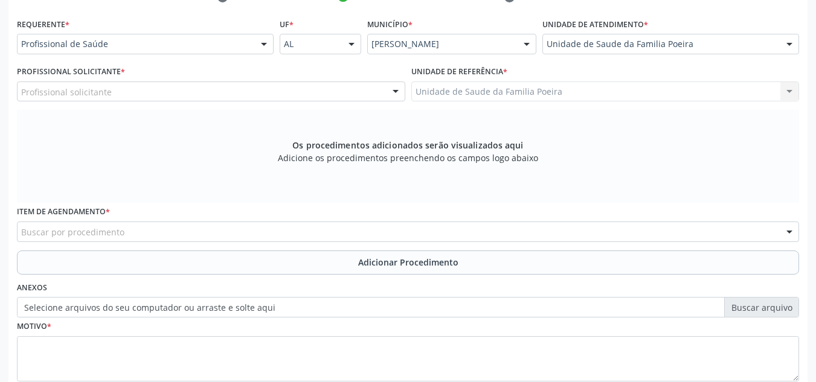
click at [179, 94] on div "Profissional solicitante" at bounding box center [211, 92] width 388 height 21
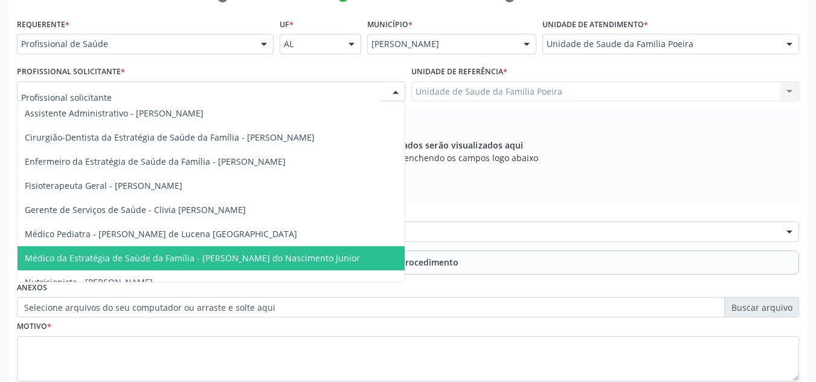
click at [190, 254] on span "Médico da Estratégia de Saúde da Família - Cosmo Faustino do Nascimento Junior" at bounding box center [192, 257] width 335 height 11
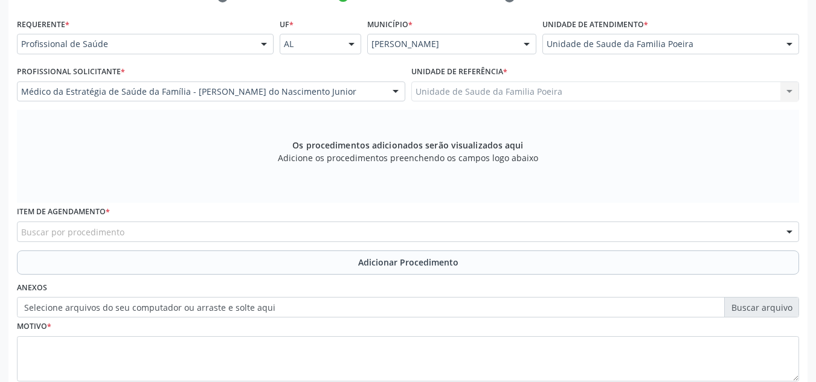
click at [179, 229] on div "Buscar por procedimento" at bounding box center [408, 232] width 782 height 21
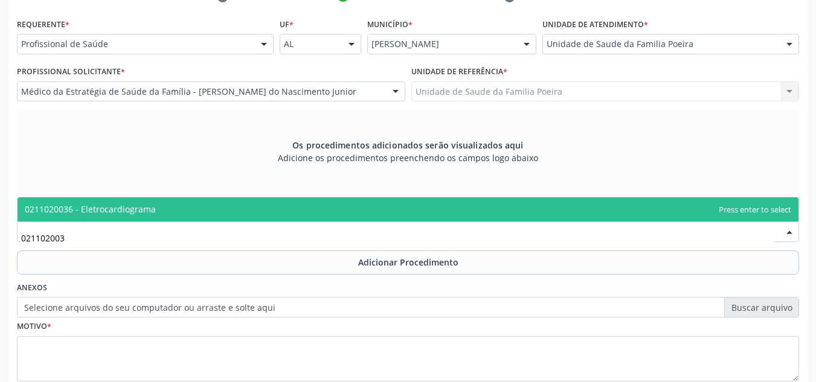
type input "0211020036"
click at [196, 207] on span "0211020036 - Eletrocardiograma" at bounding box center [408, 210] width 781 height 24
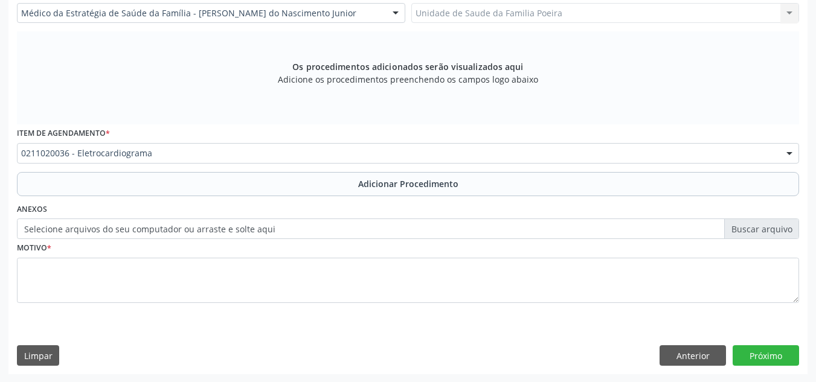
scroll to position [343, 0]
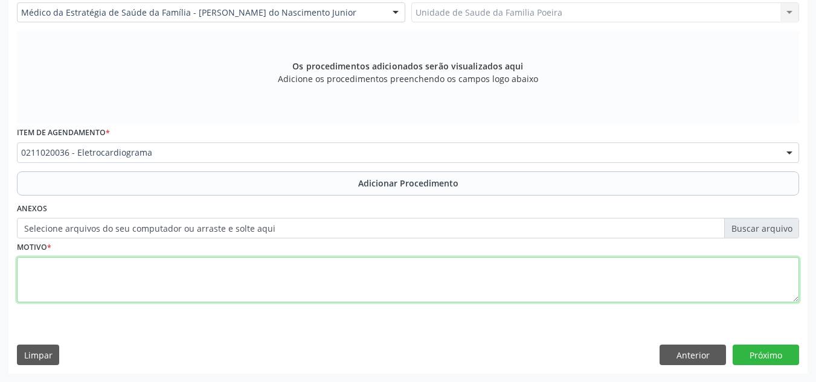
click at [152, 281] on textarea at bounding box center [408, 280] width 782 height 46
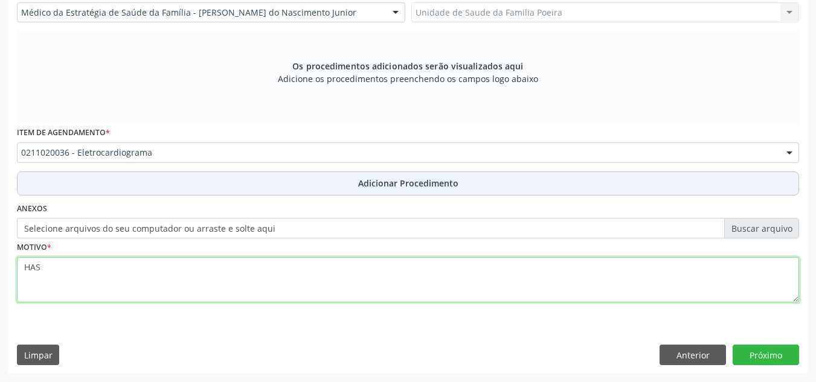
type textarea "HAS"
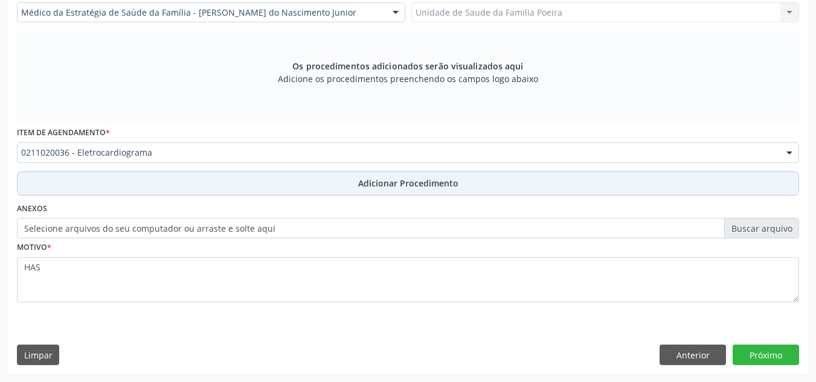
click at [359, 173] on button "Adicionar Procedimento" at bounding box center [408, 184] width 782 height 24
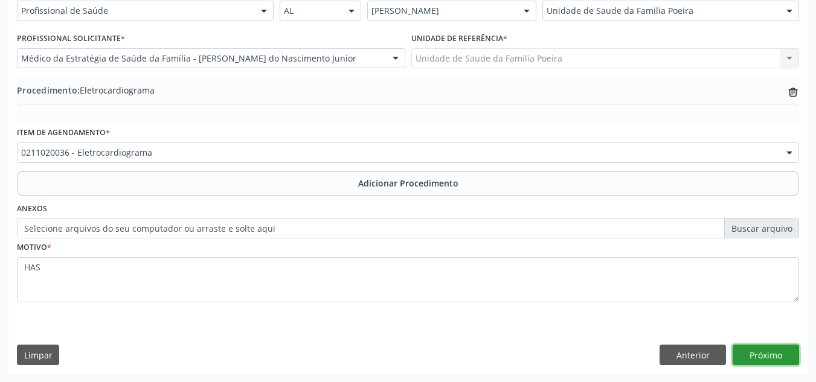
click at [751, 361] on button "Próximo" at bounding box center [766, 355] width 66 height 21
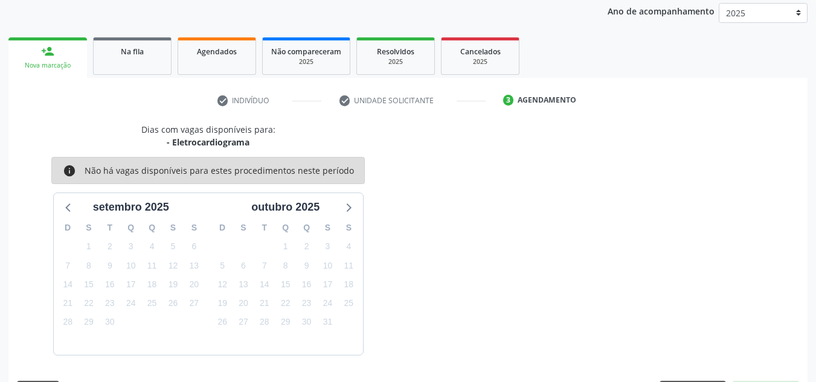
scroll to position [196, 0]
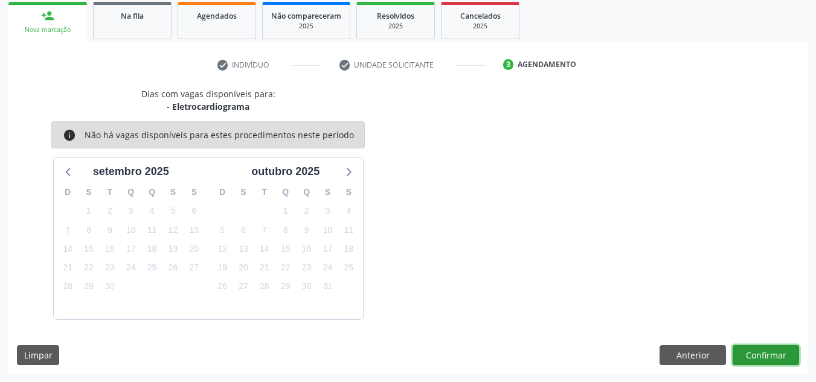
click at [773, 359] on button "Confirmar" at bounding box center [766, 355] width 66 height 21
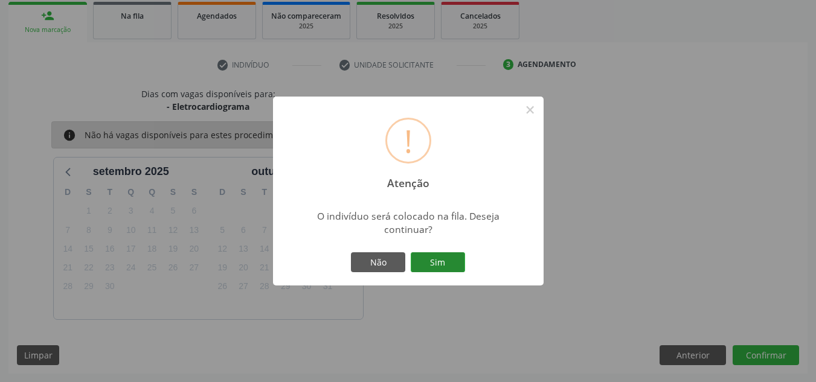
click at [438, 259] on button "Sim" at bounding box center [438, 262] width 54 height 21
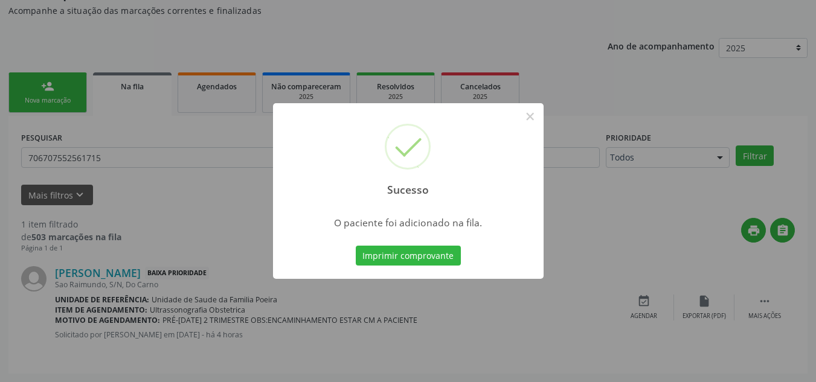
scroll to position [33, 0]
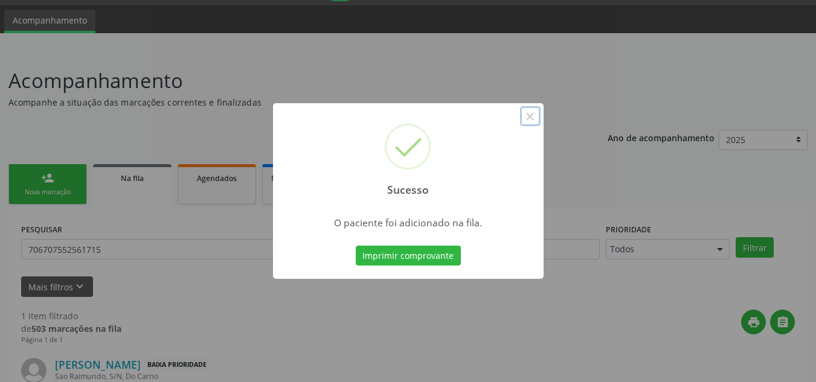
click at [532, 113] on button "×" at bounding box center [530, 116] width 21 height 21
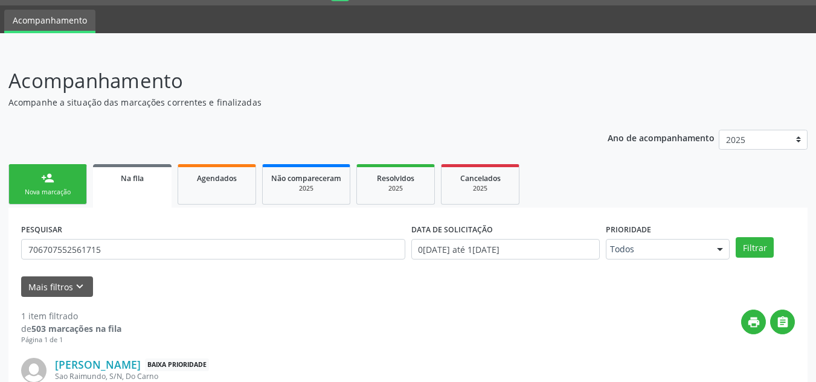
click at [59, 186] on link "person_add Nova marcação" at bounding box center [47, 184] width 79 height 40
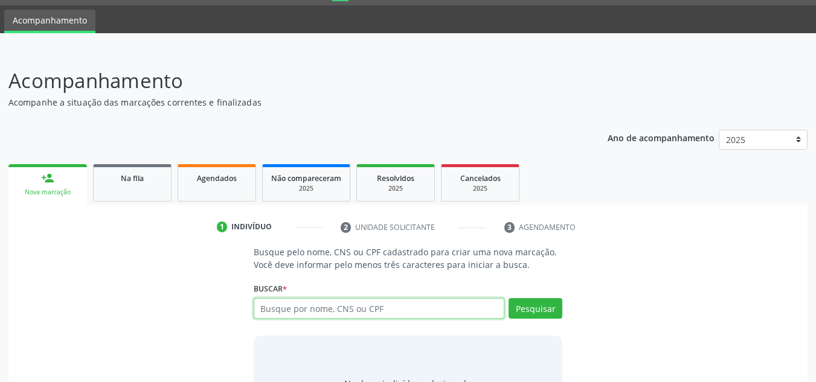
click at [299, 313] on input "text" at bounding box center [379, 308] width 251 height 21
type input "10175142408"
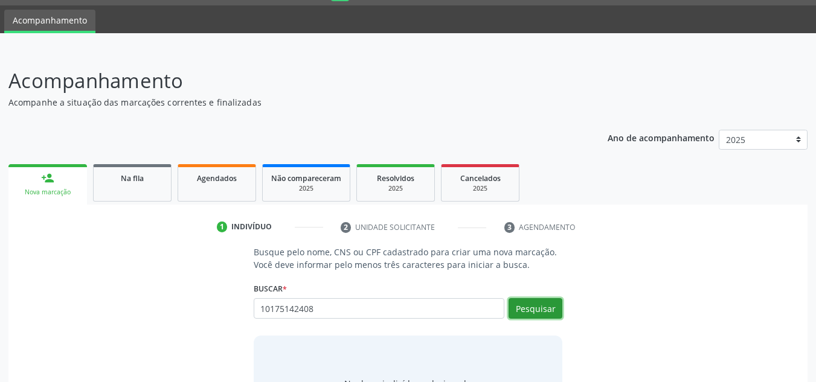
click at [532, 318] on button "Pesquisar" at bounding box center [536, 308] width 54 height 21
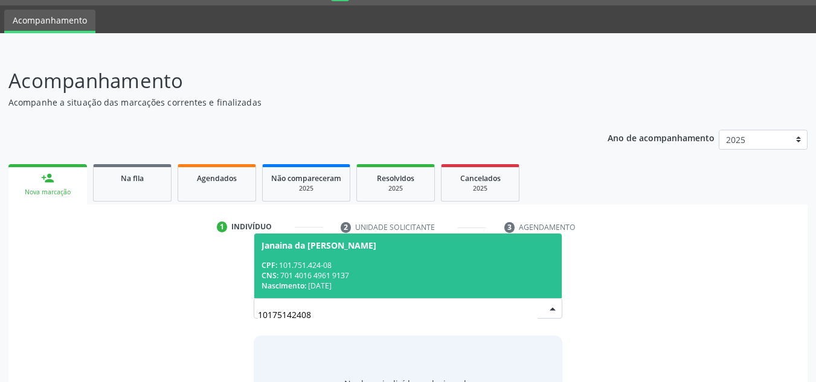
click at [342, 255] on span "Janaina da Conceição Oliveira CPF: 101.751.424-08 CNS: 701 4016 4961 9137 Nasci…" at bounding box center [408, 266] width 308 height 65
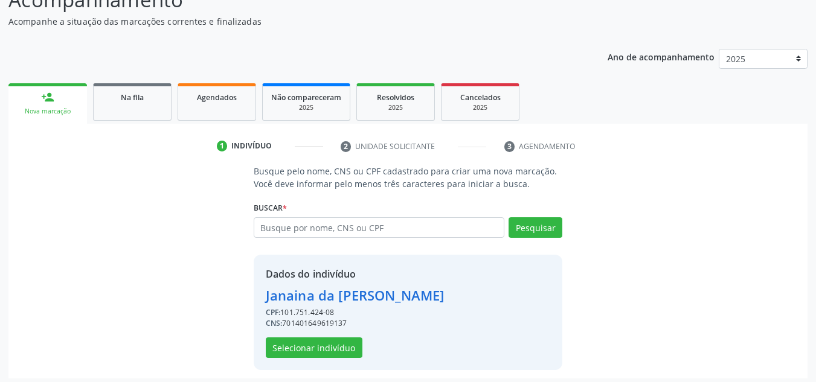
scroll to position [119, 0]
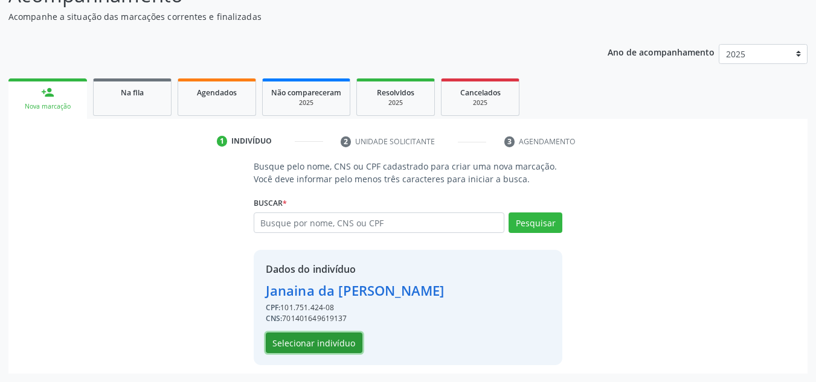
click at [315, 339] on button "Selecionar indivíduo" at bounding box center [314, 343] width 97 height 21
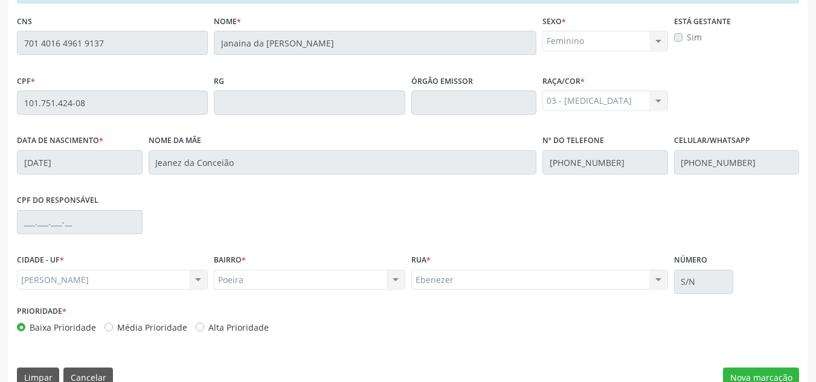
scroll to position [324, 0]
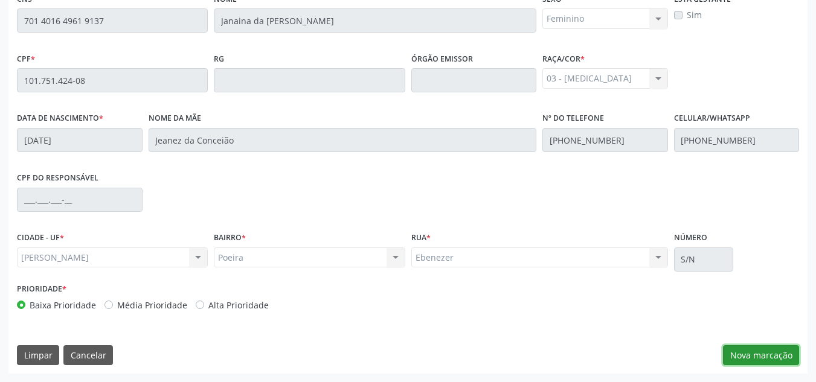
click at [777, 351] on button "Nova marcação" at bounding box center [761, 355] width 76 height 21
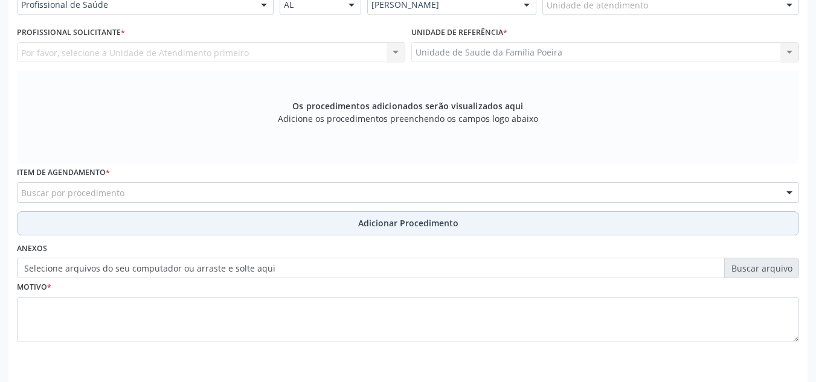
scroll to position [283, 0]
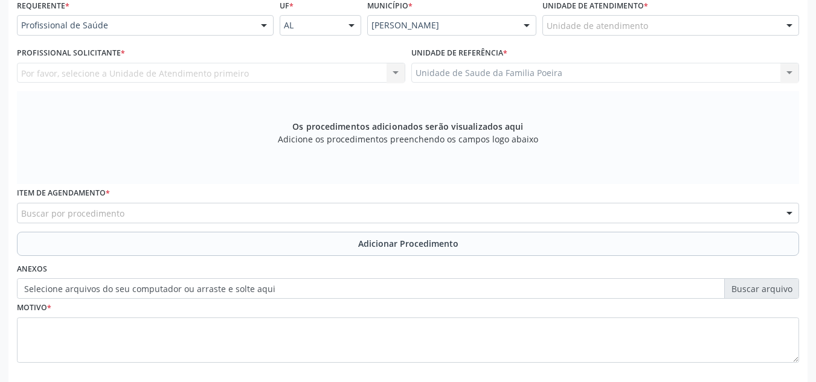
click at [750, 34] on div "Unidade de atendimento" at bounding box center [670, 25] width 257 height 21
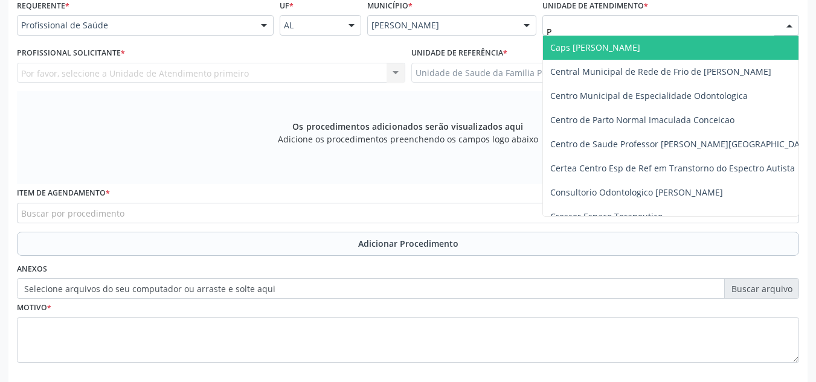
type input "PO"
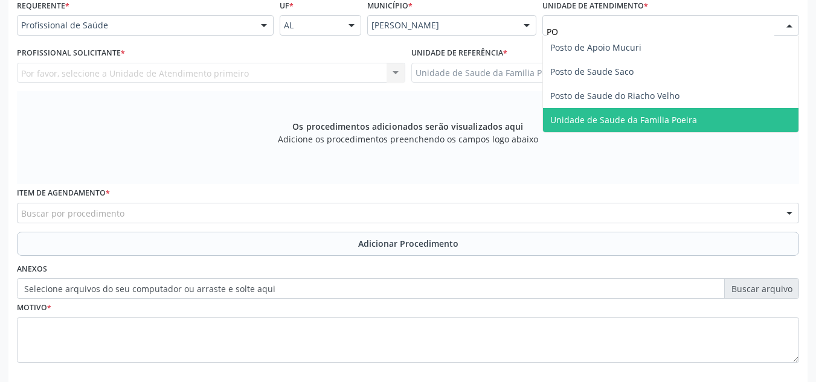
click at [698, 118] on span "Unidade de Saude da Familia Poeira" at bounding box center [670, 120] width 255 height 24
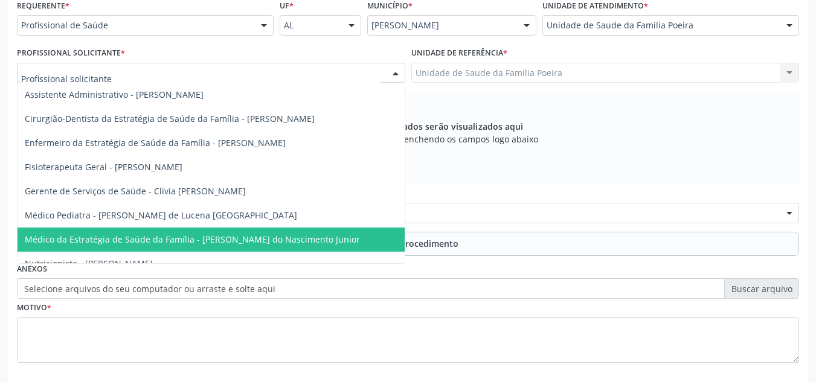
click at [82, 235] on span "Médico da Estratégia de Saúde da Família - Cosmo Faustino do Nascimento Junior" at bounding box center [211, 240] width 387 height 24
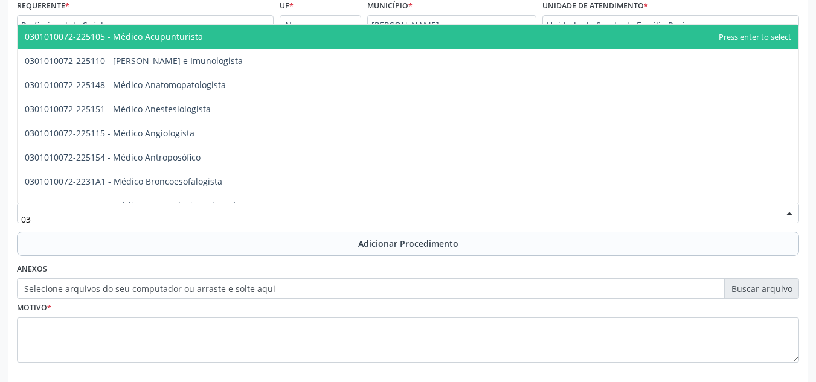
type input "0"
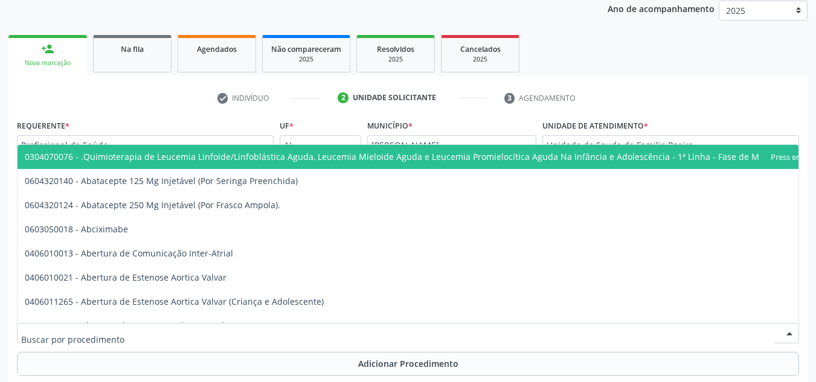
scroll to position [162, 0]
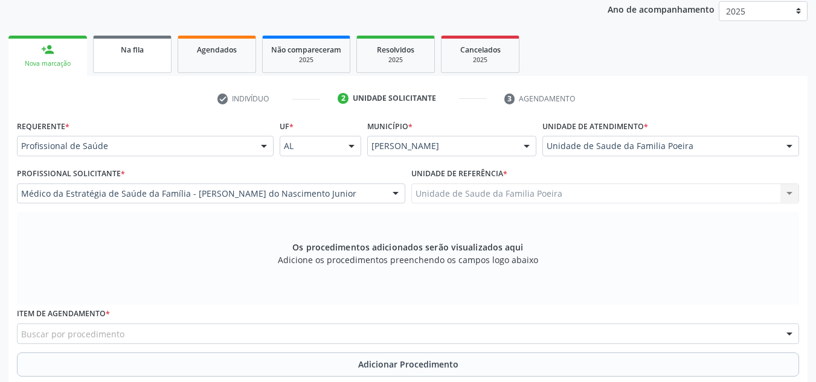
click at [104, 63] on link "Na fila" at bounding box center [132, 54] width 79 height 37
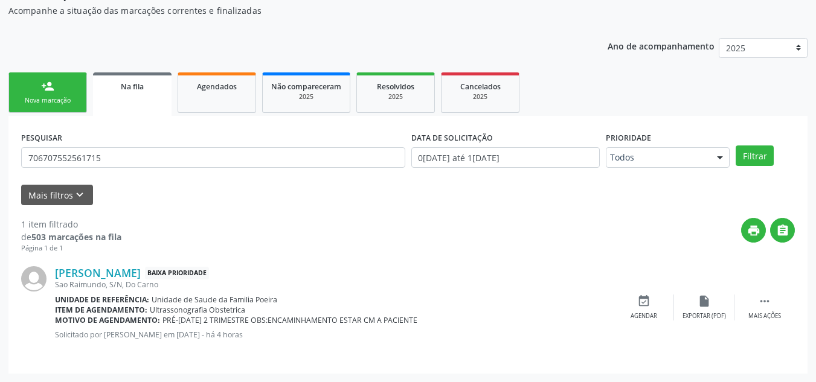
scroll to position [125, 0]
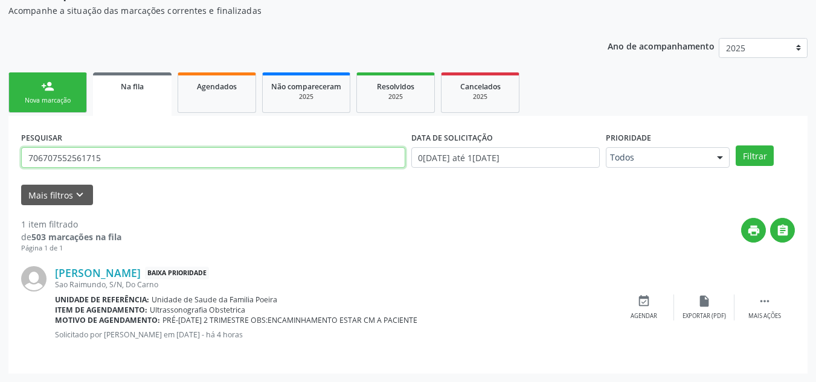
drag, startPoint x: 109, startPoint y: 167, endPoint x: 19, endPoint y: 158, distance: 90.4
click at [19, 158] on div "PESQUISAR 706707552561715" at bounding box center [213, 152] width 390 height 47
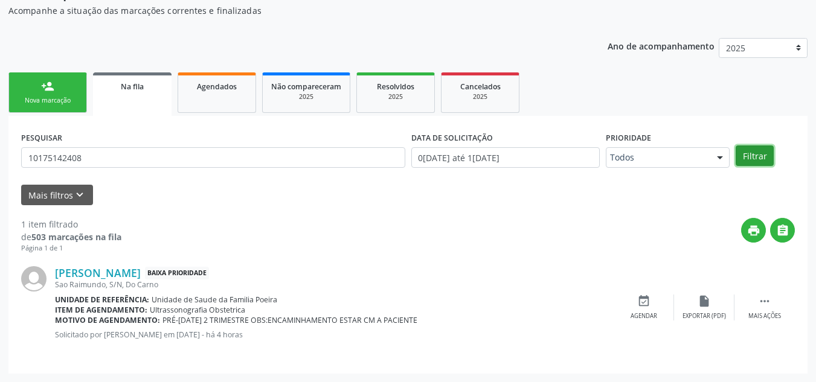
click at [752, 153] on button "Filtrar" at bounding box center [755, 156] width 38 height 21
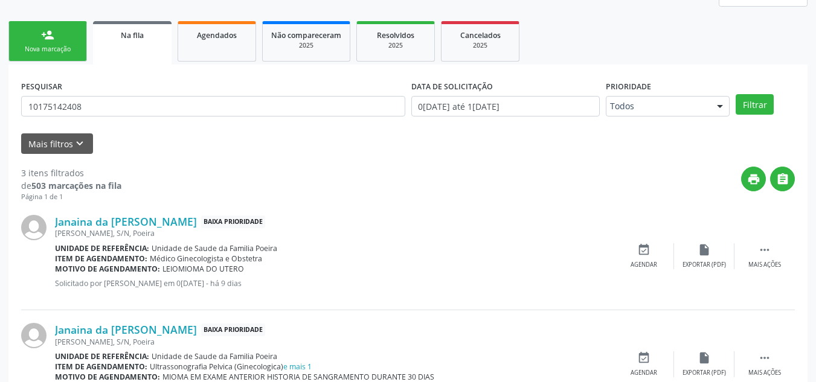
scroll to position [100, 0]
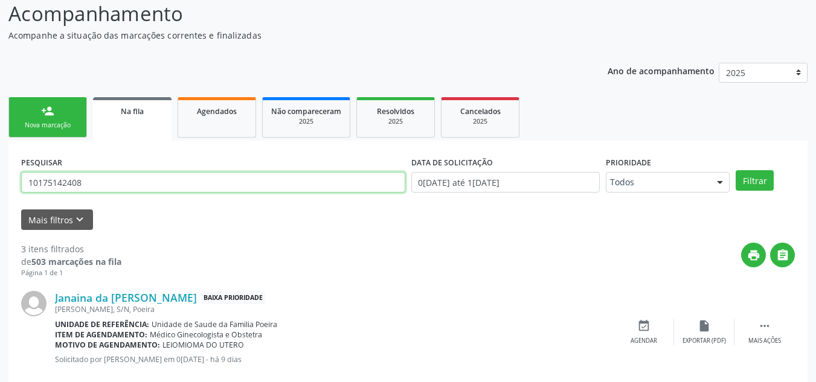
click at [139, 184] on input "10175142408" at bounding box center [213, 182] width 384 height 21
type input "1"
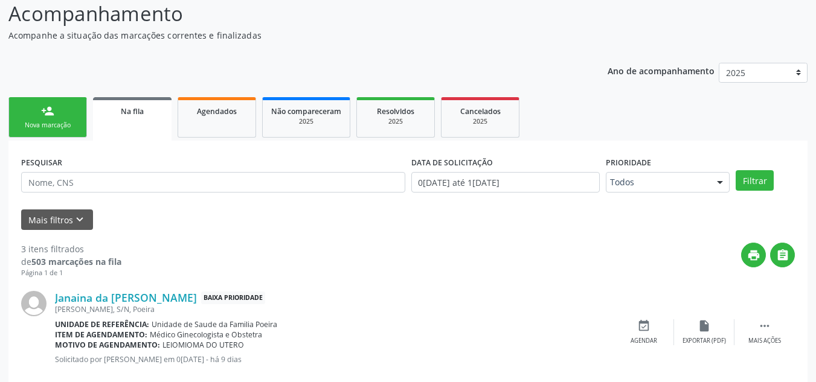
click at [64, 109] on link "person_add Nova marcação" at bounding box center [47, 117] width 79 height 40
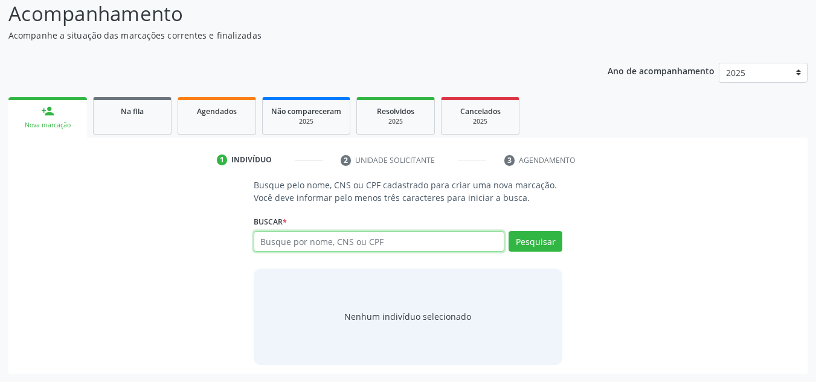
click at [356, 242] on input "text" at bounding box center [379, 241] width 251 height 21
